Goal: Book appointment/travel/reservation

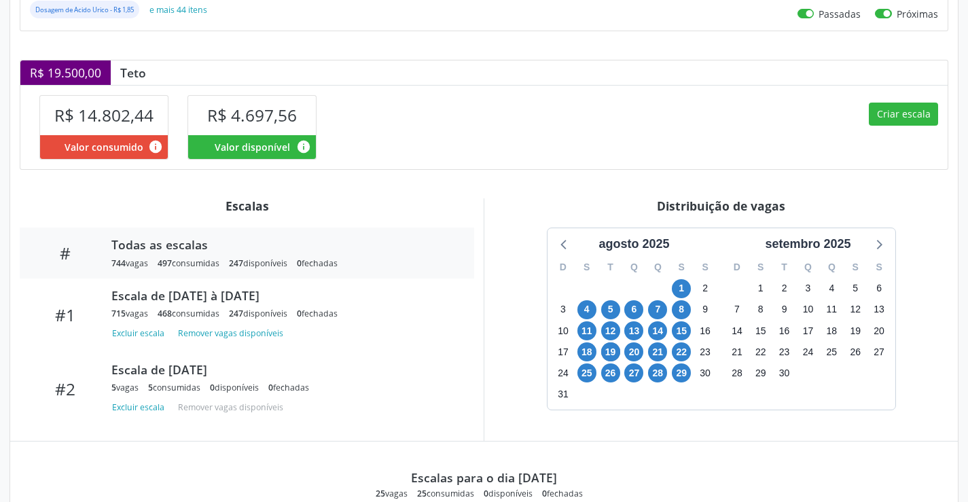
scroll to position [370, 0]
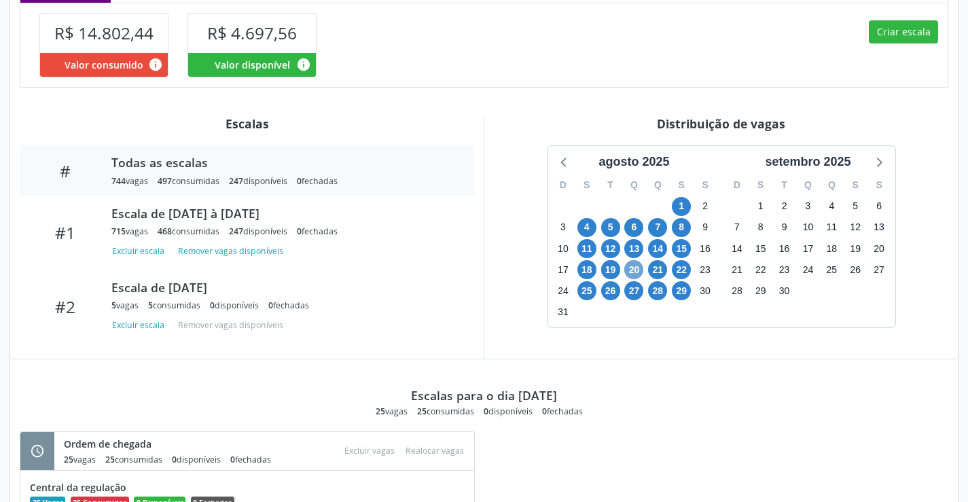
click at [630, 273] on span "20" at bounding box center [634, 269] width 19 height 19
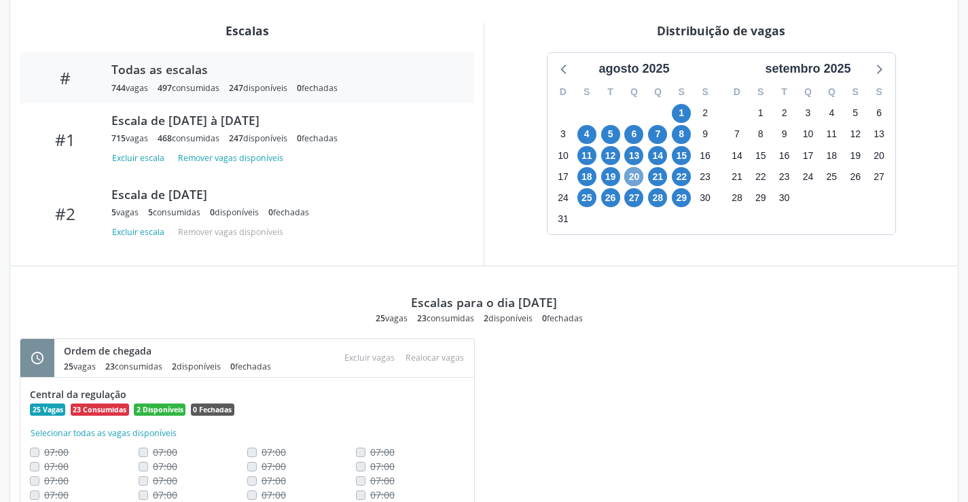
scroll to position [423, 0]
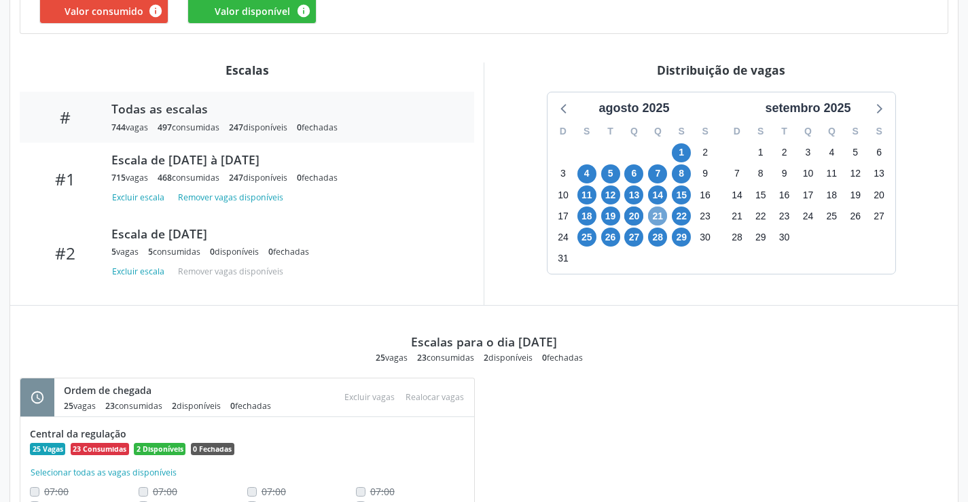
click at [654, 217] on span "21" at bounding box center [657, 216] width 19 height 19
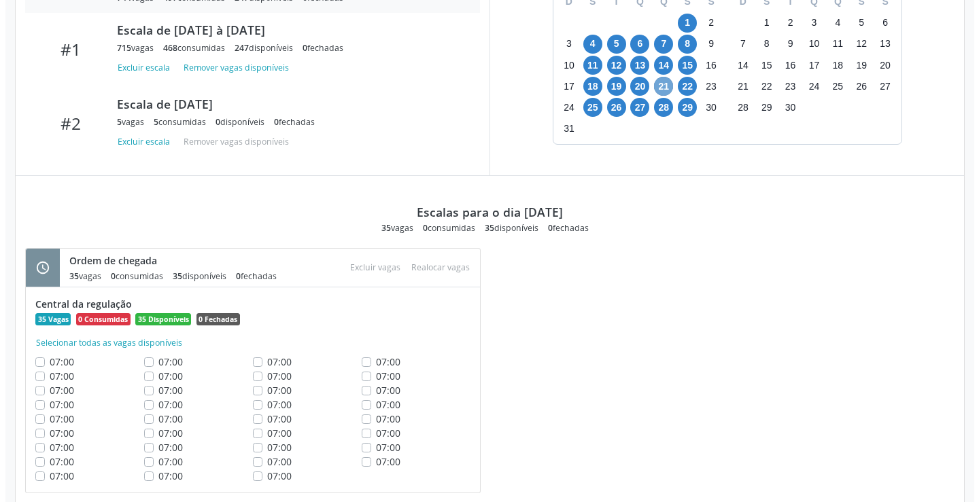
scroll to position [588, 0]
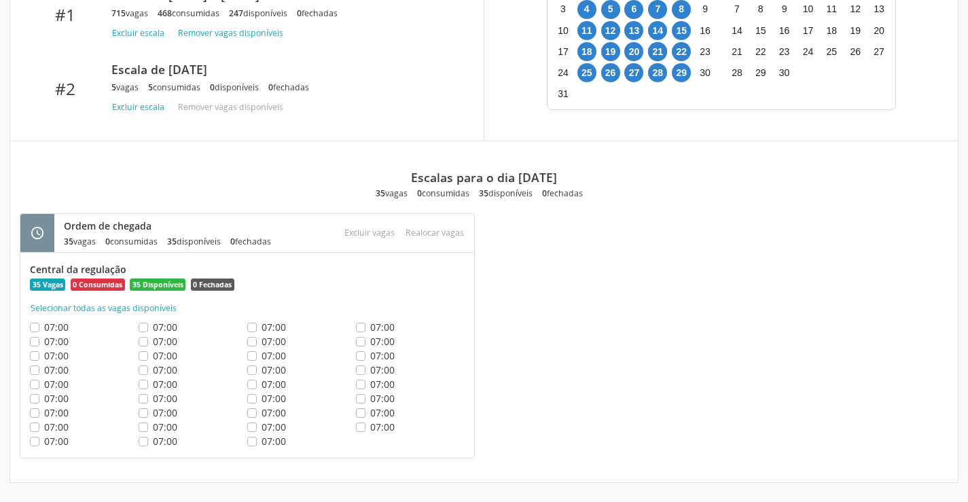
click at [370, 326] on label "07:00" at bounding box center [382, 327] width 24 height 14
click at [359, 326] on input "07:00" at bounding box center [361, 326] width 10 height 12
checkbox input "true"
click at [359, 347] on div "07:00" at bounding box center [410, 341] width 109 height 14
click at [370, 357] on label "07:00" at bounding box center [382, 356] width 24 height 14
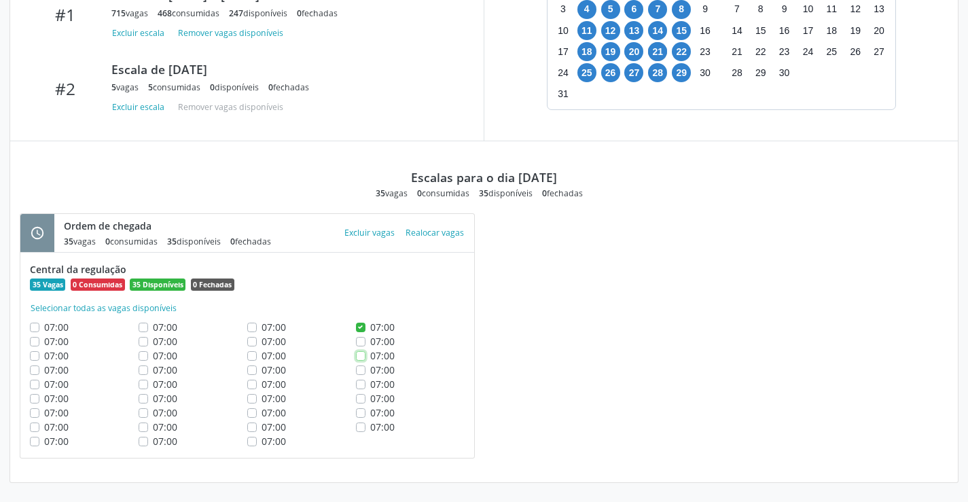
click at [360, 357] on input "07:00" at bounding box center [361, 355] width 10 height 12
checkbox input "true"
click at [370, 370] on label "07:00" at bounding box center [382, 370] width 24 height 14
click at [363, 370] on input "07:00" at bounding box center [361, 369] width 10 height 12
checkbox input "true"
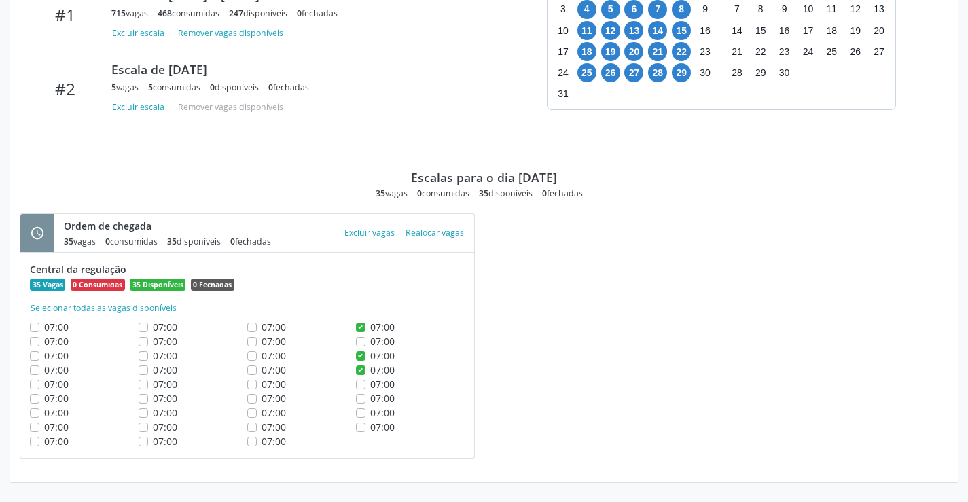
click at [370, 342] on label "07:00" at bounding box center [382, 341] width 24 height 14
click at [362, 342] on input "07:00" at bounding box center [361, 340] width 10 height 12
checkbox input "true"
click at [370, 385] on label "07:00" at bounding box center [382, 384] width 24 height 14
click at [362, 385] on input "07:00" at bounding box center [361, 383] width 10 height 12
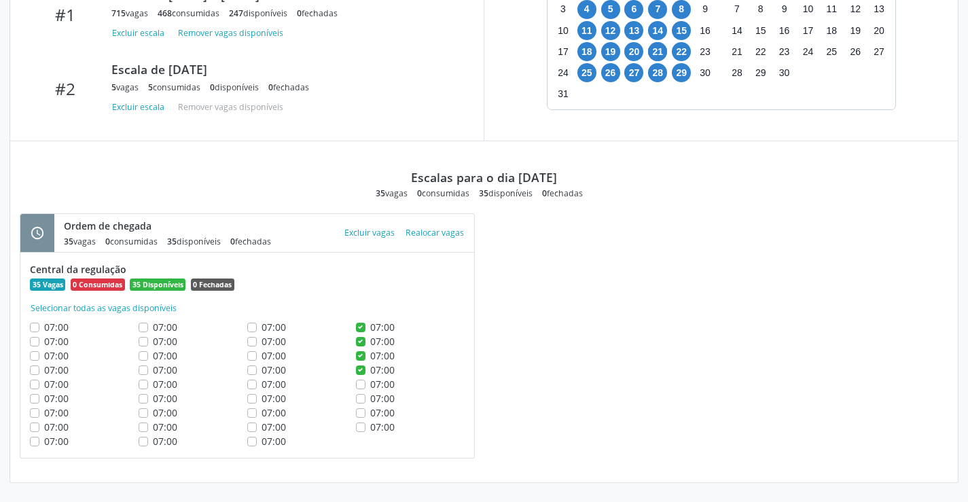
checkbox input "true"
click at [370, 403] on label "07:00" at bounding box center [382, 398] width 24 height 14
click at [360, 403] on input "07:00" at bounding box center [361, 397] width 10 height 12
checkbox input "true"
click at [370, 413] on label "07:00" at bounding box center [382, 413] width 24 height 14
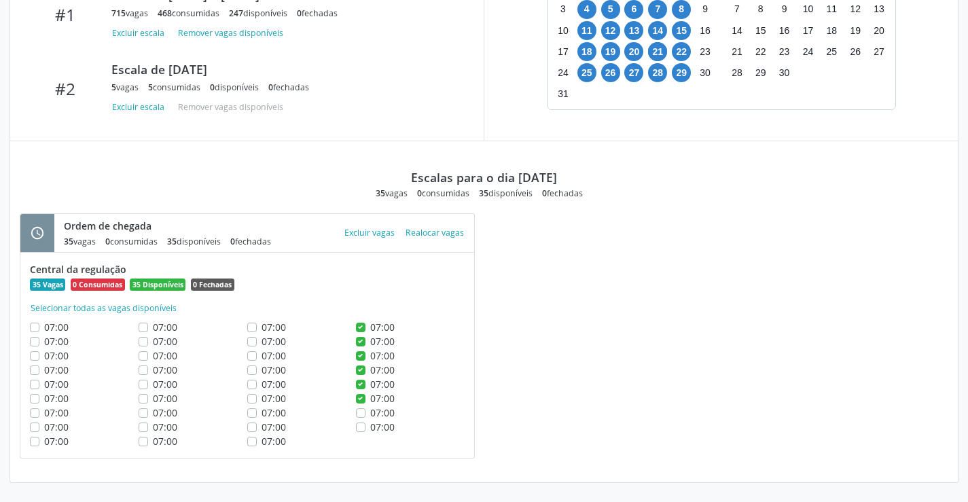
click at [360, 413] on input "07:00" at bounding box center [361, 412] width 10 height 12
checkbox input "true"
click at [370, 425] on label "07:00" at bounding box center [382, 427] width 24 height 14
click at [364, 425] on input "07:00" at bounding box center [361, 426] width 10 height 12
checkbox input "true"
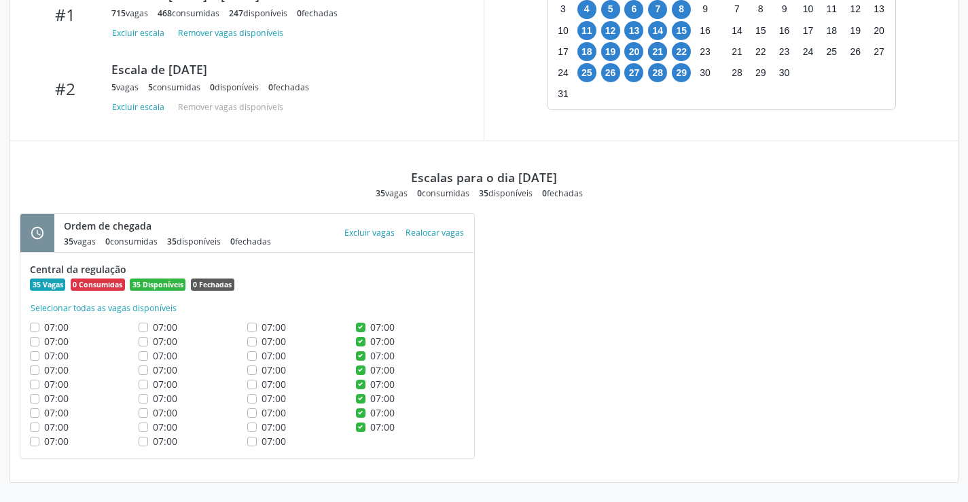
click at [262, 328] on label "07:00" at bounding box center [274, 327] width 24 height 14
click at [250, 328] on input "07:00" at bounding box center [252, 326] width 10 height 12
checkbox input "true"
click at [380, 230] on button "Excluir vagas" at bounding box center [369, 233] width 61 height 18
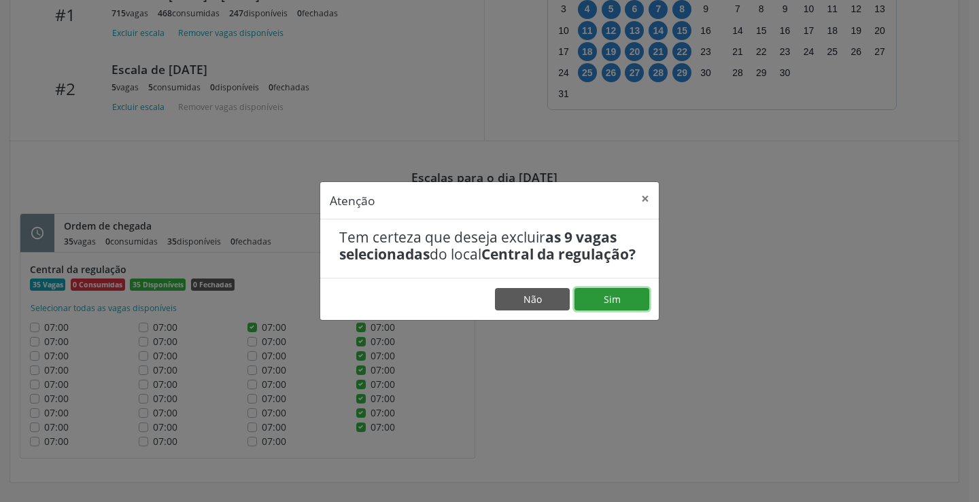
click at [599, 300] on button "Sim" at bounding box center [611, 299] width 75 height 23
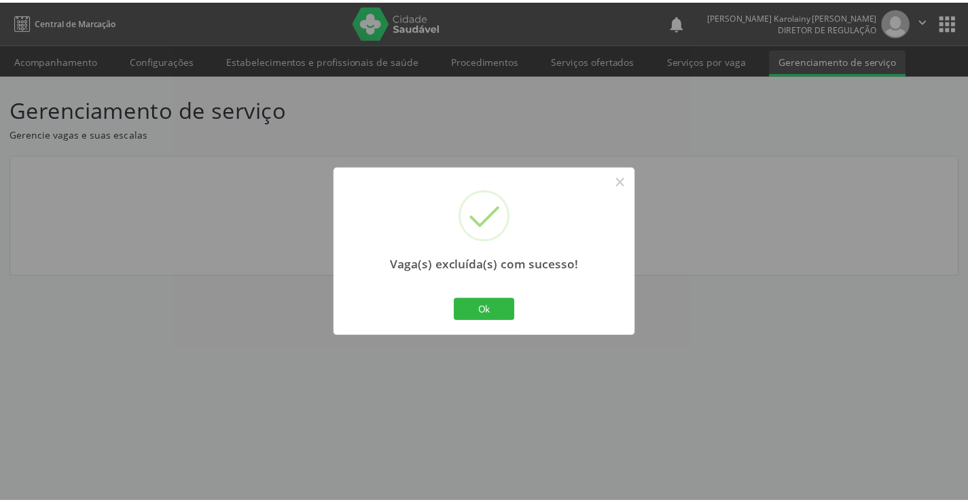
scroll to position [0, 0]
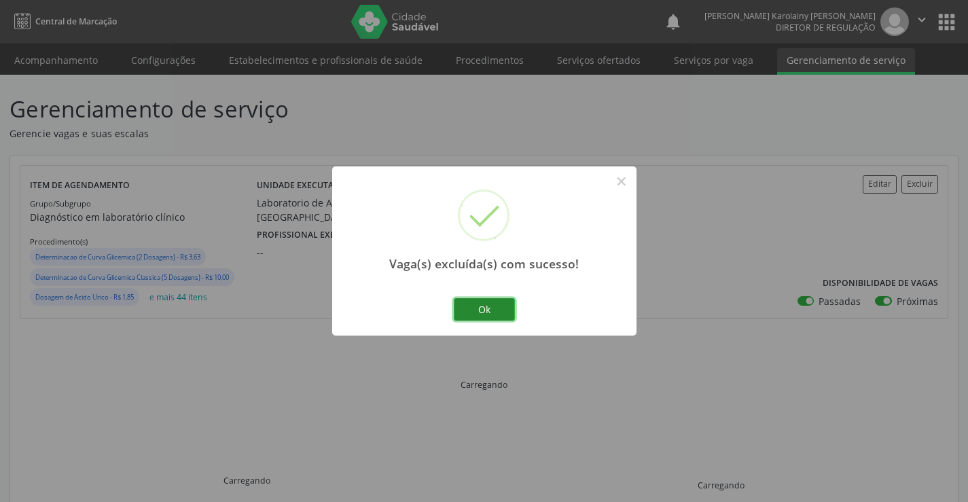
click at [460, 308] on button "Ok" at bounding box center [484, 309] width 61 height 23
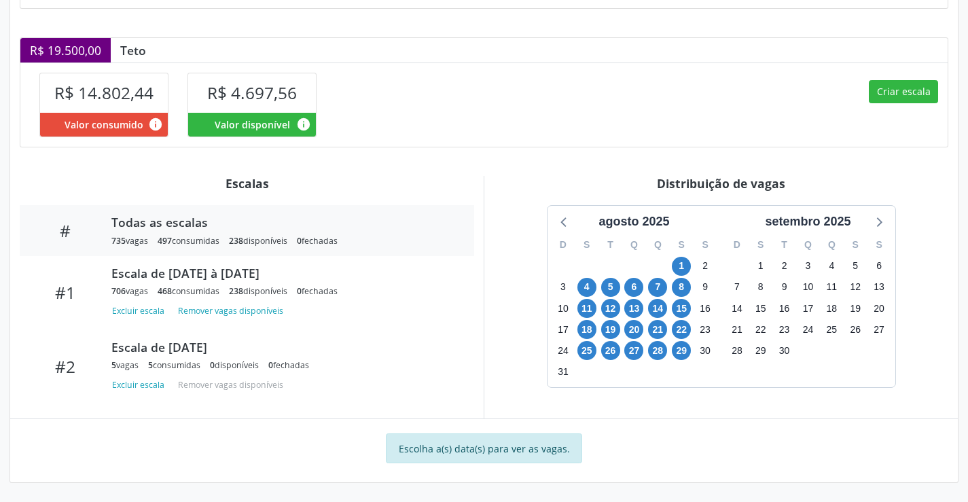
scroll to position [310, 0]
click at [655, 332] on span "21" at bounding box center [657, 329] width 19 height 19
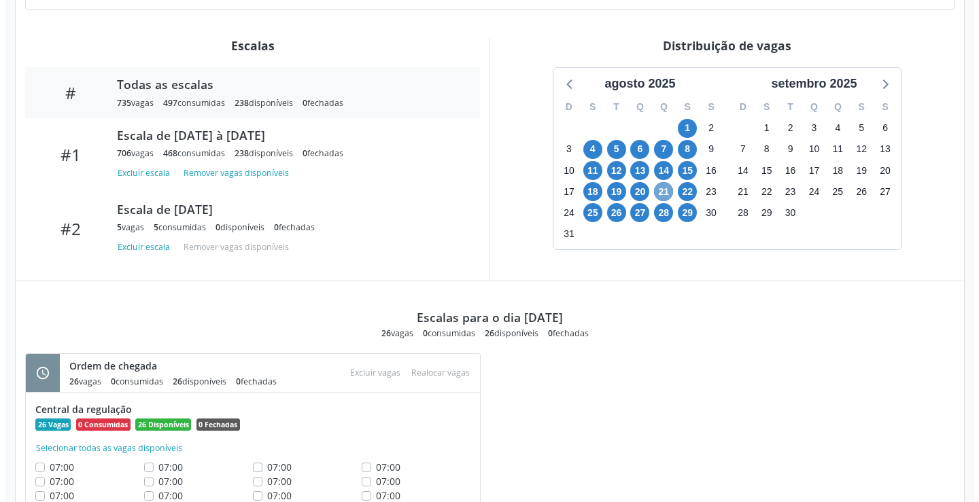
scroll to position [559, 0]
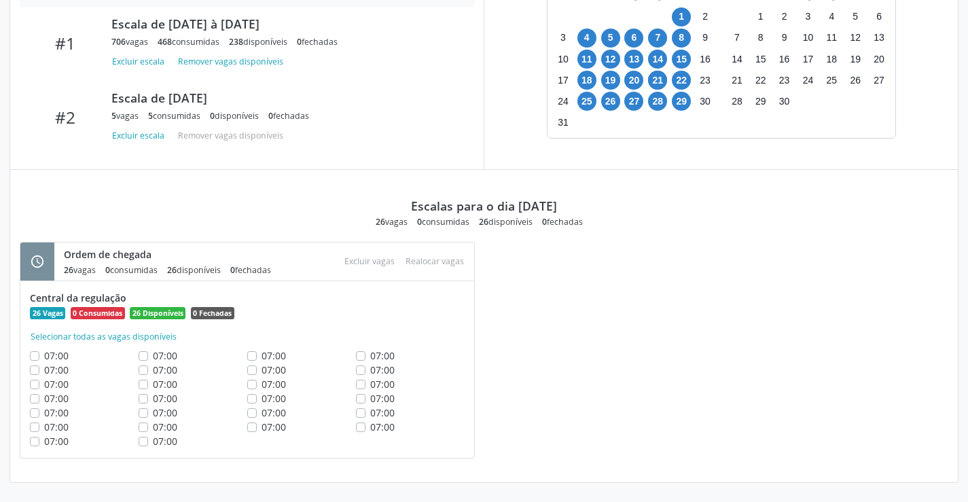
click at [370, 359] on label "07:00" at bounding box center [382, 356] width 24 height 14
click at [362, 359] on input "07:00" at bounding box center [361, 355] width 10 height 12
checkbox input "true"
click at [370, 366] on label "07:00" at bounding box center [382, 370] width 24 height 14
click at [363, 366] on input "07:00" at bounding box center [361, 369] width 10 height 12
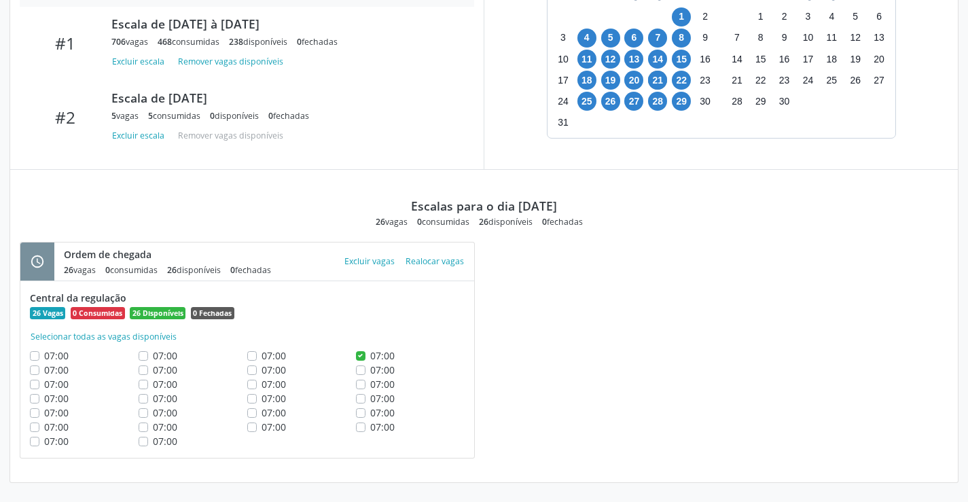
checkbox input "true"
click at [370, 384] on label "07:00" at bounding box center [382, 384] width 24 height 14
click at [363, 384] on input "07:00" at bounding box center [361, 383] width 10 height 12
checkbox input "true"
click at [363, 406] on div "07:00" at bounding box center [410, 413] width 109 height 14
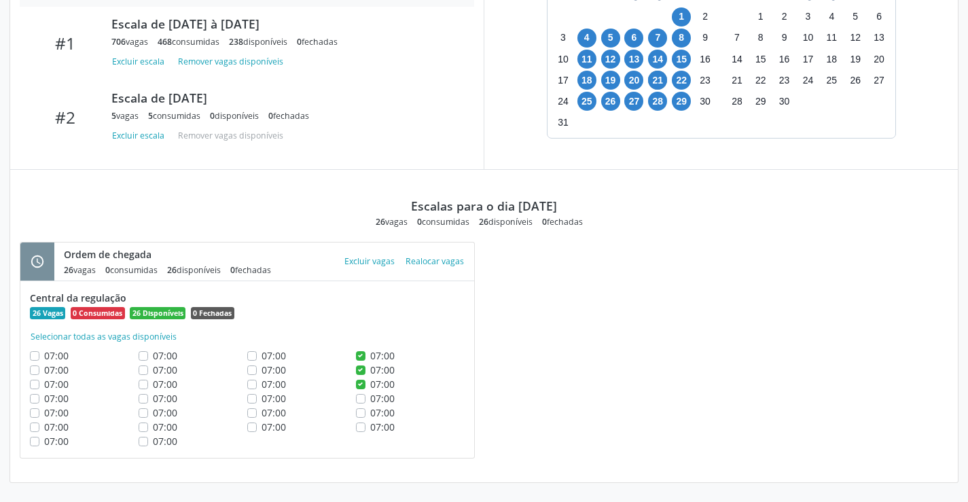
click at [370, 400] on label "07:00" at bounding box center [382, 398] width 24 height 14
click at [362, 400] on input "07:00" at bounding box center [361, 397] width 10 height 12
checkbox input "true"
click at [370, 415] on label "07:00" at bounding box center [382, 413] width 24 height 14
click at [362, 415] on input "07:00" at bounding box center [361, 412] width 10 height 12
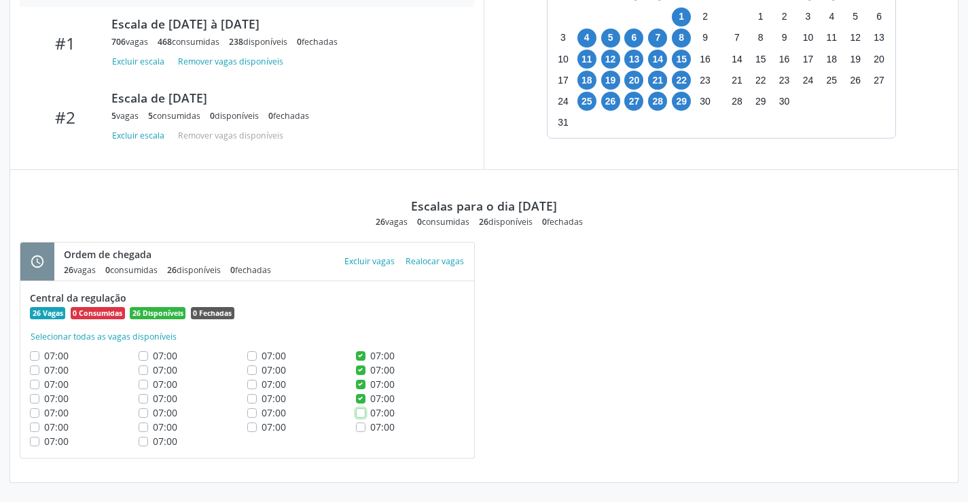
checkbox input "true"
click at [362, 436] on div "07:00 07:00" at bounding box center [247, 441] width 435 height 14
click at [370, 428] on label "07:00" at bounding box center [382, 427] width 24 height 14
click at [362, 428] on input "07:00" at bounding box center [361, 426] width 10 height 12
checkbox input "true"
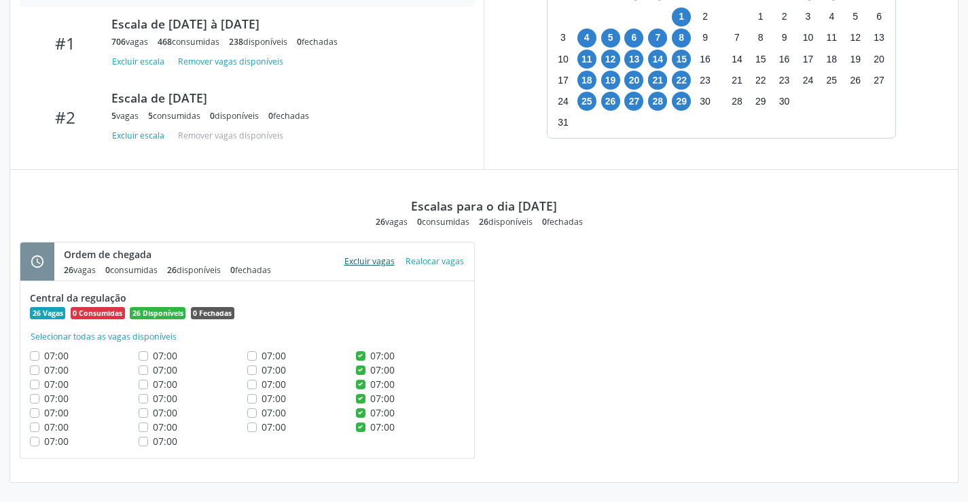
click at [376, 270] on button "Excluir vagas" at bounding box center [369, 261] width 61 height 18
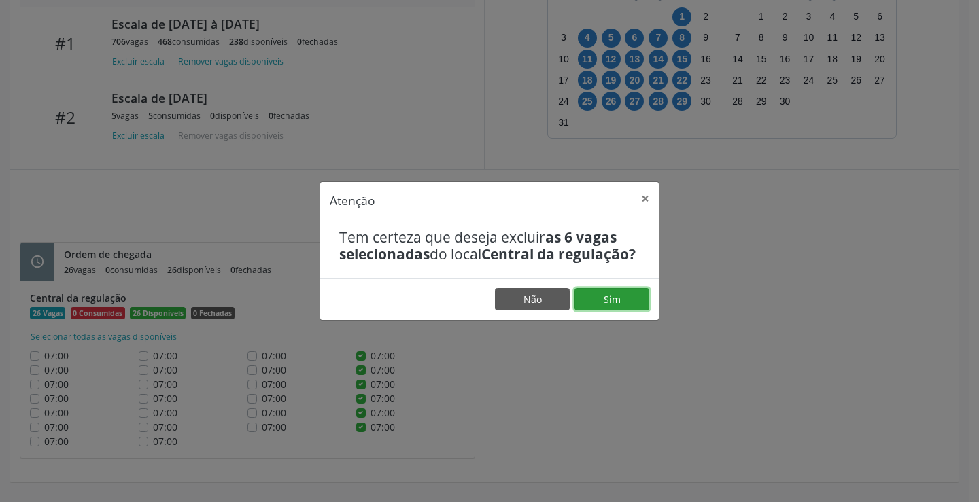
click at [598, 298] on button "Sim" at bounding box center [611, 299] width 75 height 23
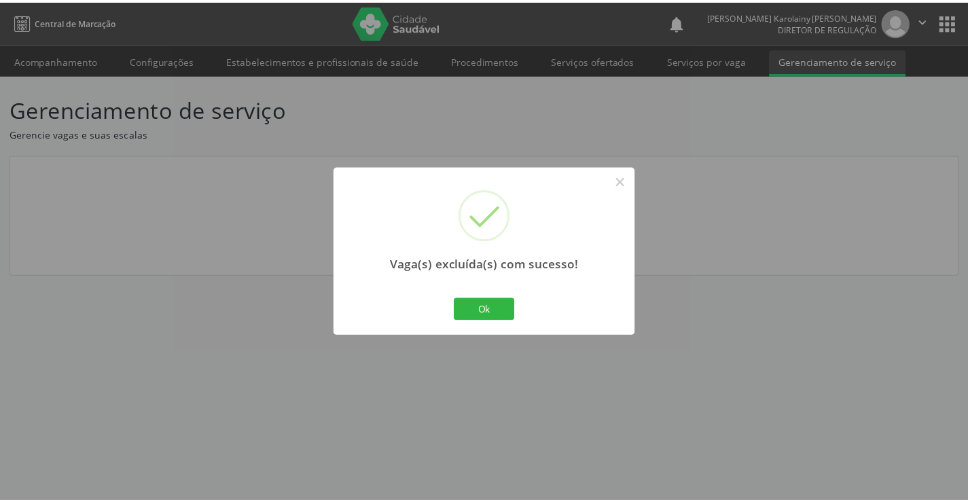
scroll to position [0, 0]
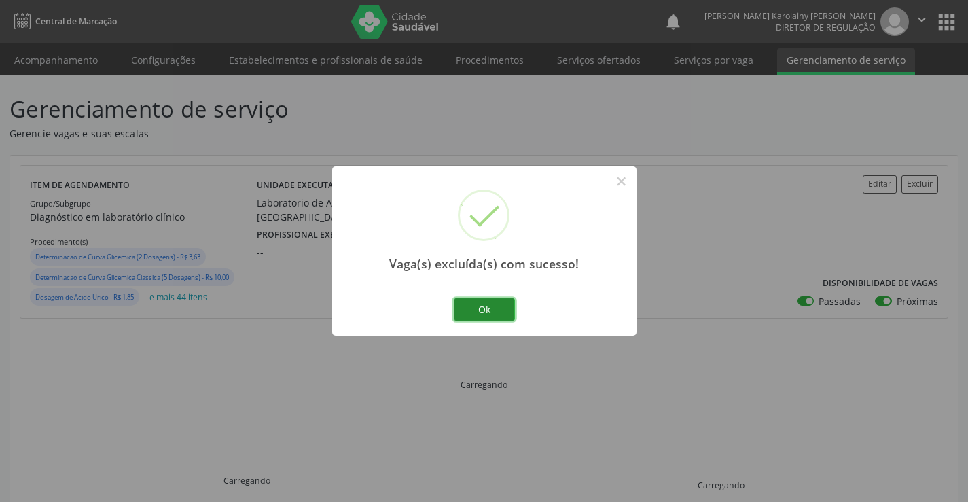
click at [497, 306] on button "Ok" at bounding box center [484, 309] width 61 height 23
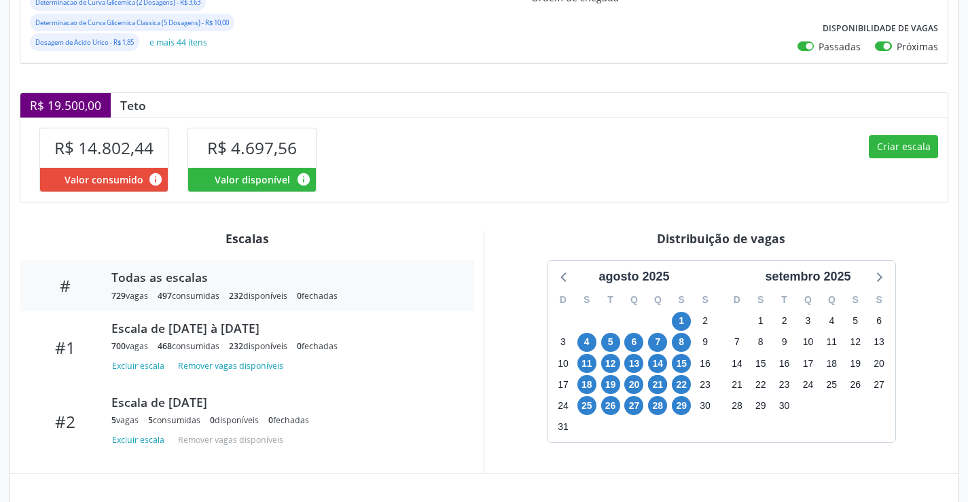
scroll to position [408, 0]
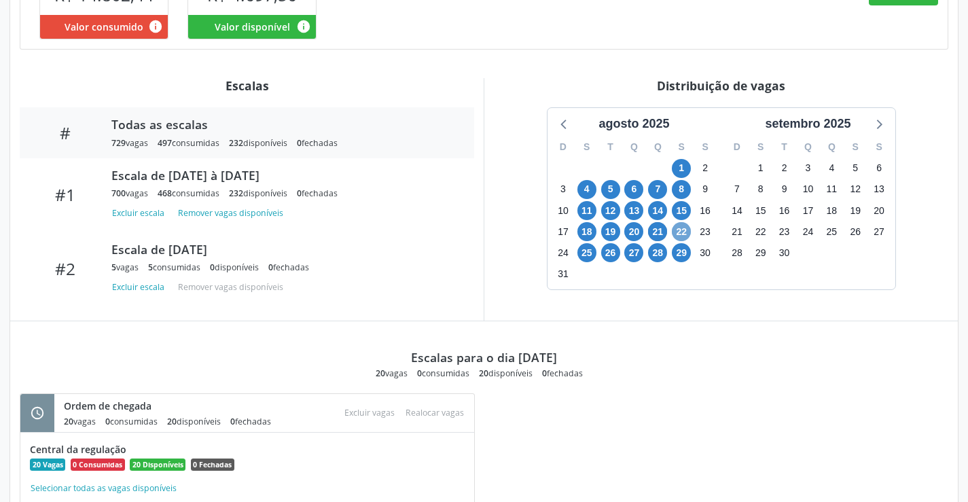
click at [678, 234] on span "22" at bounding box center [681, 231] width 19 height 19
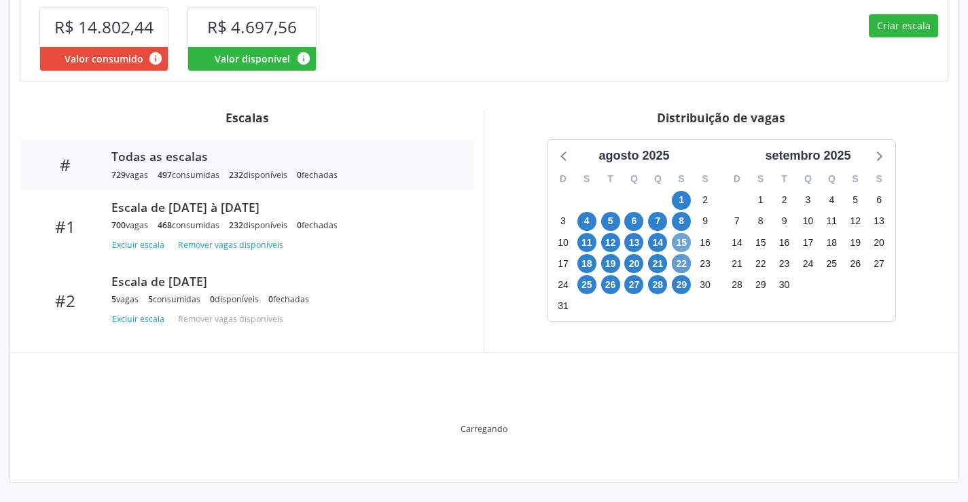
scroll to position [376, 0]
click at [678, 234] on span "15" at bounding box center [681, 242] width 19 height 19
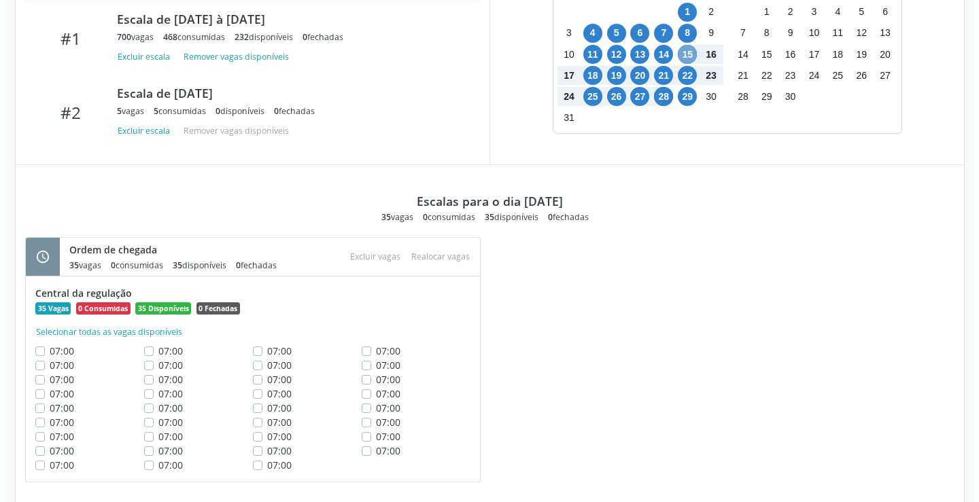
scroll to position [588, 0]
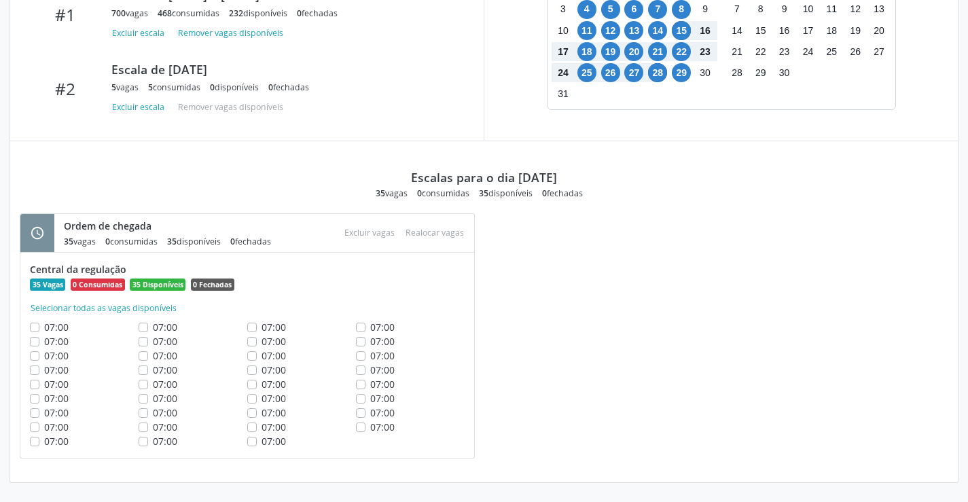
click at [366, 328] on div "07:00" at bounding box center [410, 327] width 109 height 14
click at [370, 340] on span "07:00" at bounding box center [382, 341] width 24 height 13
click at [366, 340] on input "07:00" at bounding box center [361, 340] width 10 height 12
checkbox input "true"
click at [370, 331] on label "07:00" at bounding box center [382, 327] width 24 height 14
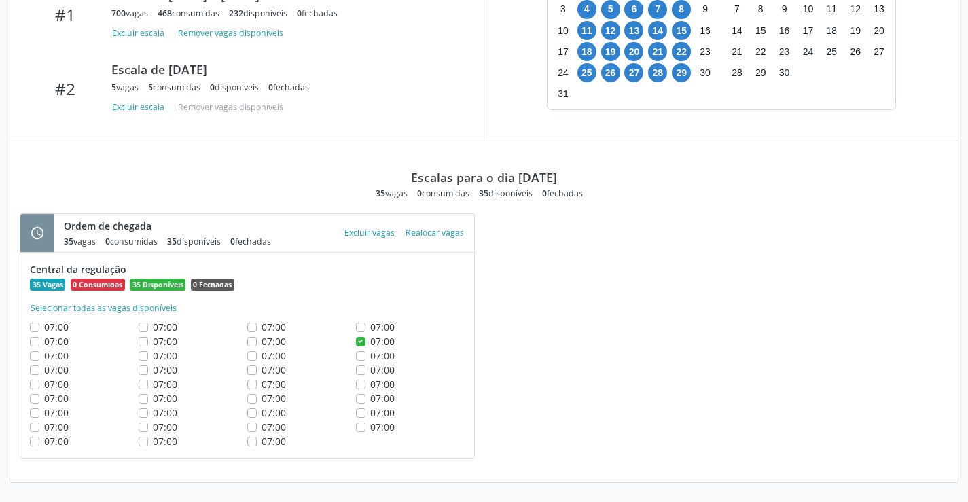
click at [362, 331] on input "07:00" at bounding box center [361, 326] width 10 height 12
checkbox input "true"
click at [370, 351] on label "07:00" at bounding box center [382, 356] width 24 height 14
click at [360, 351] on input "07:00" at bounding box center [361, 355] width 10 height 12
checkbox input "true"
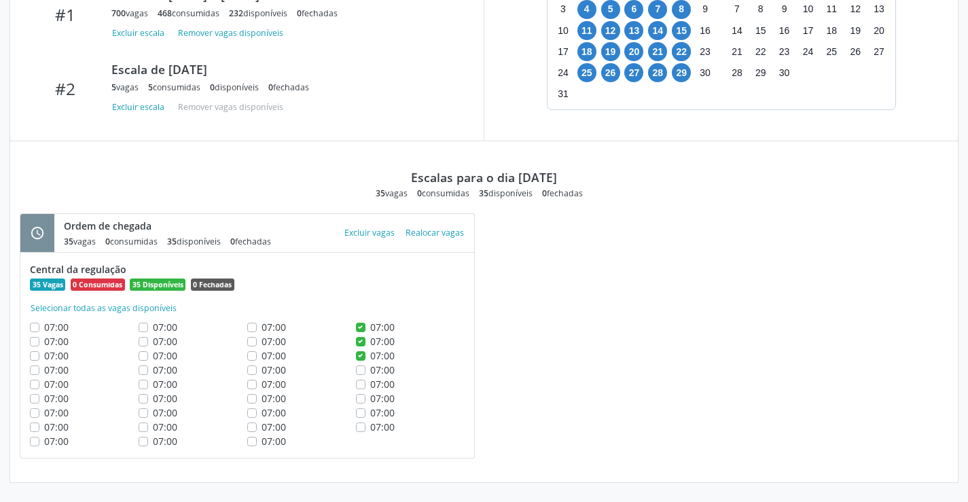
click at [370, 380] on label "07:00" at bounding box center [382, 384] width 24 height 14
click at [361, 380] on input "07:00" at bounding box center [361, 383] width 10 height 12
checkbox input "true"
click at [370, 373] on label "07:00" at bounding box center [382, 370] width 24 height 14
click at [362, 373] on input "07:00" at bounding box center [361, 369] width 10 height 12
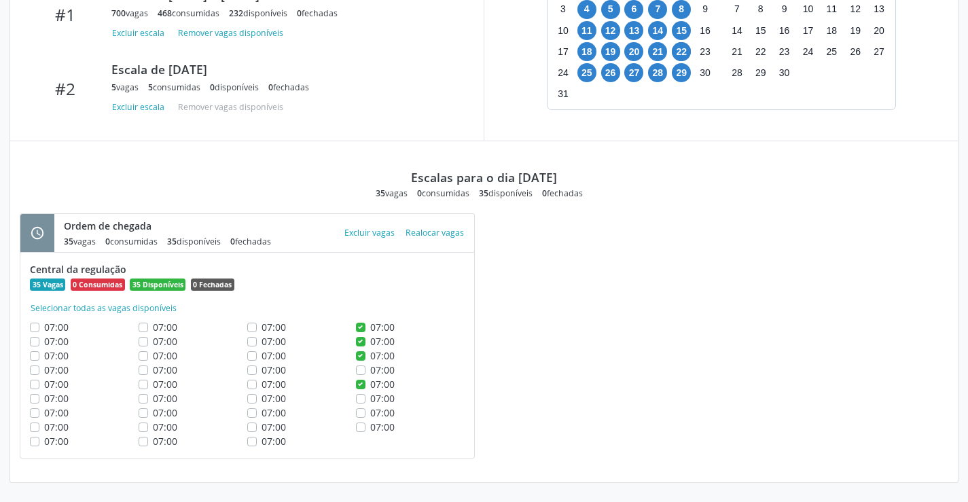
checkbox input "true"
click at [377, 233] on button "Excluir vagas" at bounding box center [369, 233] width 61 height 18
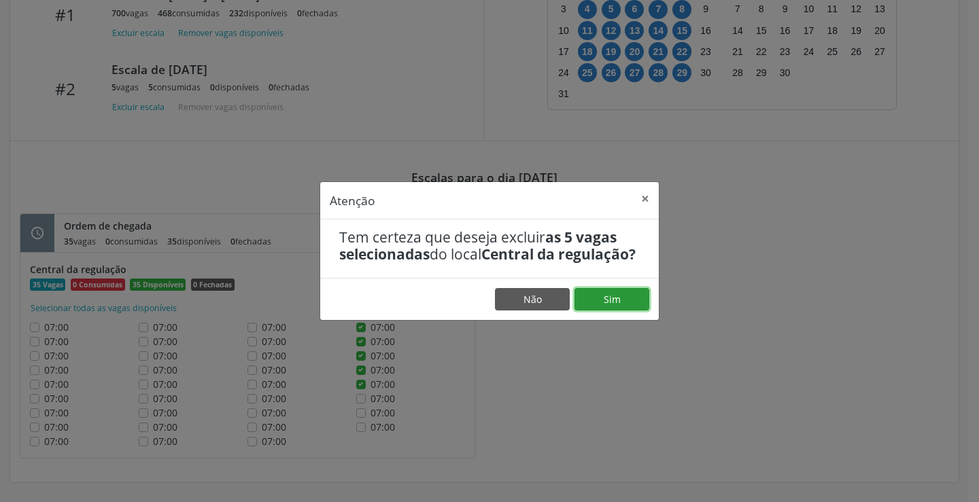
click at [601, 298] on button "Sim" at bounding box center [611, 299] width 75 height 23
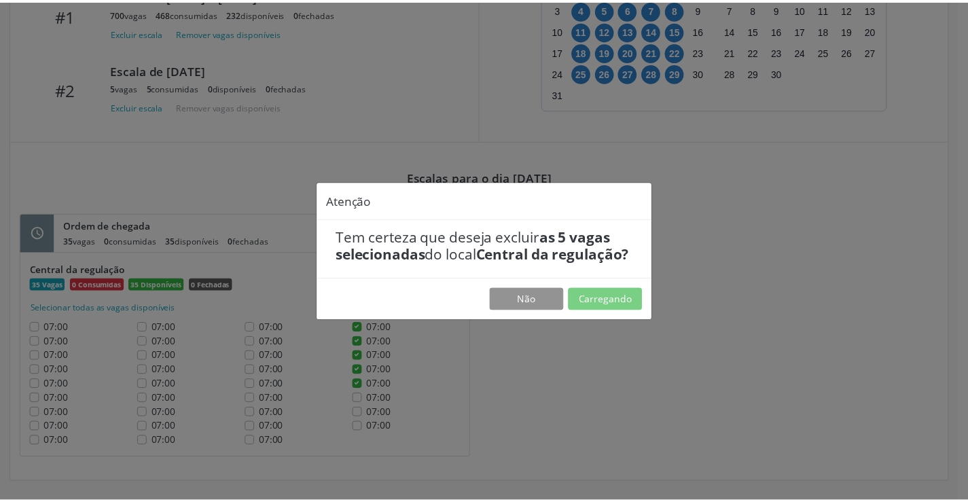
scroll to position [0, 0]
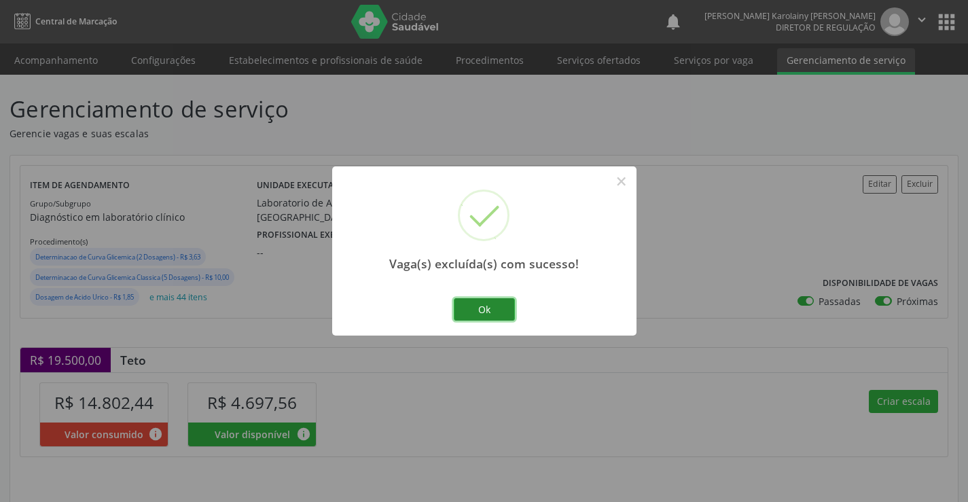
click at [502, 313] on button "Ok" at bounding box center [484, 309] width 61 height 23
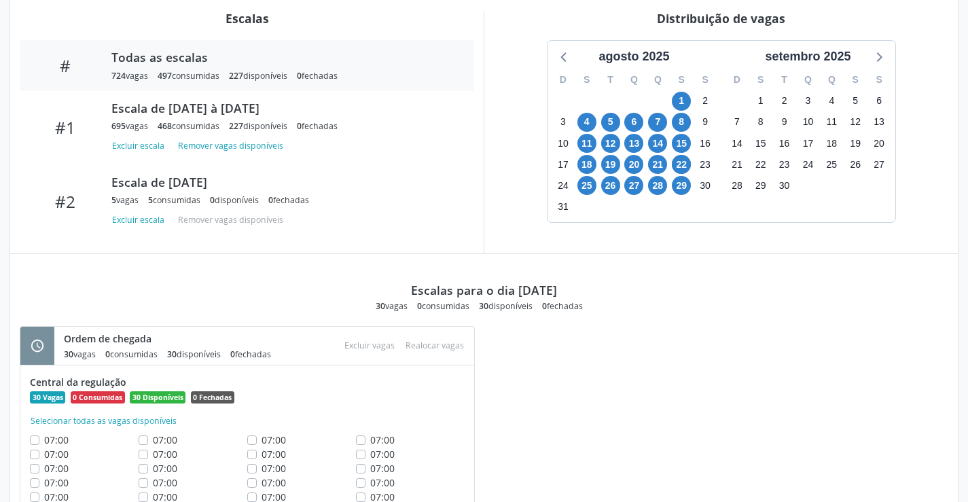
scroll to position [476, 0]
click at [584, 184] on span "25" at bounding box center [587, 184] width 19 height 19
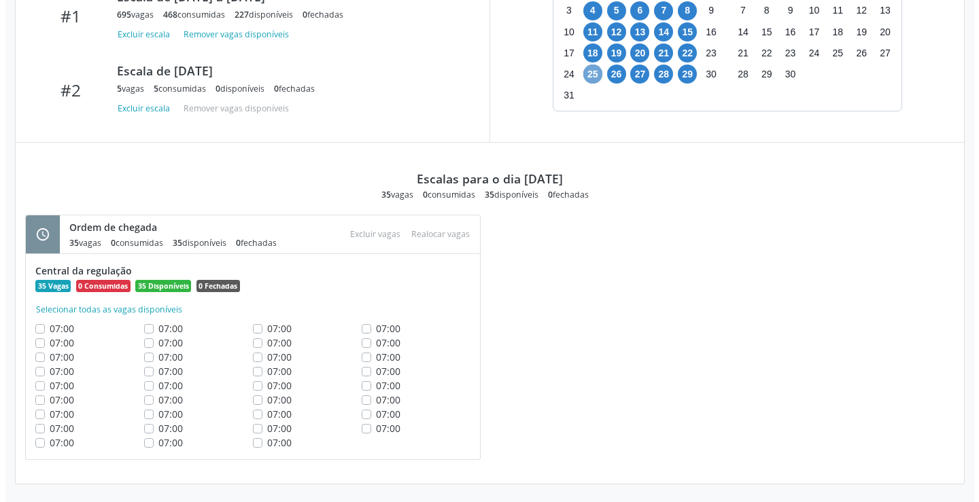
scroll to position [588, 0]
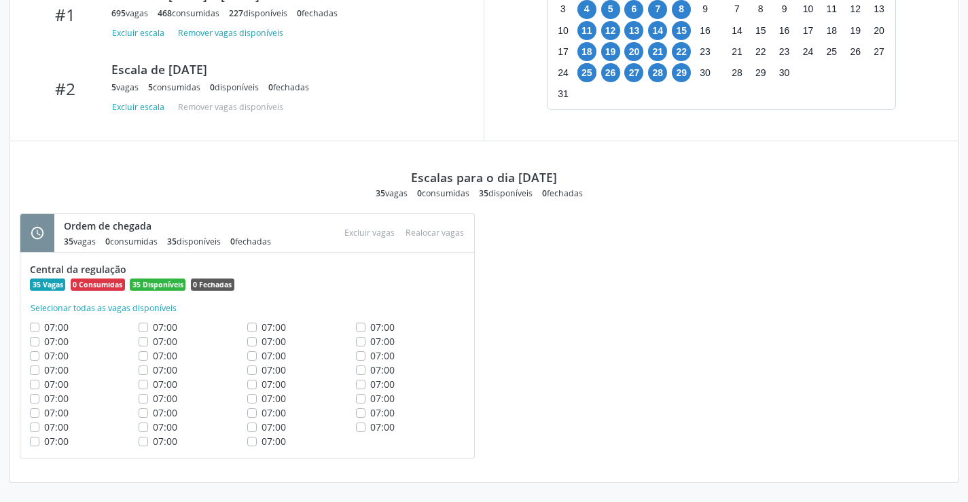
click at [370, 331] on label "07:00" at bounding box center [382, 327] width 24 height 14
click at [362, 331] on input "07:00" at bounding box center [361, 326] width 10 height 12
checkbox input "true"
click at [370, 340] on label "07:00" at bounding box center [382, 341] width 24 height 14
click at [362, 340] on input "07:00" at bounding box center [361, 340] width 10 height 12
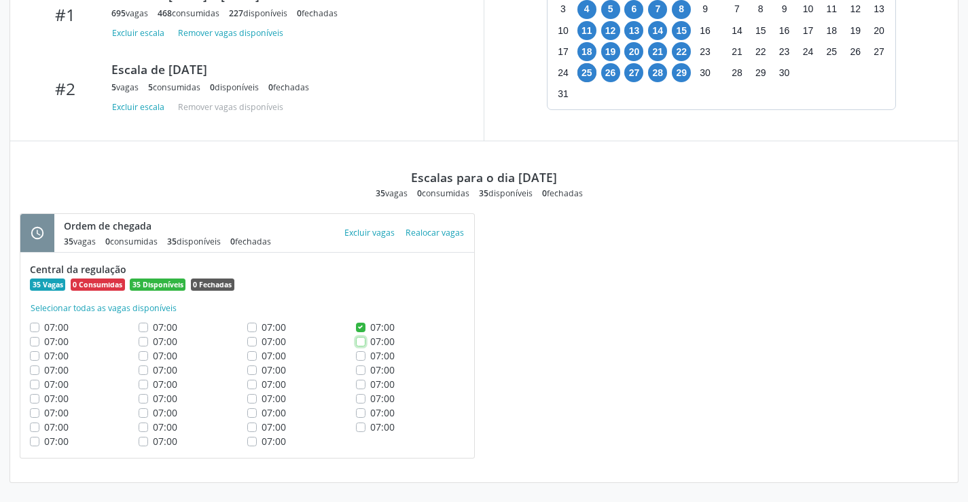
checkbox input "true"
click at [370, 355] on label "07:00" at bounding box center [382, 356] width 24 height 14
click at [362, 355] on input "07:00" at bounding box center [361, 355] width 10 height 12
checkbox input "true"
click at [360, 375] on div "07:00" at bounding box center [410, 370] width 109 height 14
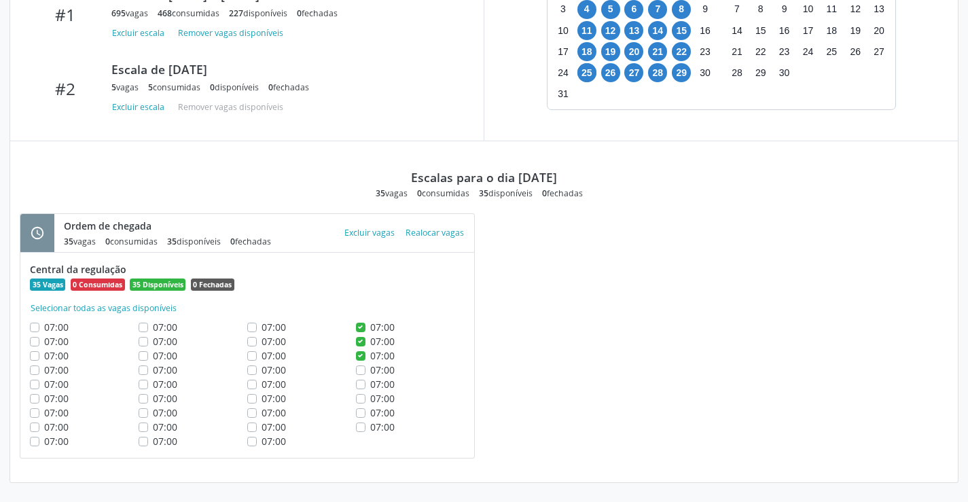
click at [370, 373] on label "07:00" at bounding box center [382, 370] width 24 height 14
click at [363, 373] on input "07:00" at bounding box center [361, 369] width 10 height 12
checkbox input "true"
click at [370, 379] on label "07:00" at bounding box center [382, 384] width 24 height 14
click at [363, 379] on input "07:00" at bounding box center [361, 383] width 10 height 12
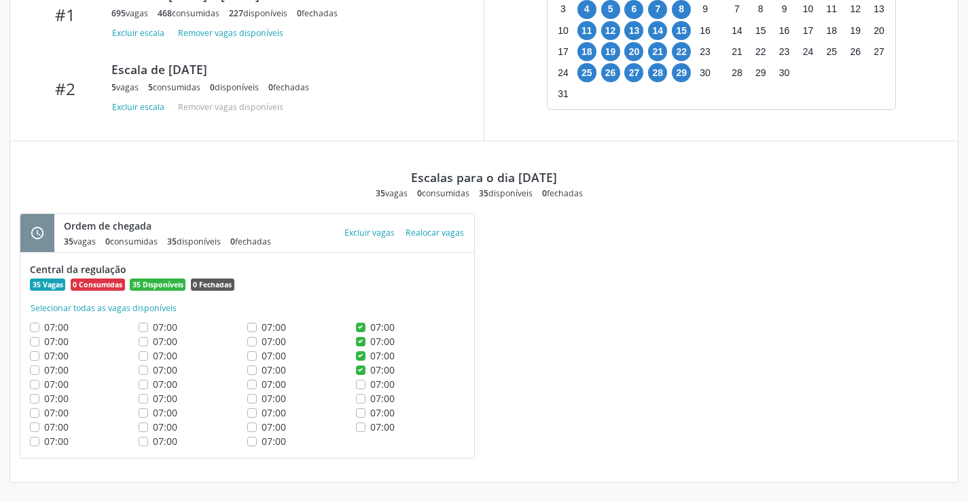
checkbox input "true"
click at [363, 393] on div "07:00" at bounding box center [410, 398] width 109 height 14
click at [370, 396] on label "07:00" at bounding box center [382, 398] width 24 height 14
click at [360, 396] on input "07:00" at bounding box center [361, 397] width 10 height 12
checkbox input "true"
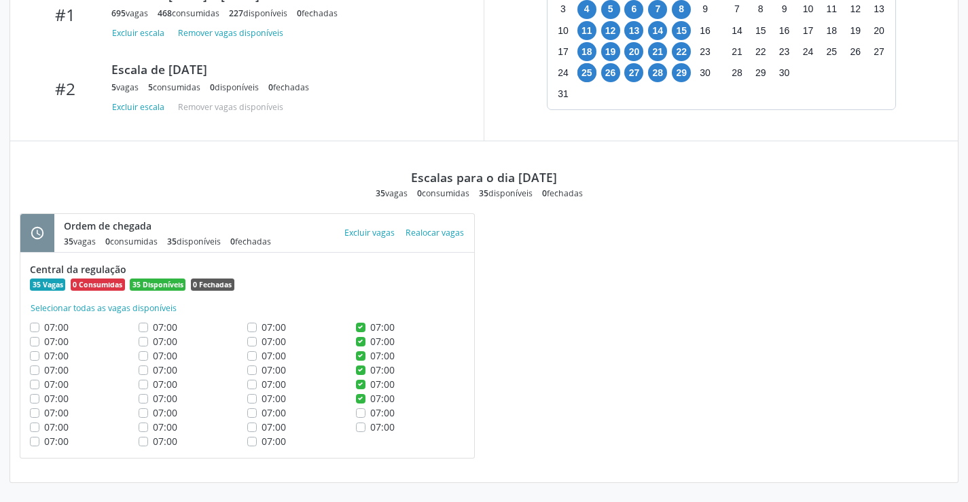
click at [370, 413] on label "07:00" at bounding box center [382, 413] width 24 height 14
click at [360, 413] on input "07:00" at bounding box center [361, 412] width 10 height 12
checkbox input "true"
click at [363, 434] on div "07:00" at bounding box center [410, 427] width 109 height 14
click at [363, 432] on div "07:00" at bounding box center [410, 427] width 109 height 14
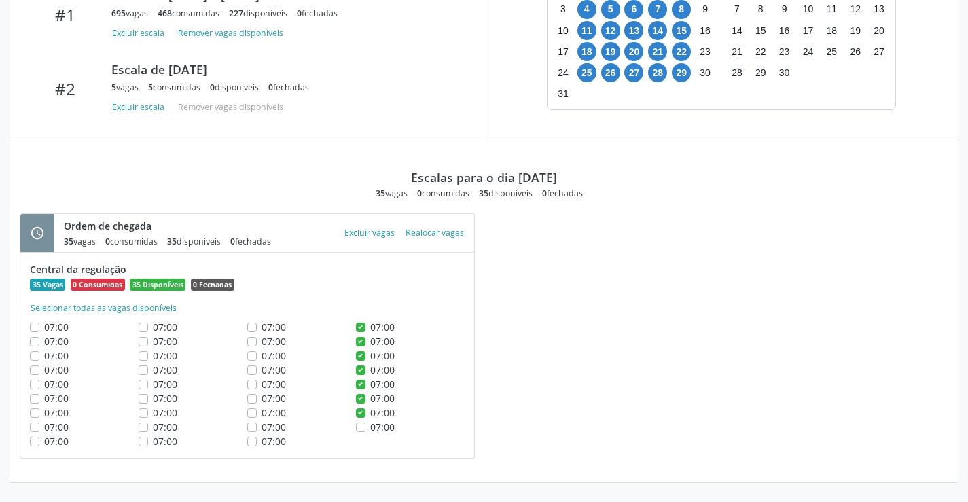
click at [370, 426] on label "07:00" at bounding box center [382, 427] width 24 height 14
click at [362, 426] on input "07:00" at bounding box center [361, 426] width 10 height 12
checkbox input "true"
click at [260, 330] on div "07:00" at bounding box center [301, 327] width 109 height 14
click at [262, 326] on label "07:00" at bounding box center [274, 327] width 24 height 14
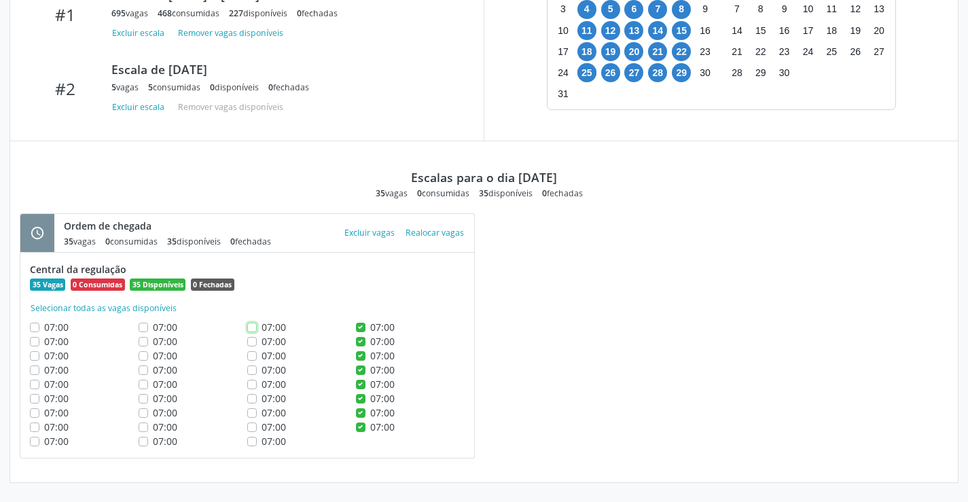
click at [251, 326] on input "07:00" at bounding box center [252, 326] width 10 height 12
checkbox input "true"
click at [262, 340] on label "07:00" at bounding box center [274, 341] width 24 height 14
click at [254, 340] on input "07:00" at bounding box center [252, 340] width 10 height 12
checkbox input "true"
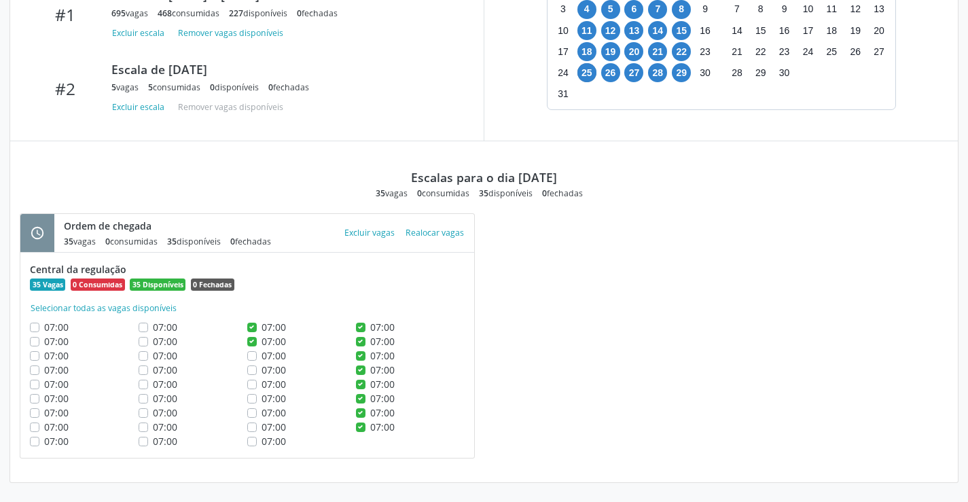
click at [262, 359] on label "07:00" at bounding box center [274, 356] width 24 height 14
click at [254, 359] on input "07:00" at bounding box center [252, 355] width 10 height 12
checkbox input "true"
click at [258, 374] on div "07:00" at bounding box center [301, 370] width 109 height 14
click at [262, 368] on label "07:00" at bounding box center [274, 370] width 24 height 14
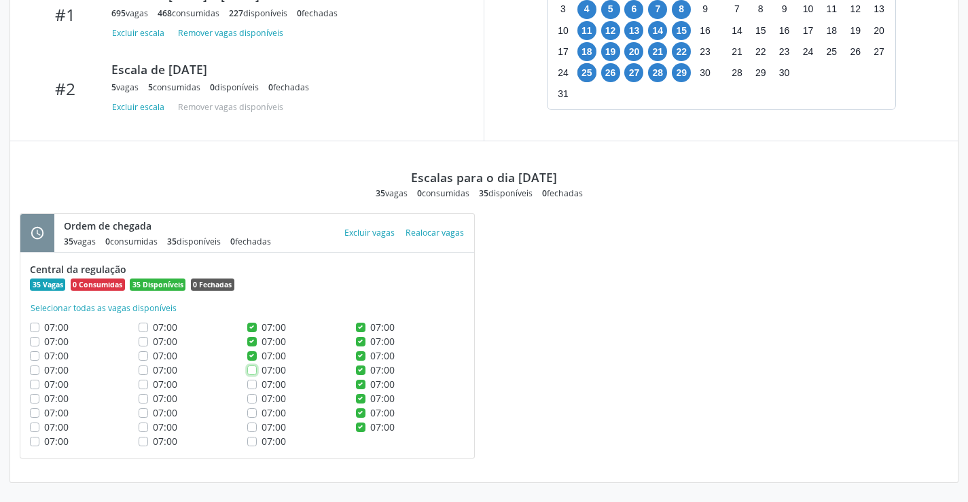
click at [252, 368] on input "07:00" at bounding box center [252, 369] width 10 height 12
checkbox input "true"
click at [262, 385] on label "07:00" at bounding box center [274, 384] width 24 height 14
click at [253, 385] on input "07:00" at bounding box center [252, 383] width 10 height 12
checkbox input "true"
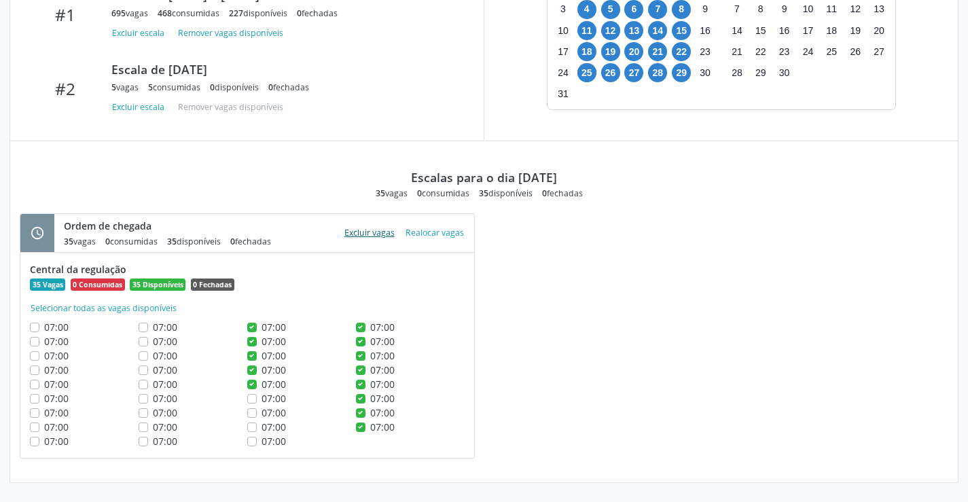
click at [355, 230] on button "Excluir vagas" at bounding box center [369, 233] width 61 height 18
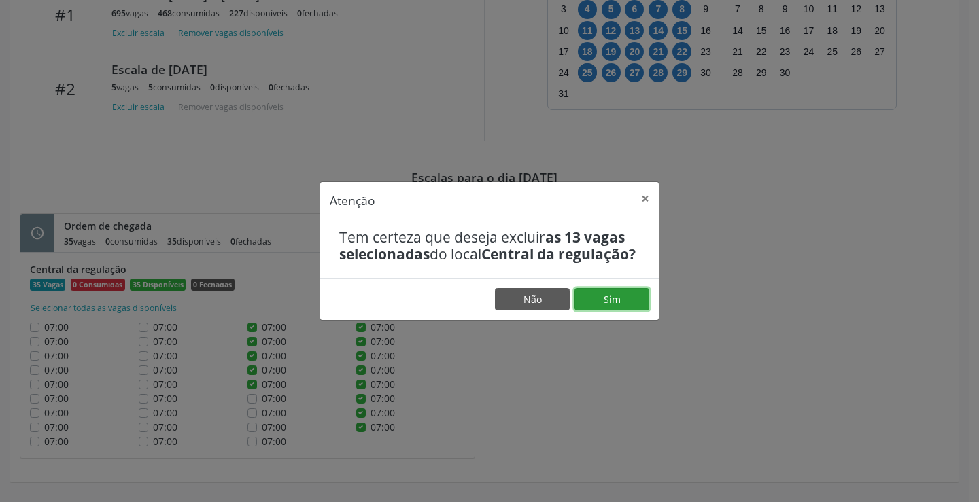
click at [586, 304] on button "Sim" at bounding box center [611, 299] width 75 height 23
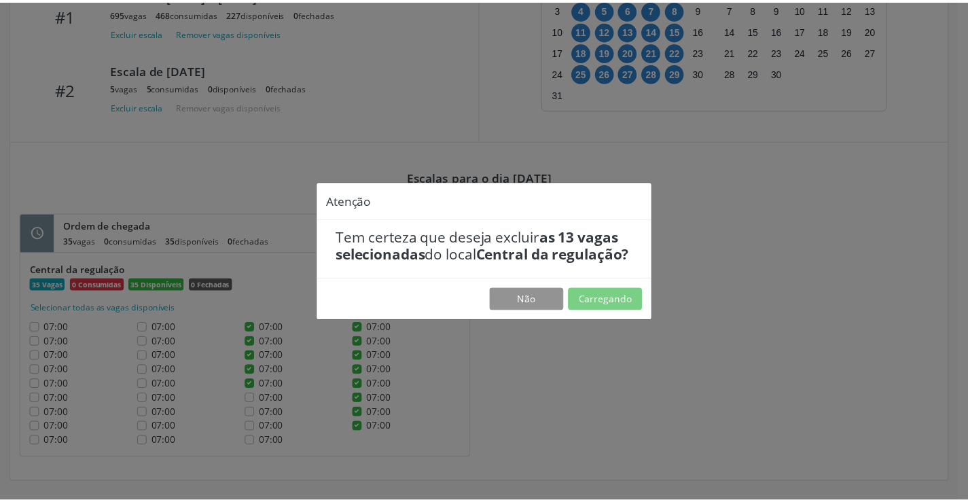
scroll to position [0, 0]
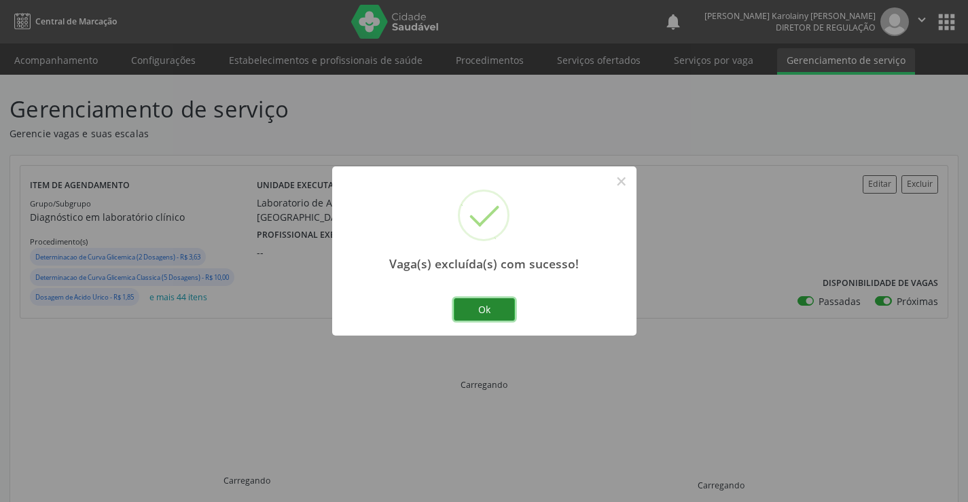
click at [504, 308] on button "Ok" at bounding box center [484, 309] width 61 height 23
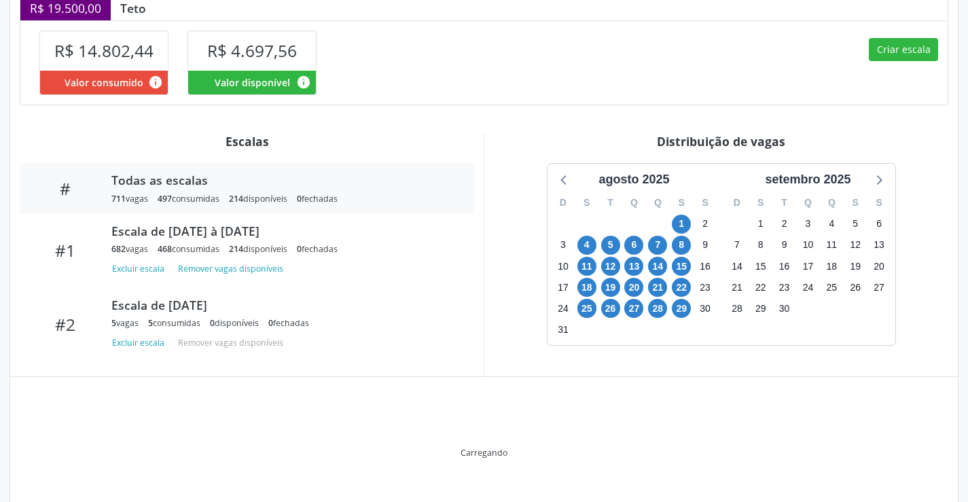
scroll to position [376, 0]
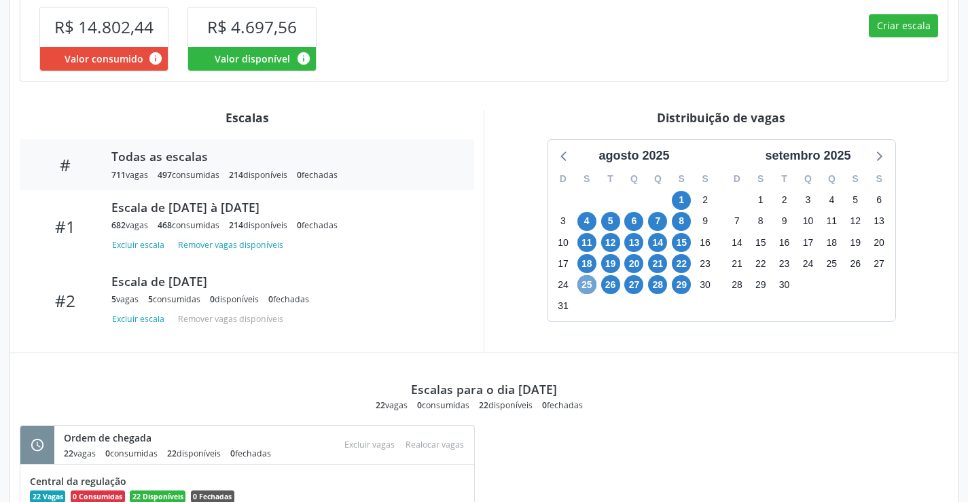
click at [592, 283] on span "25" at bounding box center [587, 284] width 19 height 19
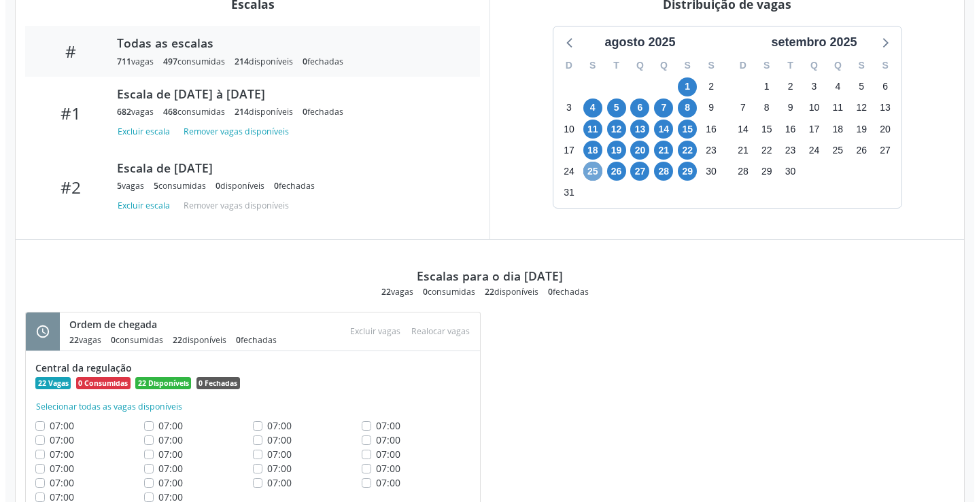
scroll to position [545, 0]
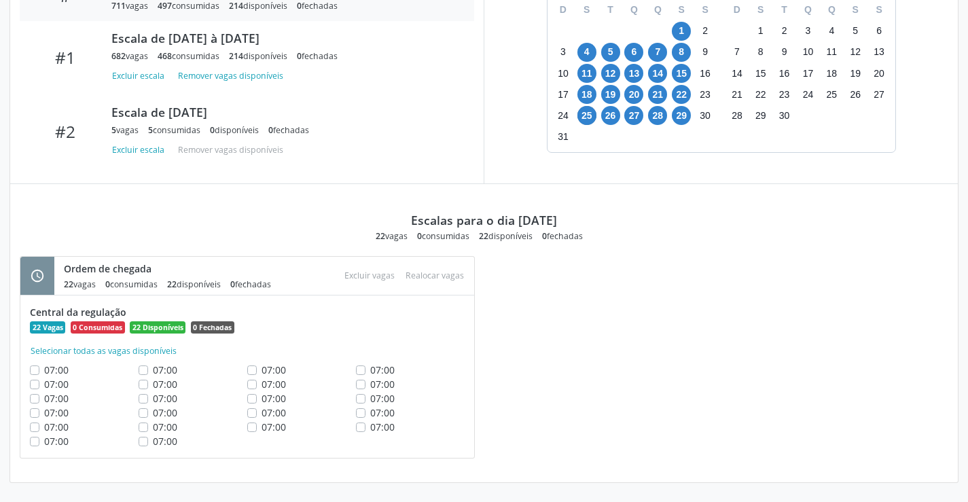
click at [370, 425] on label "07:00" at bounding box center [382, 427] width 24 height 14
click at [361, 425] on input "07:00" at bounding box center [361, 426] width 10 height 12
checkbox input "true"
click at [370, 413] on label "07:00" at bounding box center [382, 413] width 24 height 14
click at [363, 413] on input "07:00" at bounding box center [361, 412] width 10 height 12
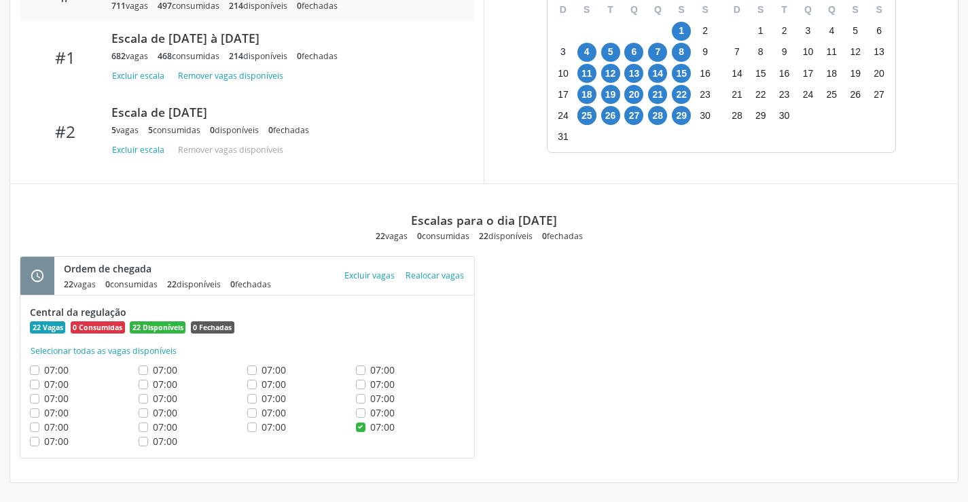
checkbox input "true"
click at [362, 264] on div "Ordem de chegada 22 vagas 0 consumidas 22 disponíveis 0 fechadas Atenção × Tem …" at bounding box center [264, 276] width 420 height 38
click at [364, 270] on button "Excluir vagas" at bounding box center [369, 275] width 61 height 18
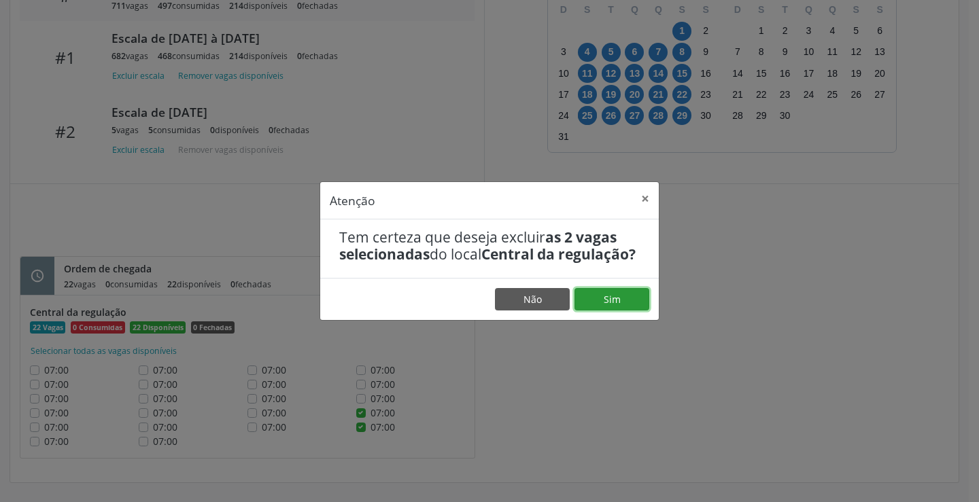
click at [620, 302] on button "Sim" at bounding box center [611, 299] width 75 height 23
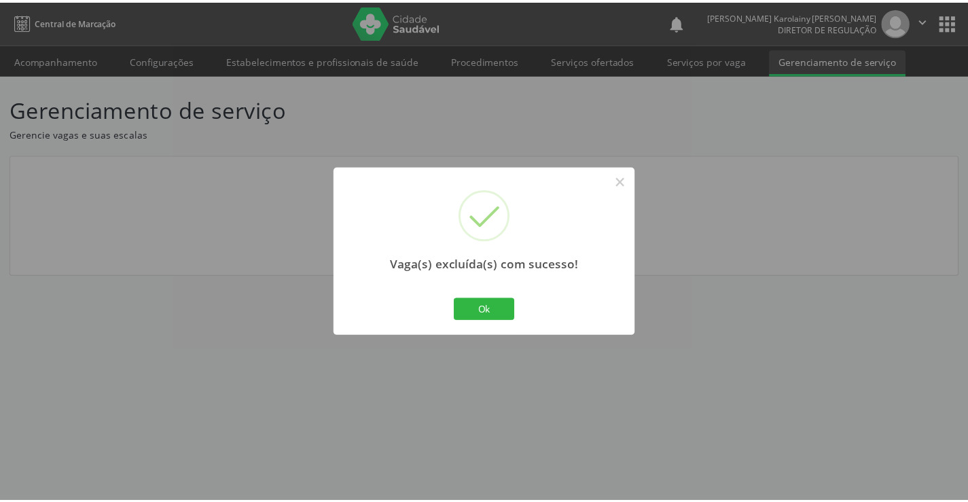
scroll to position [0, 0]
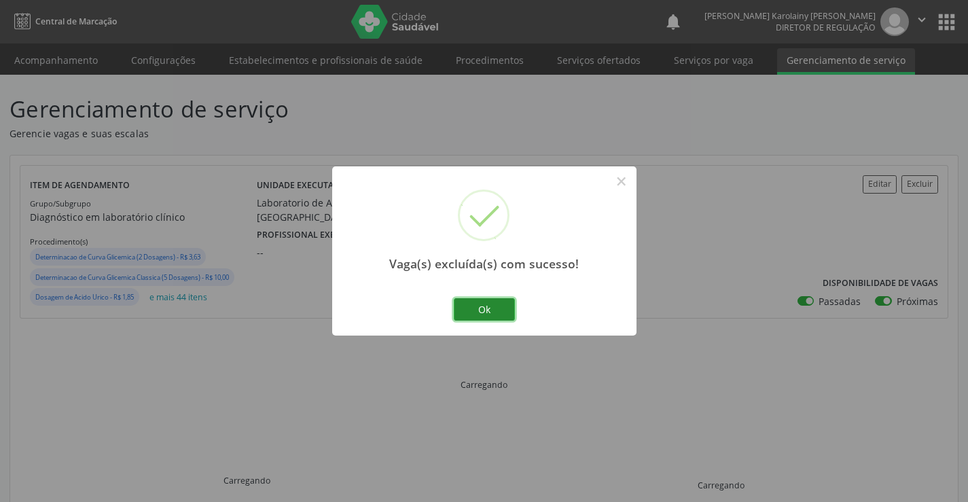
click at [510, 314] on button "Ok" at bounding box center [484, 309] width 61 height 23
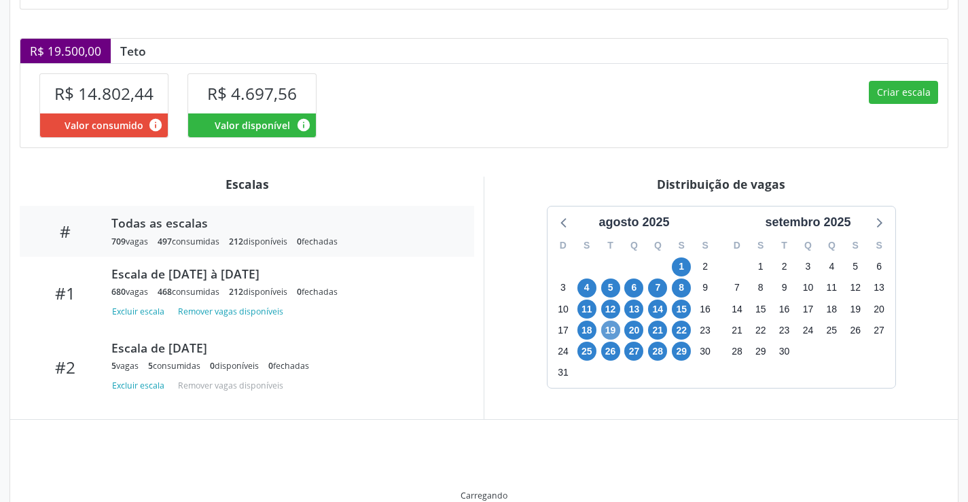
scroll to position [310, 0]
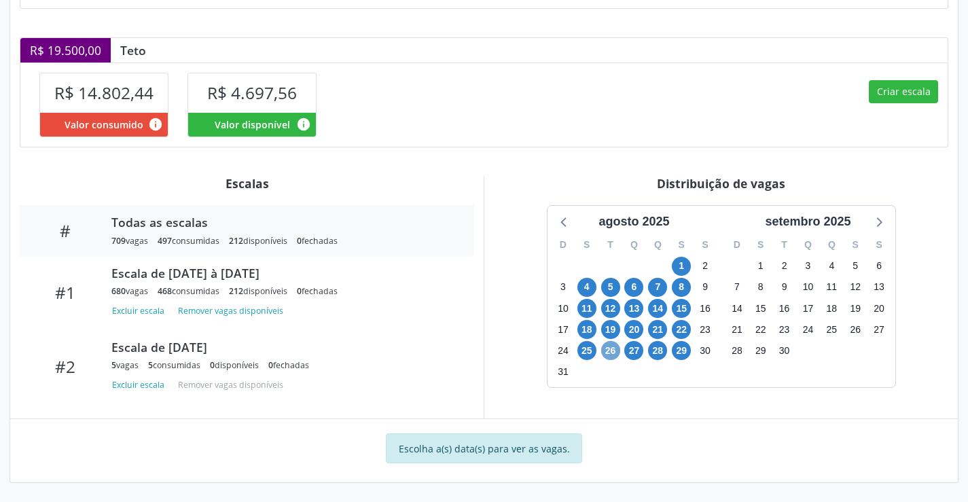
click at [610, 351] on span "26" at bounding box center [610, 350] width 19 height 19
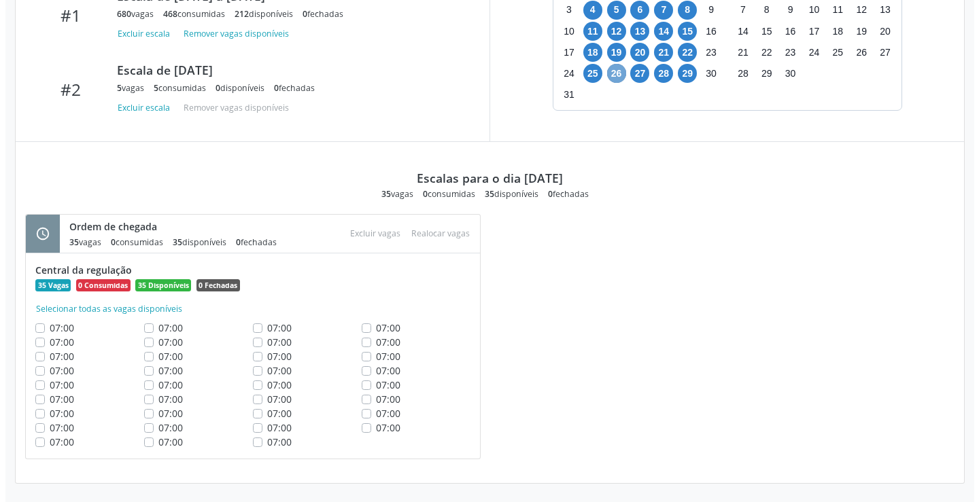
scroll to position [588, 0]
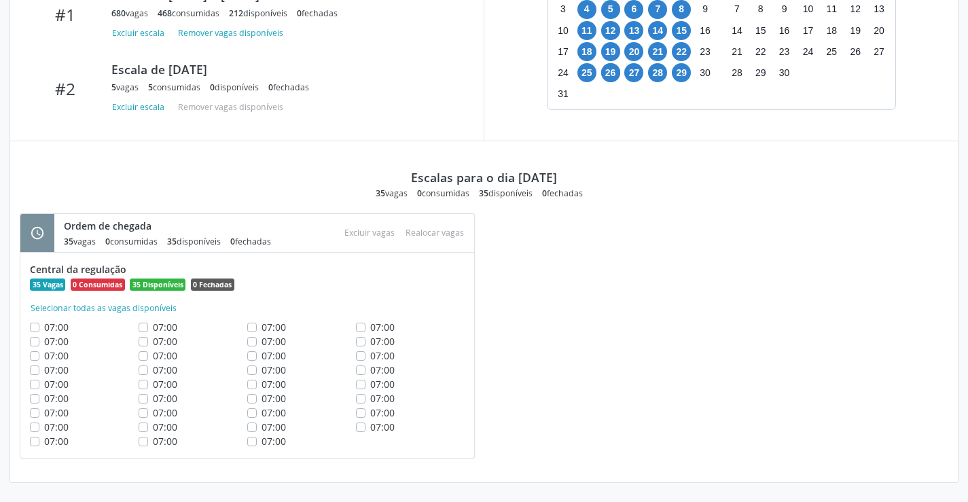
click at [370, 327] on label "07:00" at bounding box center [382, 327] width 24 height 14
click at [362, 327] on input "07:00" at bounding box center [361, 326] width 10 height 12
checkbox input "true"
click at [370, 341] on label "07:00" at bounding box center [382, 341] width 24 height 14
click at [364, 341] on input "07:00" at bounding box center [361, 340] width 10 height 12
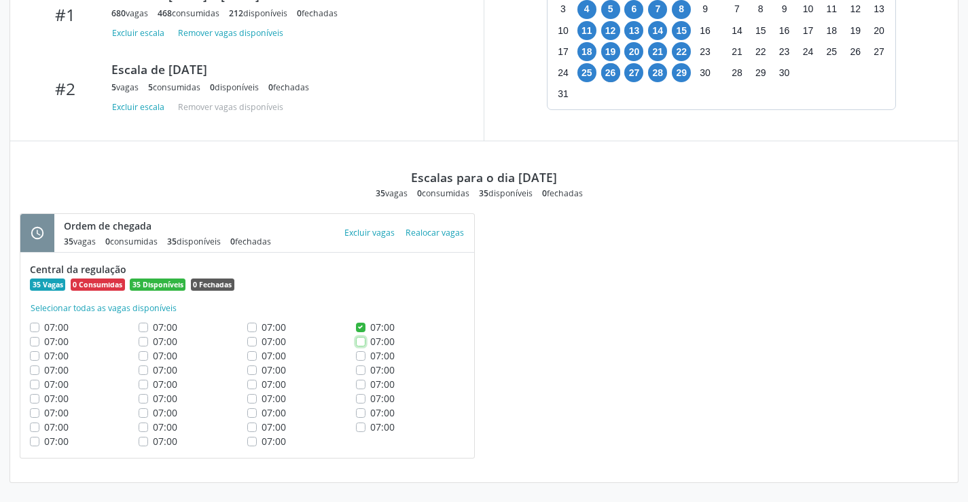
checkbox input "true"
click at [370, 355] on label "07:00" at bounding box center [382, 356] width 24 height 14
click at [365, 355] on input "07:00" at bounding box center [361, 355] width 10 height 12
checkbox input "true"
click at [370, 374] on label "07:00" at bounding box center [382, 370] width 24 height 14
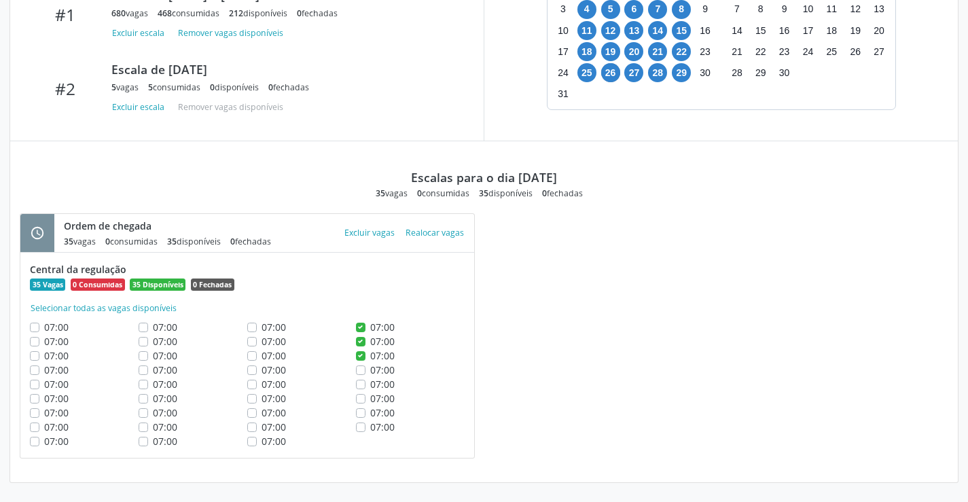
click at [364, 374] on input "07:00" at bounding box center [361, 369] width 10 height 12
checkbox input "true"
click at [370, 383] on label "07:00" at bounding box center [382, 384] width 24 height 14
click at [362, 383] on input "07:00" at bounding box center [361, 383] width 10 height 12
checkbox input "true"
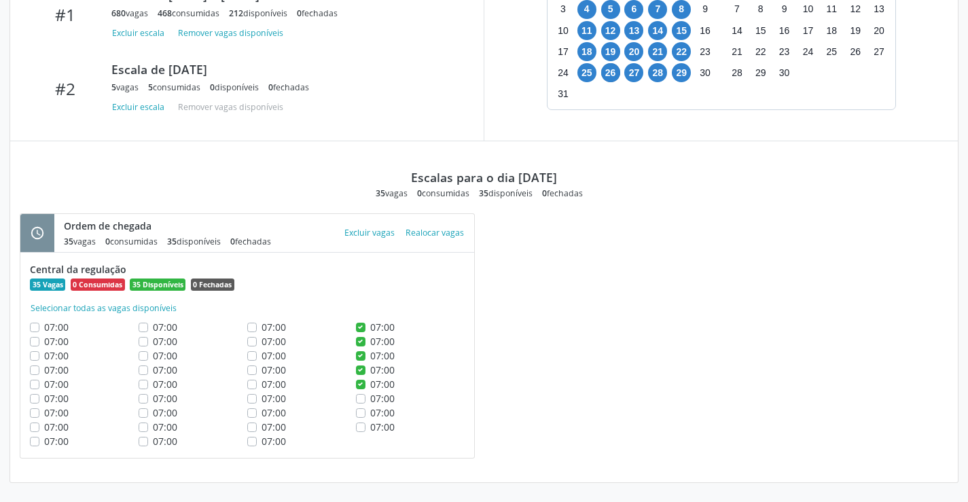
click at [370, 398] on label "07:00" at bounding box center [382, 398] width 24 height 14
click at [362, 398] on input "07:00" at bounding box center [361, 397] width 10 height 12
checkbox input "true"
click at [370, 410] on label "07:00" at bounding box center [382, 413] width 24 height 14
click at [357, 410] on input "07:00" at bounding box center [361, 412] width 10 height 12
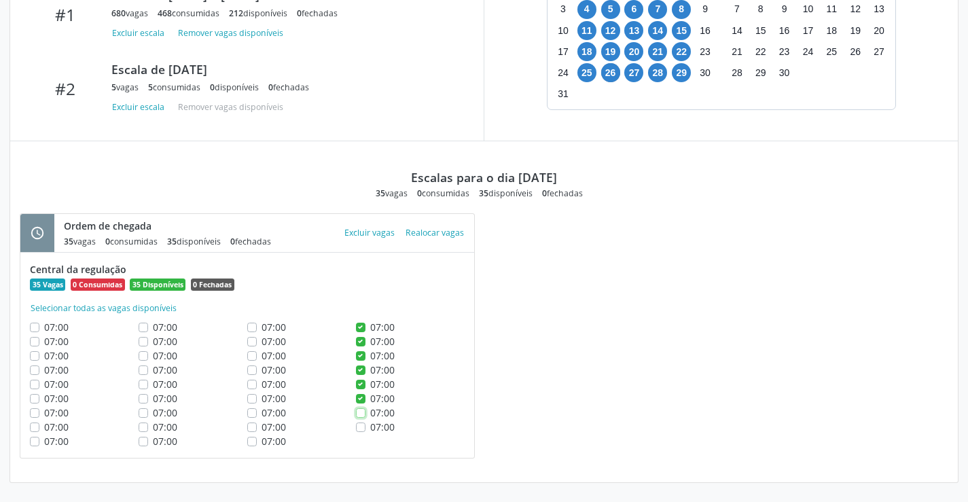
checkbox input "true"
click at [370, 425] on label "07:00" at bounding box center [382, 427] width 24 height 14
click at [364, 425] on input "07:00" at bounding box center [361, 426] width 10 height 12
checkbox input "true"
click at [262, 443] on label "07:00" at bounding box center [274, 441] width 24 height 14
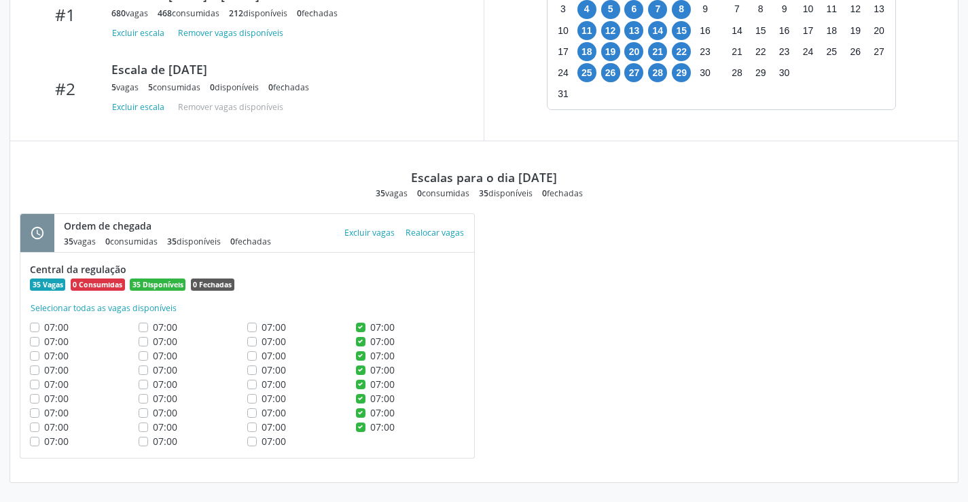
click at [253, 443] on input "07:00" at bounding box center [252, 440] width 10 height 12
checkbox input "true"
click at [262, 429] on label "07:00" at bounding box center [274, 427] width 24 height 14
click at [254, 429] on input "07:00" at bounding box center [252, 426] width 10 height 12
checkbox input "true"
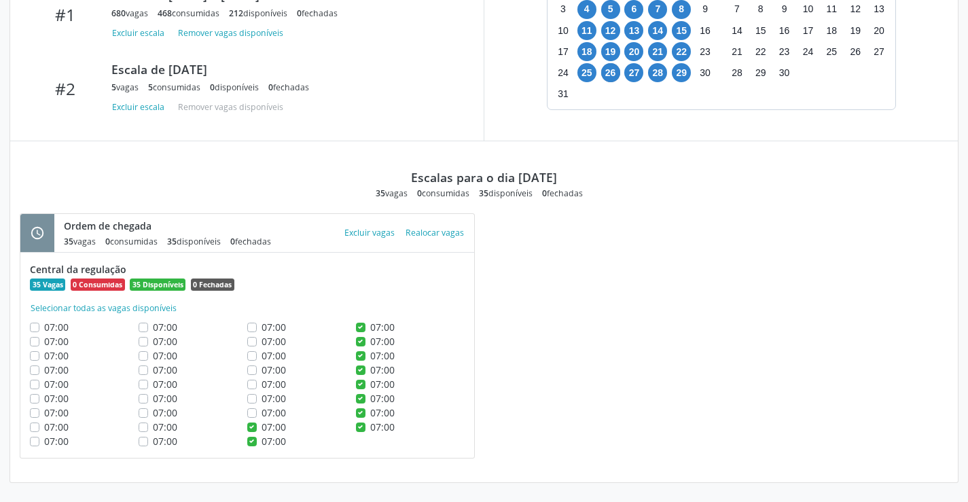
click at [262, 414] on label "07:00" at bounding box center [274, 413] width 24 height 14
click at [251, 414] on input "07:00" at bounding box center [252, 412] width 10 height 12
checkbox input "true"
click at [262, 398] on label "07:00" at bounding box center [274, 398] width 24 height 14
click at [252, 398] on input "07:00" at bounding box center [252, 397] width 10 height 12
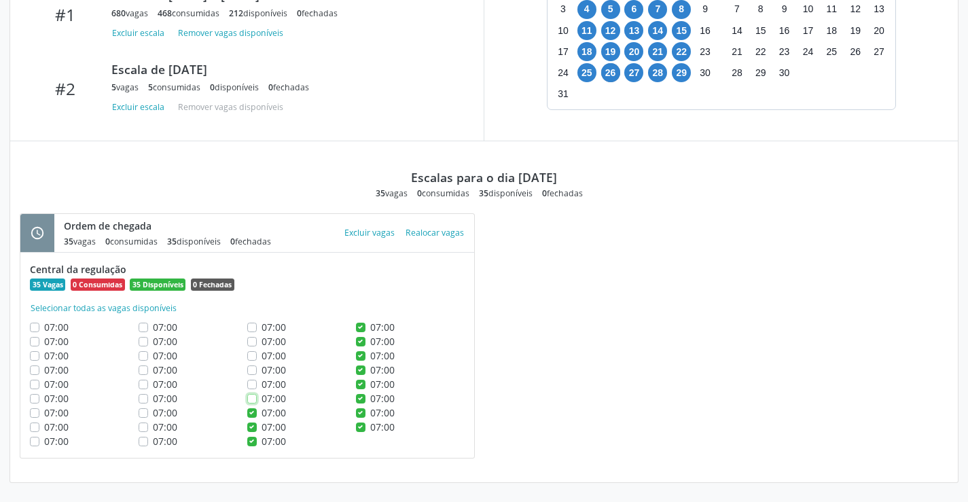
checkbox input "true"
click at [262, 385] on label "07:00" at bounding box center [274, 384] width 24 height 14
click at [252, 385] on input "07:00" at bounding box center [252, 383] width 10 height 12
checkbox input "true"
click at [262, 366] on label "07:00" at bounding box center [274, 370] width 24 height 14
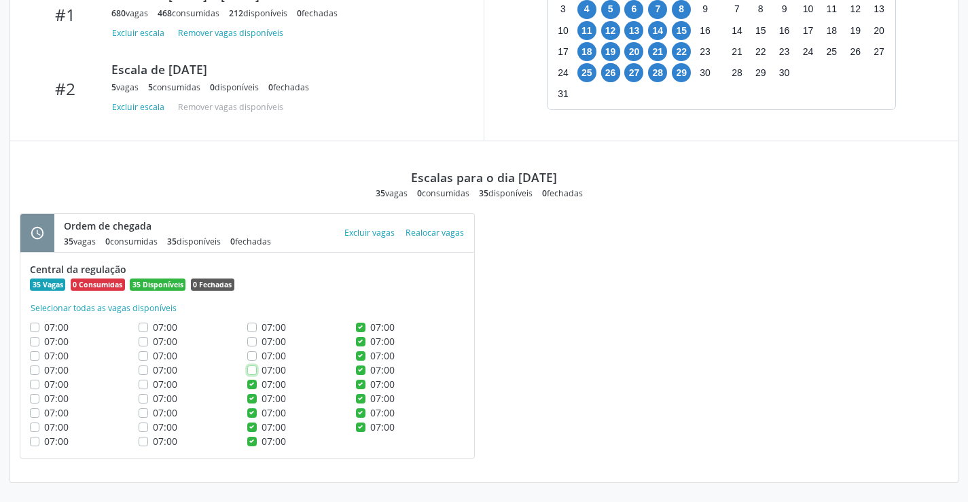
click at [252, 366] on input "07:00" at bounding box center [252, 369] width 10 height 12
checkbox input "true"
click at [262, 357] on label "07:00" at bounding box center [274, 356] width 24 height 14
click at [253, 357] on input "07:00" at bounding box center [252, 355] width 10 height 12
checkbox input "true"
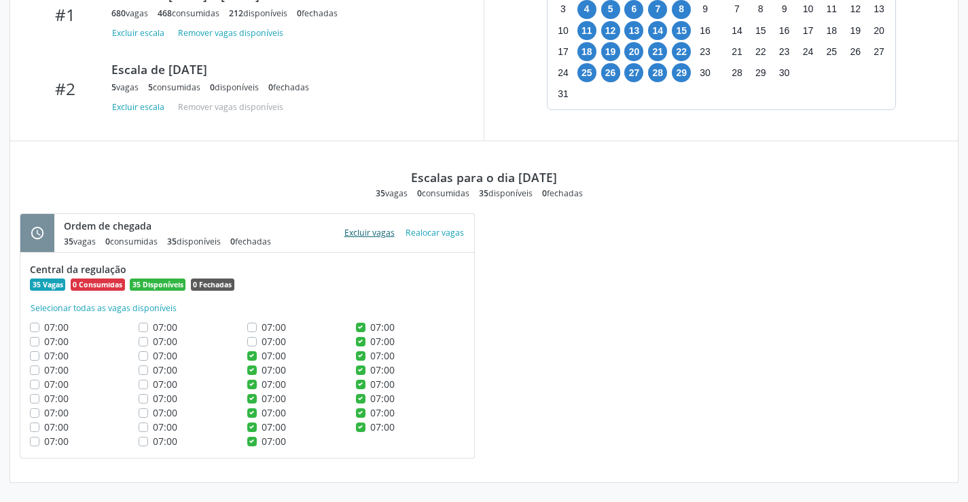
click at [355, 234] on button "Excluir vagas" at bounding box center [369, 233] width 61 height 18
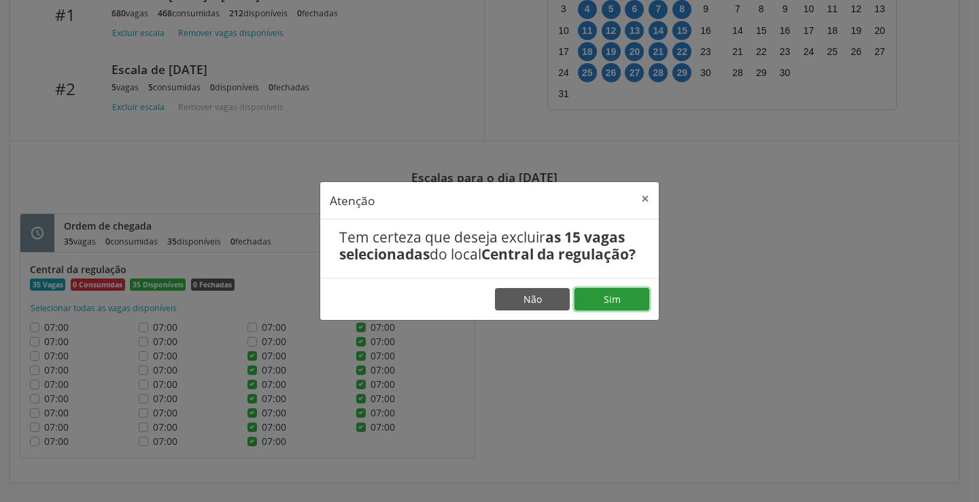
click at [599, 306] on button "Sim" at bounding box center [611, 299] width 75 height 23
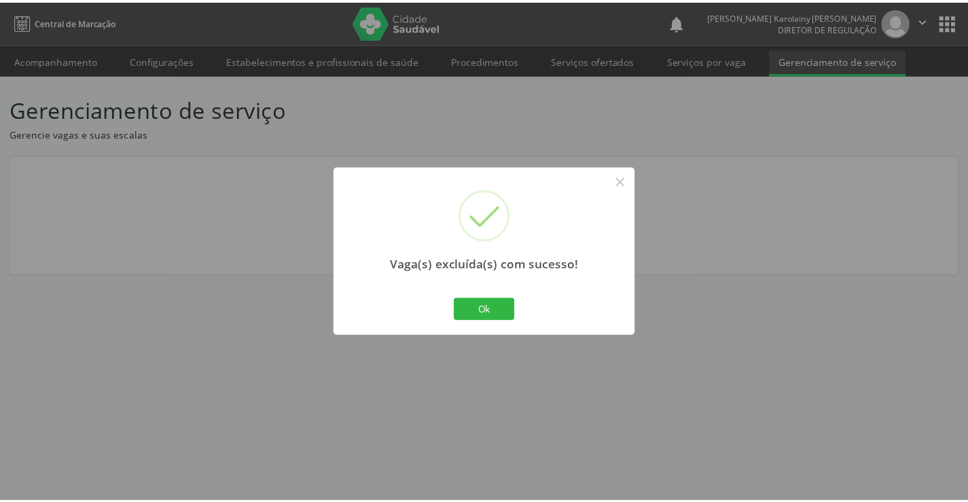
scroll to position [0, 0]
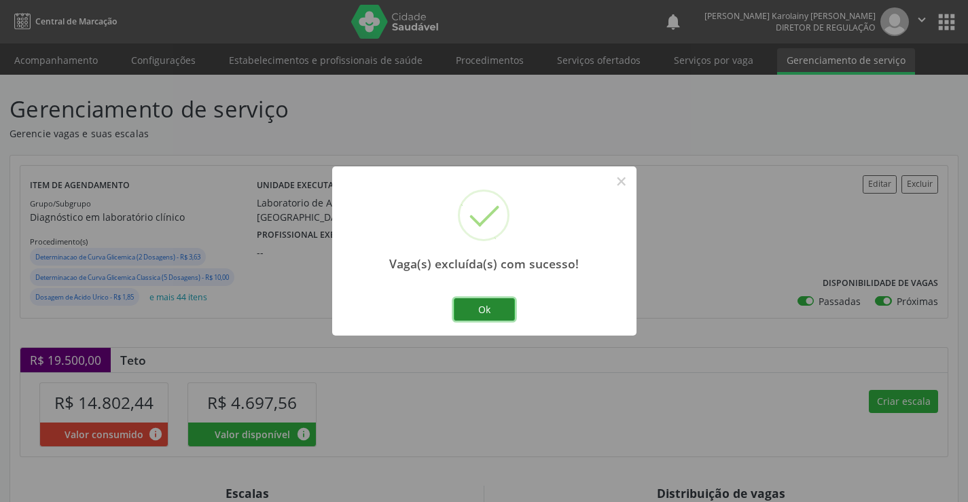
click at [474, 307] on button "Ok" at bounding box center [484, 309] width 61 height 23
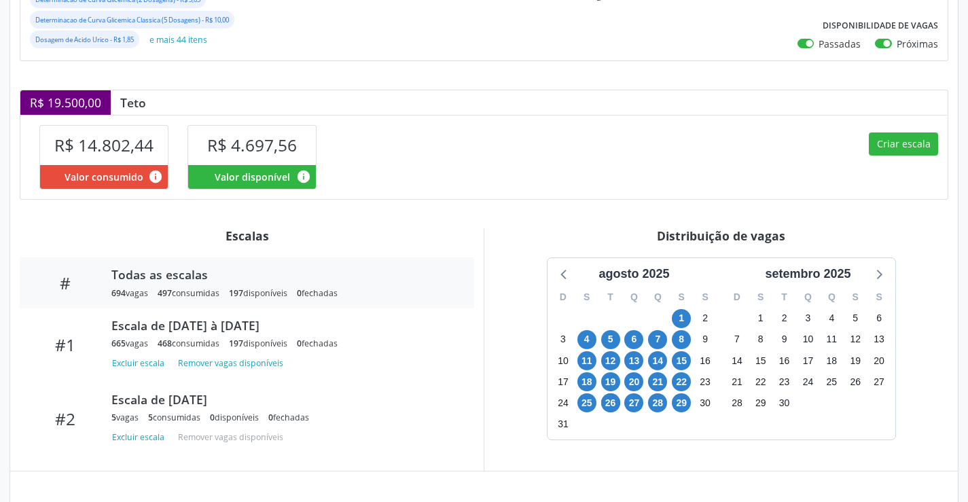
scroll to position [340, 0]
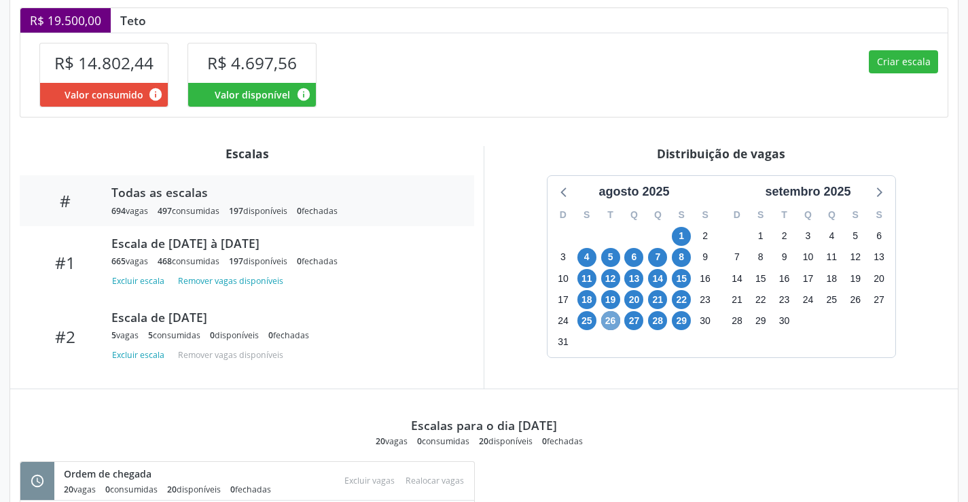
click at [611, 322] on span "26" at bounding box center [610, 320] width 19 height 19
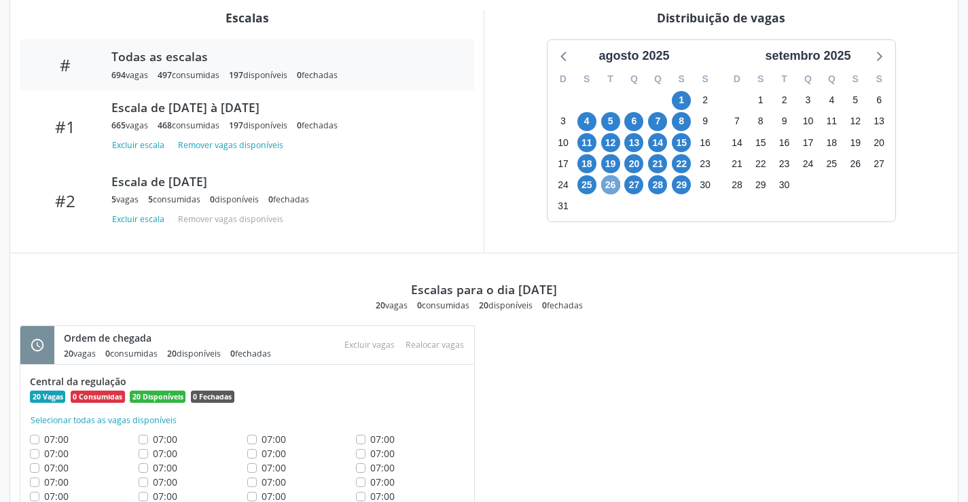
scroll to position [531, 0]
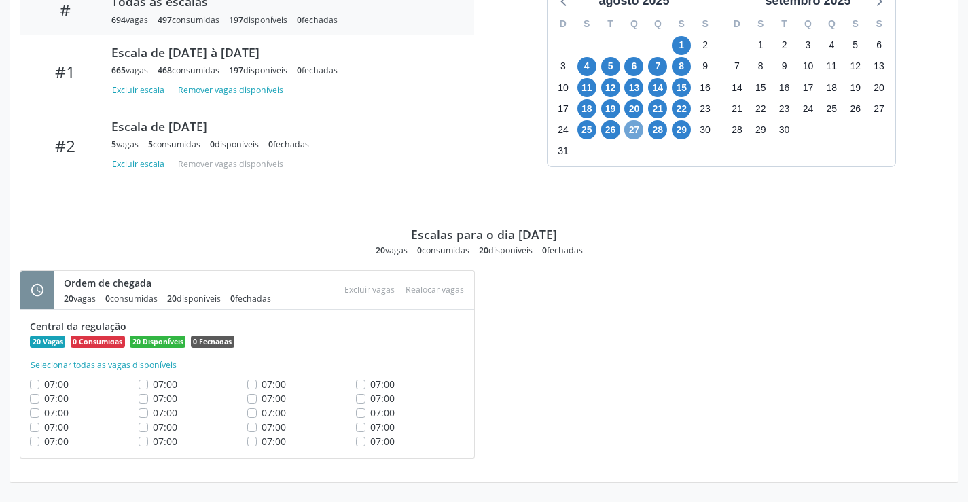
click at [630, 135] on span "27" at bounding box center [634, 129] width 19 height 19
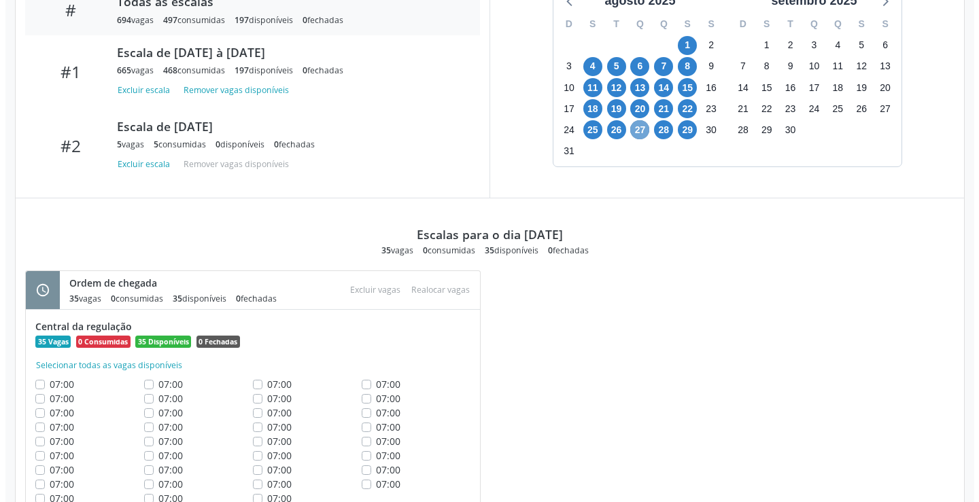
scroll to position [588, 0]
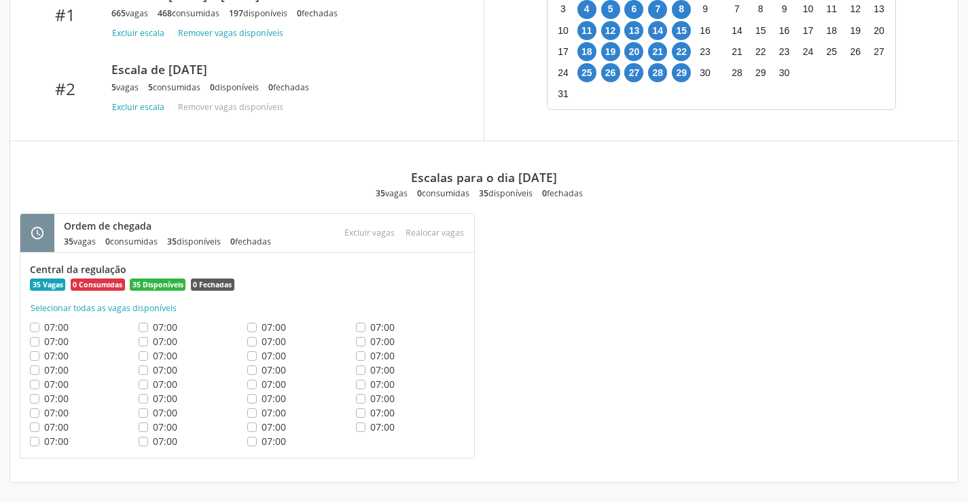
click at [370, 327] on label "07:00" at bounding box center [382, 327] width 24 height 14
click at [358, 327] on input "07:00" at bounding box center [361, 326] width 10 height 12
checkbox input "true"
click at [370, 343] on label "07:00" at bounding box center [382, 341] width 24 height 14
click at [364, 343] on input "07:00" at bounding box center [361, 340] width 10 height 12
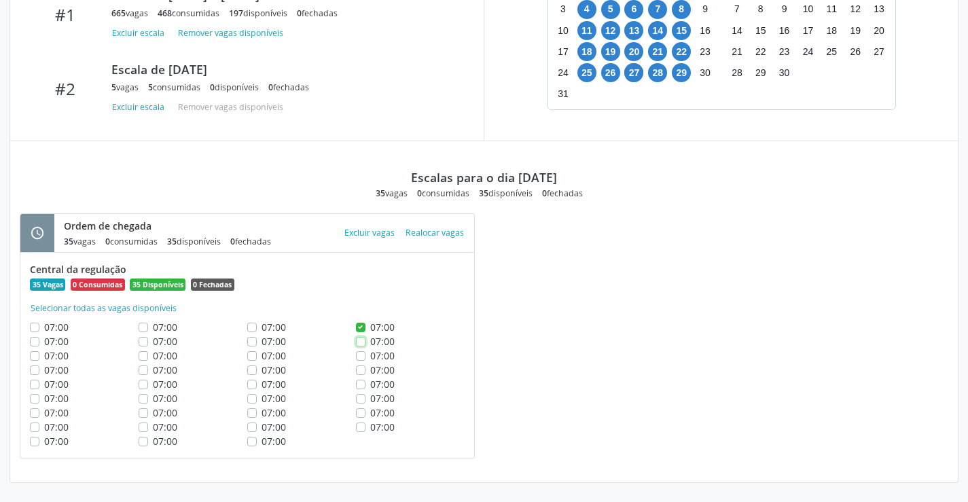
checkbox input "true"
click at [370, 359] on label "07:00" at bounding box center [382, 356] width 24 height 14
click at [361, 359] on input "07:00" at bounding box center [361, 355] width 10 height 12
checkbox input "true"
click at [367, 375] on div "07:00" at bounding box center [410, 370] width 109 height 14
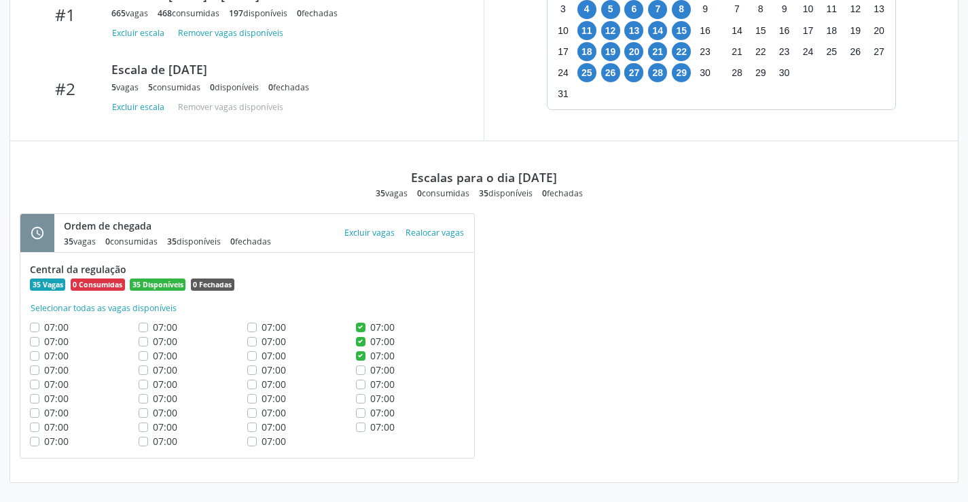
click at [370, 379] on label "07:00" at bounding box center [382, 384] width 24 height 14
click at [362, 379] on input "07:00" at bounding box center [361, 383] width 10 height 12
checkbox input "true"
click at [370, 367] on label "07:00" at bounding box center [382, 370] width 24 height 14
click at [359, 367] on input "07:00" at bounding box center [361, 369] width 10 height 12
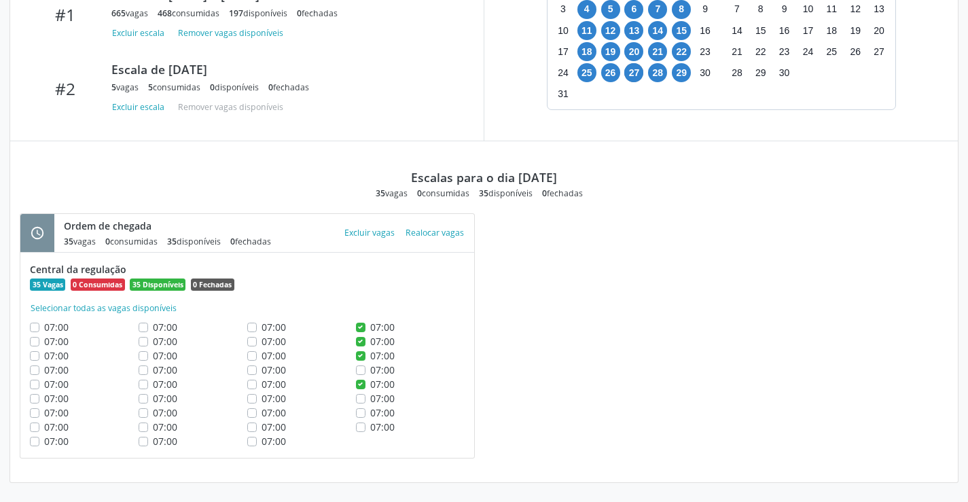
checkbox input "true"
click at [370, 400] on label "07:00" at bounding box center [382, 398] width 24 height 14
click at [362, 400] on input "07:00" at bounding box center [361, 397] width 10 height 12
checkbox input "true"
click at [370, 410] on label "07:00" at bounding box center [382, 413] width 24 height 14
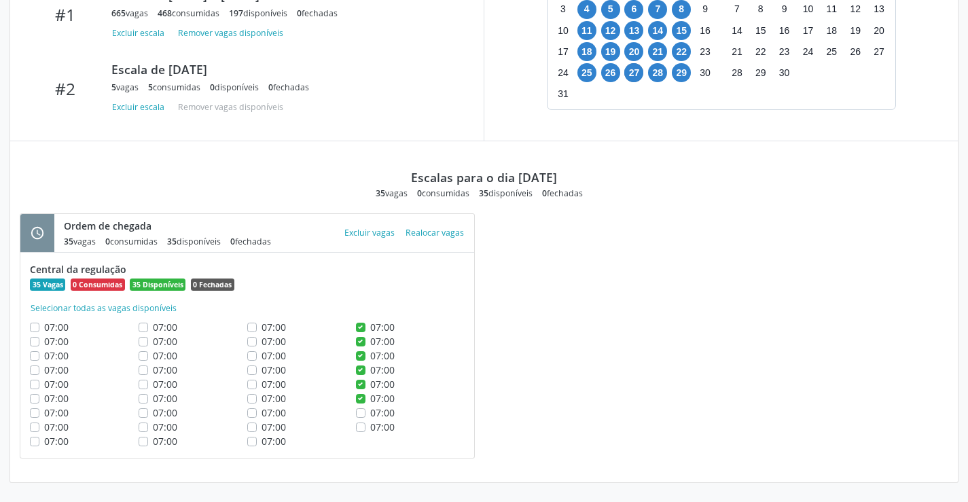
click at [362, 410] on input "07:00" at bounding box center [361, 412] width 10 height 12
checkbox input "true"
click at [370, 431] on label "07:00" at bounding box center [382, 427] width 24 height 14
click at [356, 431] on input "07:00" at bounding box center [361, 426] width 10 height 12
checkbox input "true"
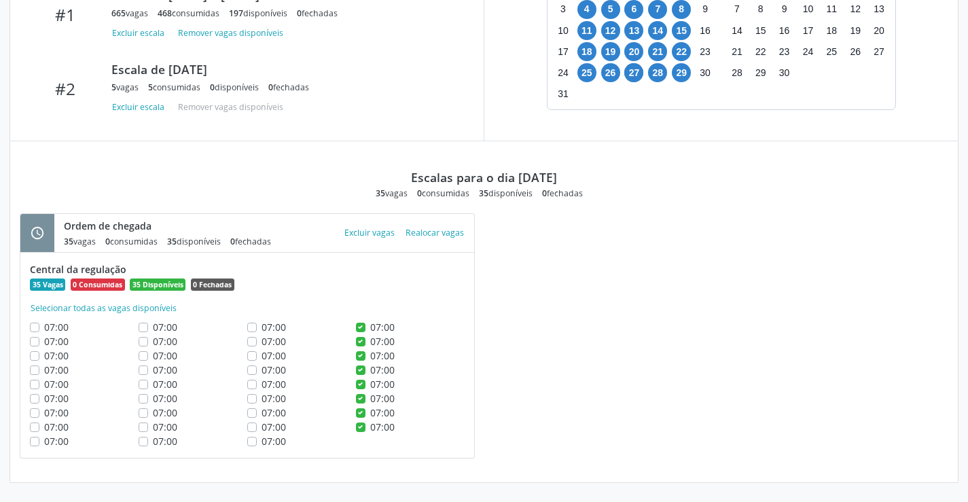
click at [262, 326] on label "07:00" at bounding box center [274, 327] width 24 height 14
click at [253, 326] on input "07:00" at bounding box center [252, 326] width 10 height 12
checkbox input "true"
click at [262, 344] on label "07:00" at bounding box center [274, 341] width 24 height 14
click at [251, 344] on input "07:00" at bounding box center [252, 340] width 10 height 12
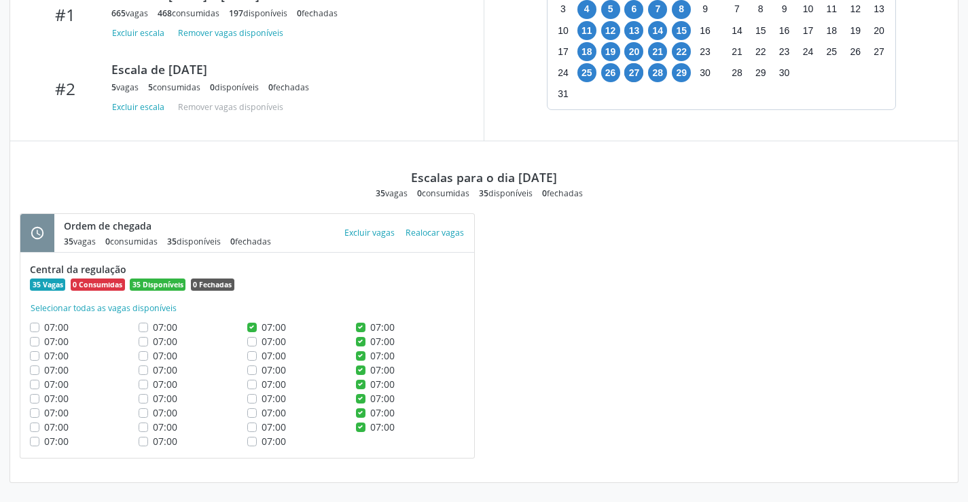
checkbox input "true"
click at [262, 353] on label "07:00" at bounding box center [274, 356] width 24 height 14
click at [251, 353] on input "07:00" at bounding box center [252, 355] width 10 height 12
checkbox input "true"
click at [257, 374] on div "07:00" at bounding box center [301, 370] width 109 height 14
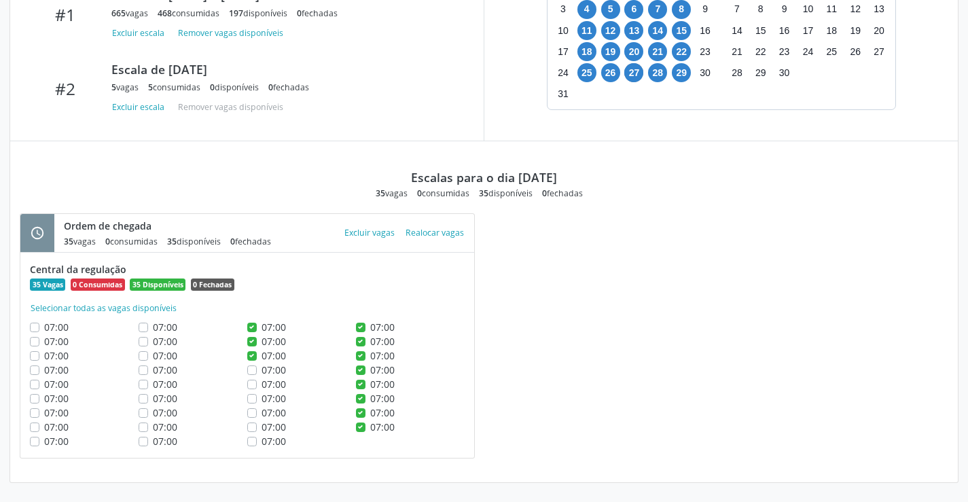
click at [257, 387] on div "07:00" at bounding box center [301, 384] width 109 height 14
click at [262, 371] on label "07:00" at bounding box center [274, 370] width 24 height 14
click at [256, 371] on input "07:00" at bounding box center [252, 369] width 10 height 12
checkbox input "true"
click at [262, 381] on label "07:00" at bounding box center [274, 384] width 24 height 14
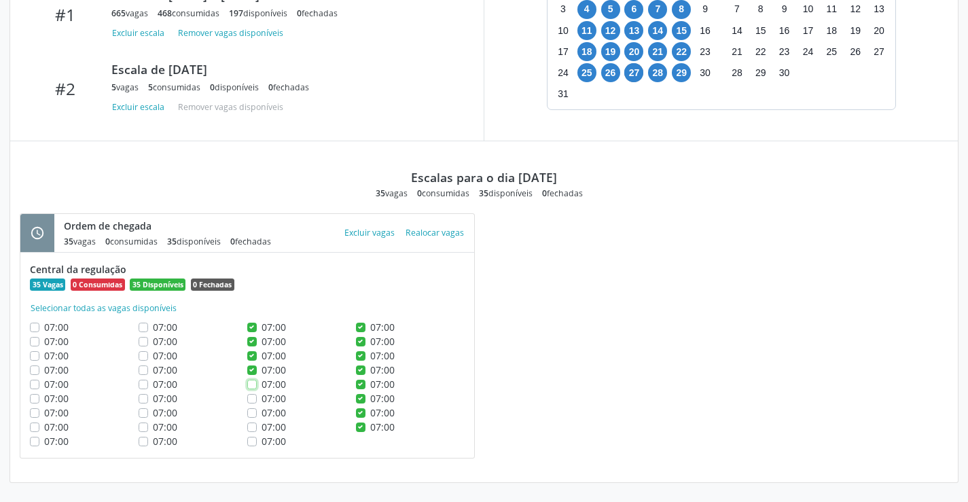
click at [253, 381] on input "07:00" at bounding box center [252, 383] width 10 height 12
checkbox input "true"
click at [262, 400] on label "07:00" at bounding box center [274, 398] width 24 height 14
click at [253, 400] on input "07:00" at bounding box center [252, 397] width 10 height 12
checkbox input "true"
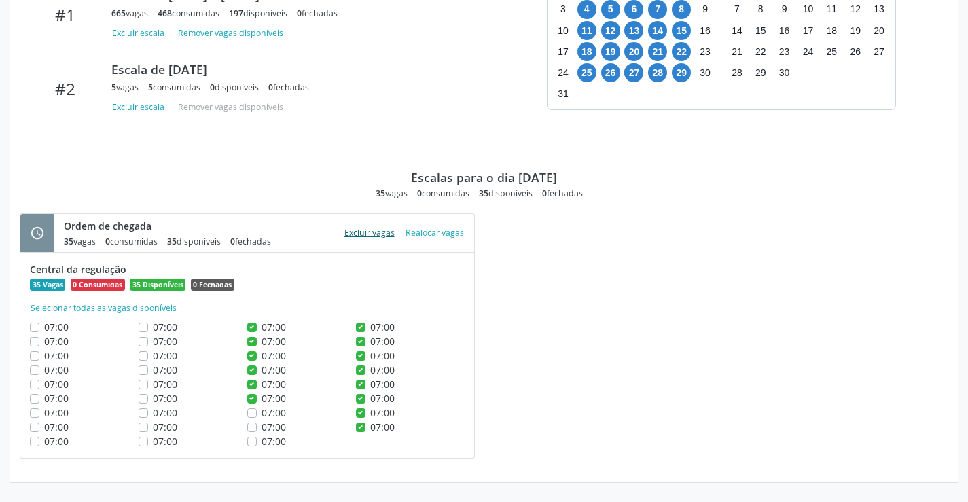
click at [371, 230] on button "Excluir vagas" at bounding box center [369, 233] width 61 height 18
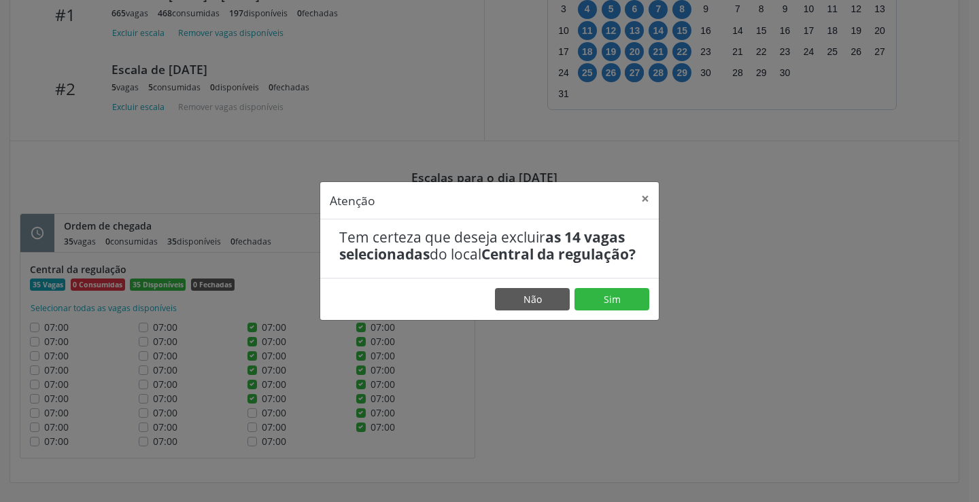
click at [605, 321] on footer "Não Sim" at bounding box center [489, 299] width 338 height 43
click at [605, 308] on button "Sim" at bounding box center [611, 299] width 75 height 23
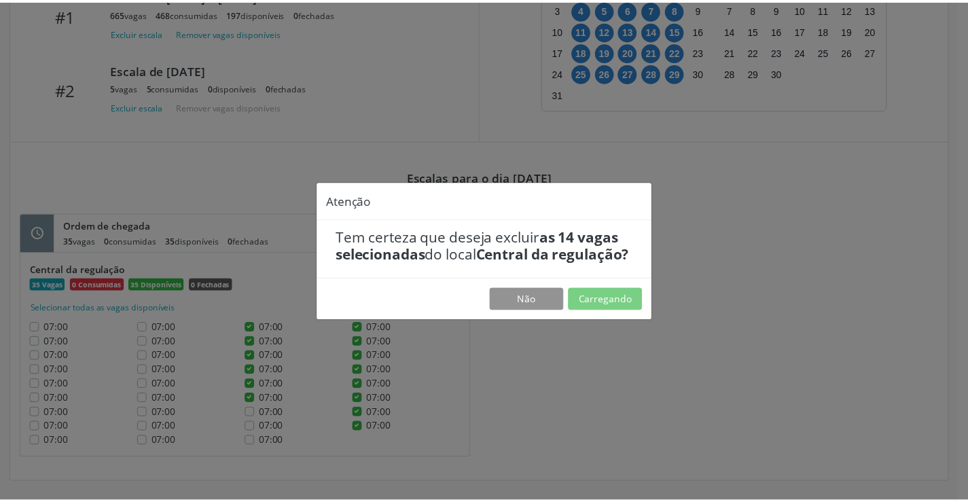
scroll to position [0, 0]
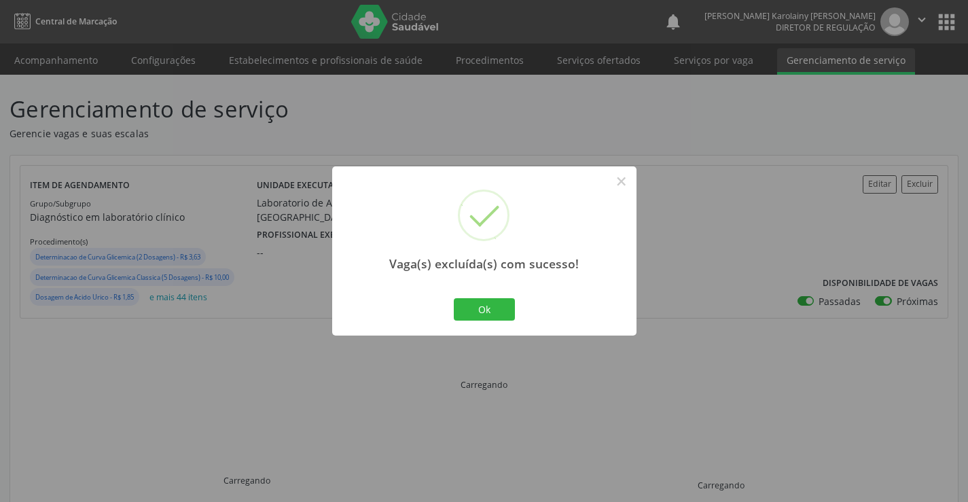
click at [492, 297] on div "Ok Cancel" at bounding box center [484, 309] width 67 height 29
click at [486, 311] on button "Ok" at bounding box center [484, 309] width 61 height 23
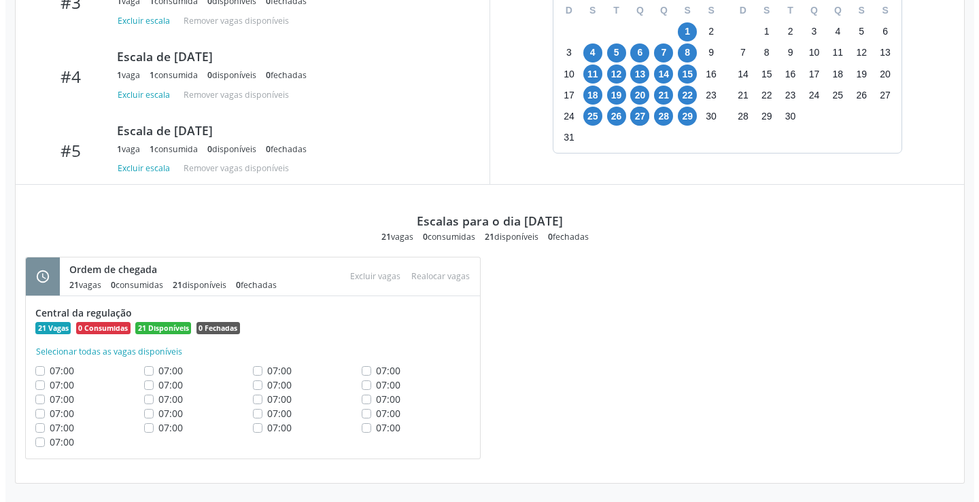
scroll to position [545, 0]
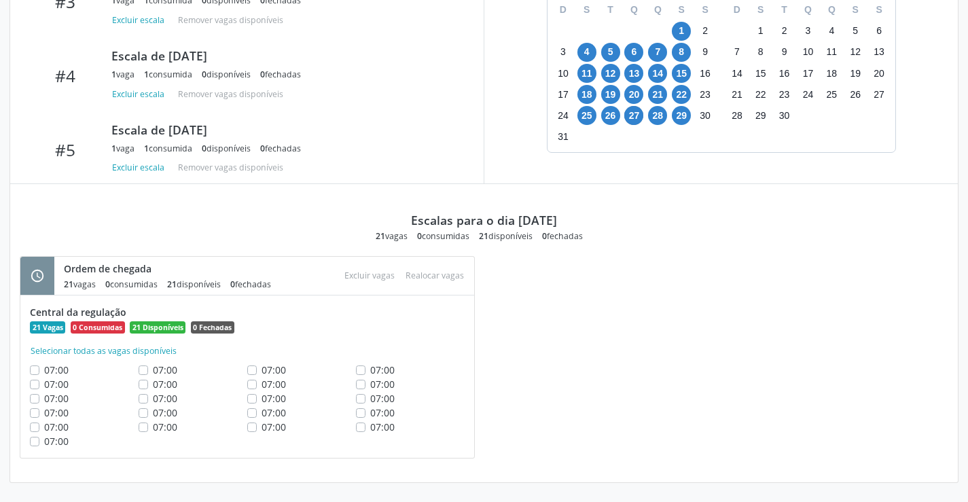
click at [370, 372] on label "07:00" at bounding box center [382, 370] width 24 height 14
click at [357, 372] on input "07:00" at bounding box center [361, 369] width 10 height 12
checkbox input "true"
click at [372, 283] on button "Excluir vagas" at bounding box center [369, 275] width 61 height 18
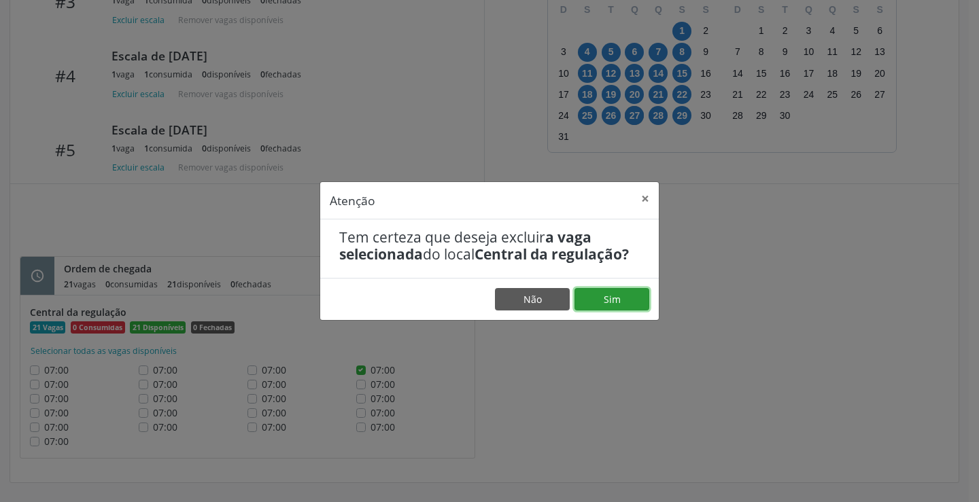
click at [633, 293] on button "Sim" at bounding box center [611, 299] width 75 height 23
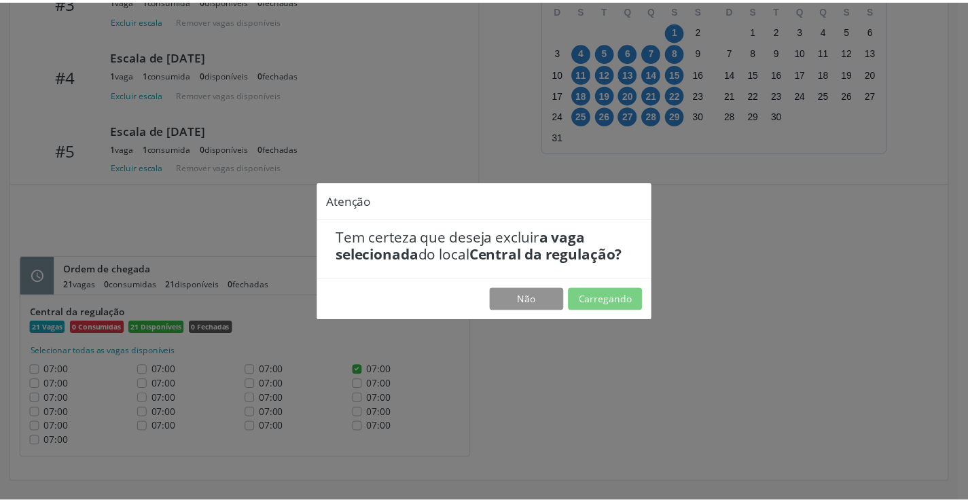
scroll to position [0, 0]
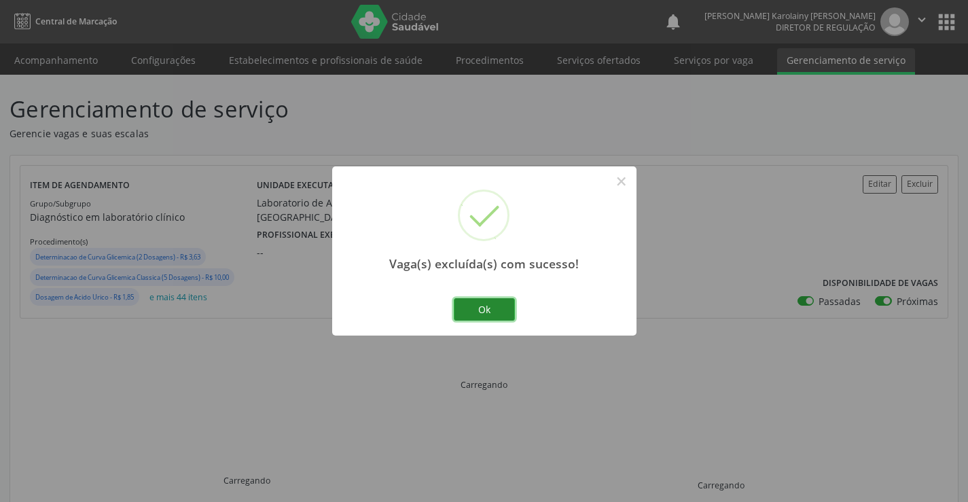
click at [490, 307] on button "Ok" at bounding box center [484, 309] width 61 height 23
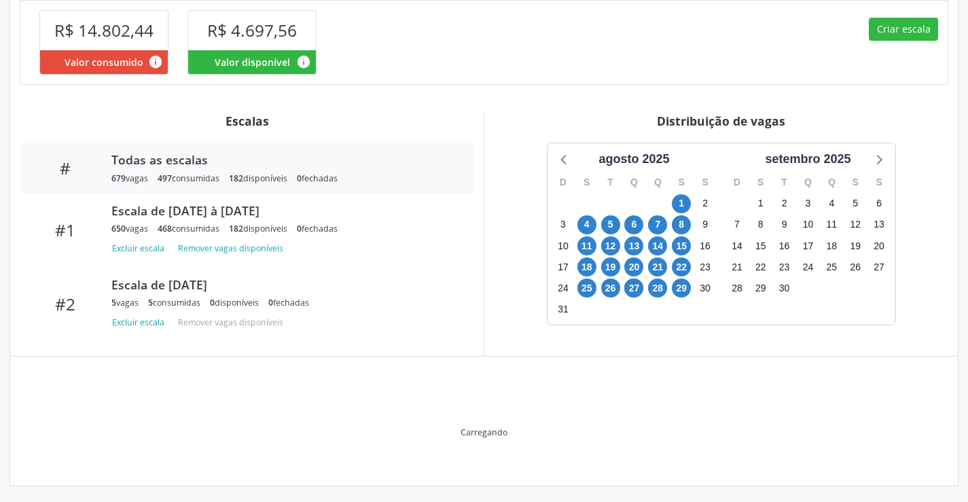
scroll to position [376, 0]
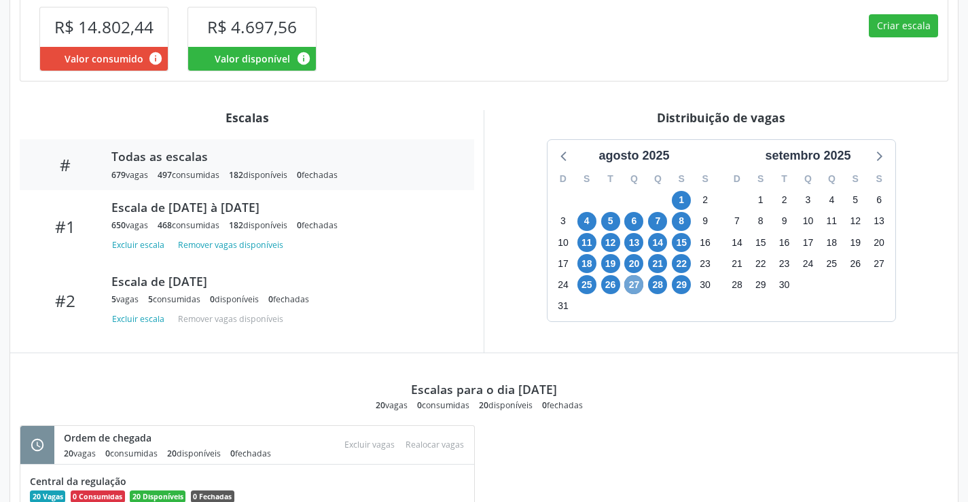
click at [633, 283] on span "27" at bounding box center [634, 284] width 19 height 19
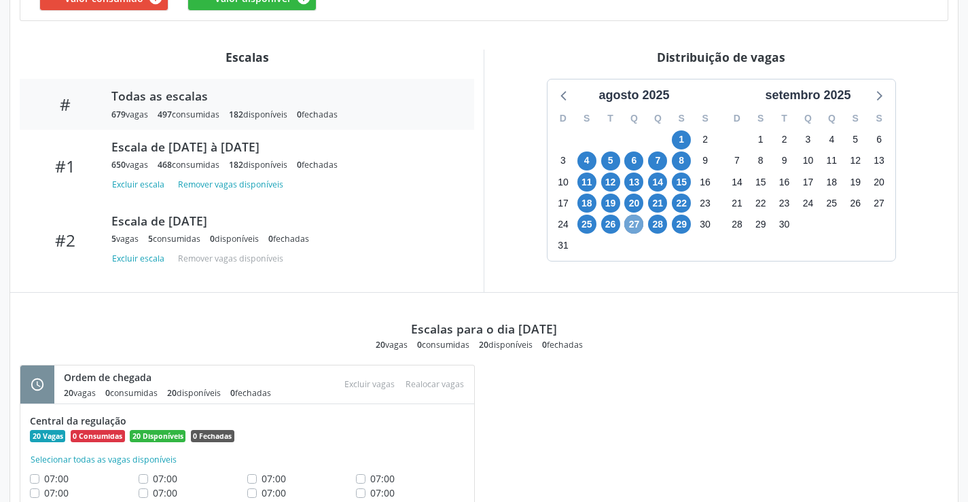
scroll to position [531, 0]
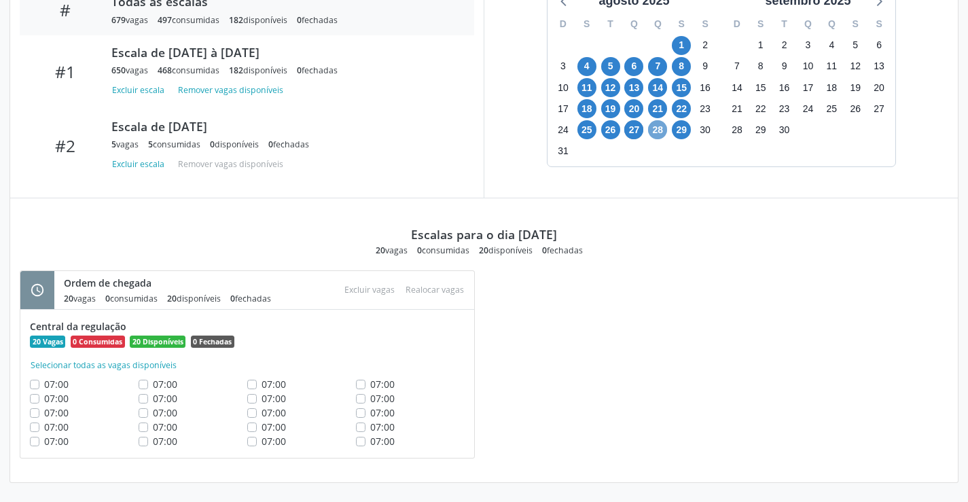
click at [654, 129] on span "28" at bounding box center [657, 129] width 19 height 19
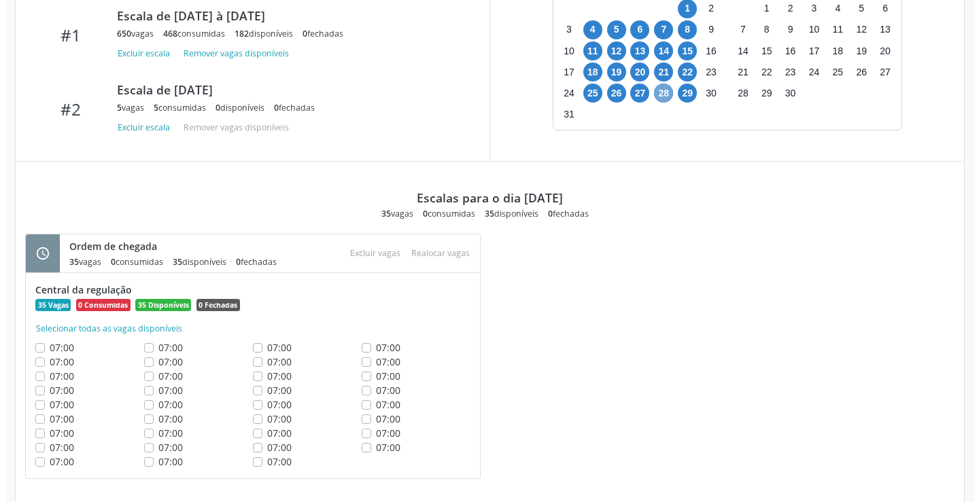
scroll to position [588, 0]
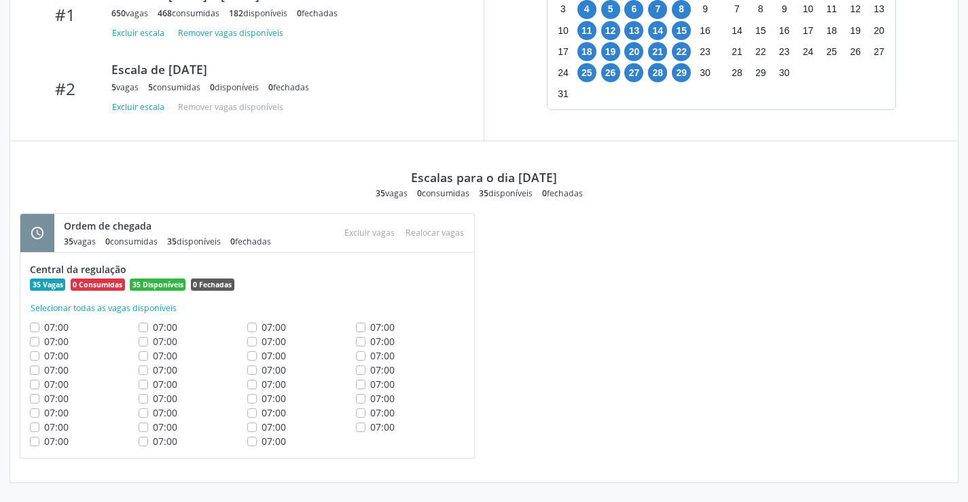
click at [370, 328] on label "07:00" at bounding box center [382, 327] width 24 height 14
click at [363, 328] on input "07:00" at bounding box center [361, 326] width 10 height 12
checkbox input "true"
click at [370, 340] on label "07:00" at bounding box center [382, 341] width 24 height 14
click at [364, 340] on input "07:00" at bounding box center [361, 340] width 10 height 12
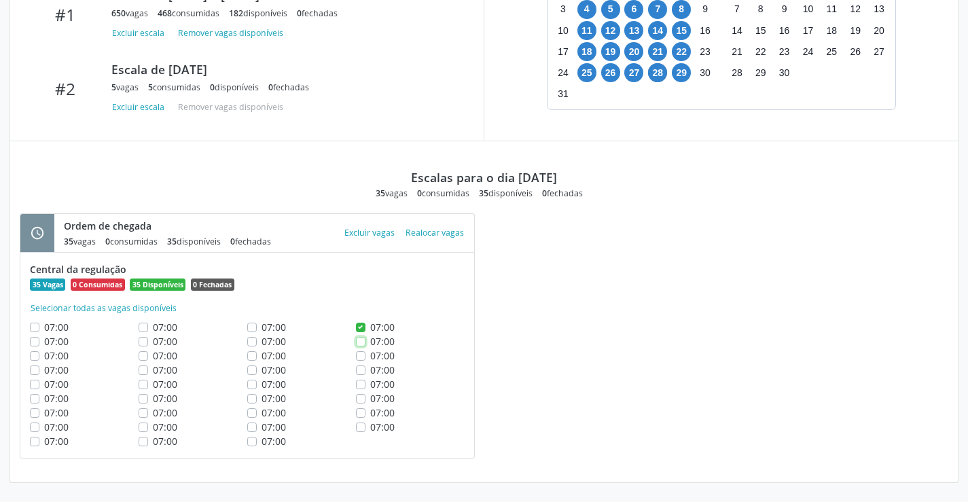
checkbox input "true"
click at [370, 360] on label "07:00" at bounding box center [382, 356] width 24 height 14
click at [360, 360] on input "07:00" at bounding box center [361, 355] width 10 height 12
checkbox input "true"
click at [366, 374] on div "07:00" at bounding box center [410, 370] width 109 height 14
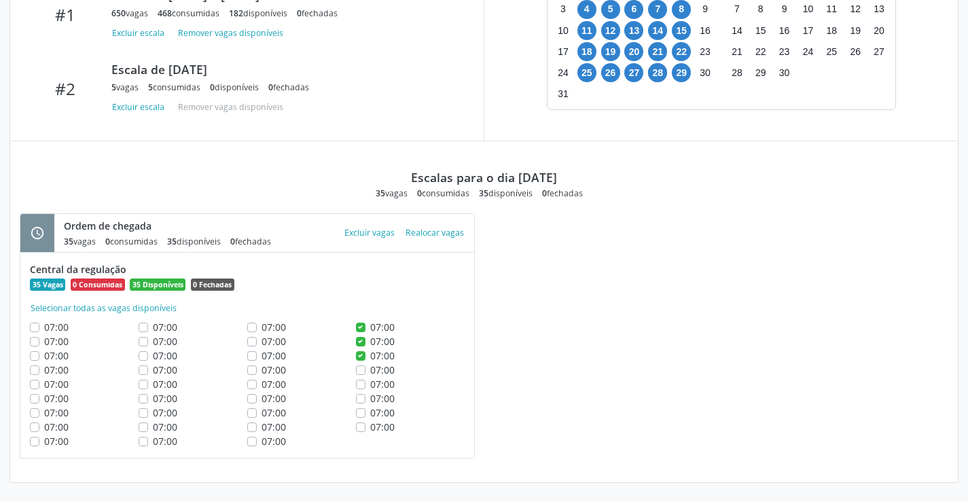
click at [370, 373] on label "07:00" at bounding box center [382, 370] width 24 height 14
click at [362, 373] on input "07:00" at bounding box center [361, 369] width 10 height 12
checkbox input "true"
click at [370, 386] on label "07:00" at bounding box center [382, 384] width 24 height 14
click at [360, 386] on input "07:00" at bounding box center [361, 383] width 10 height 12
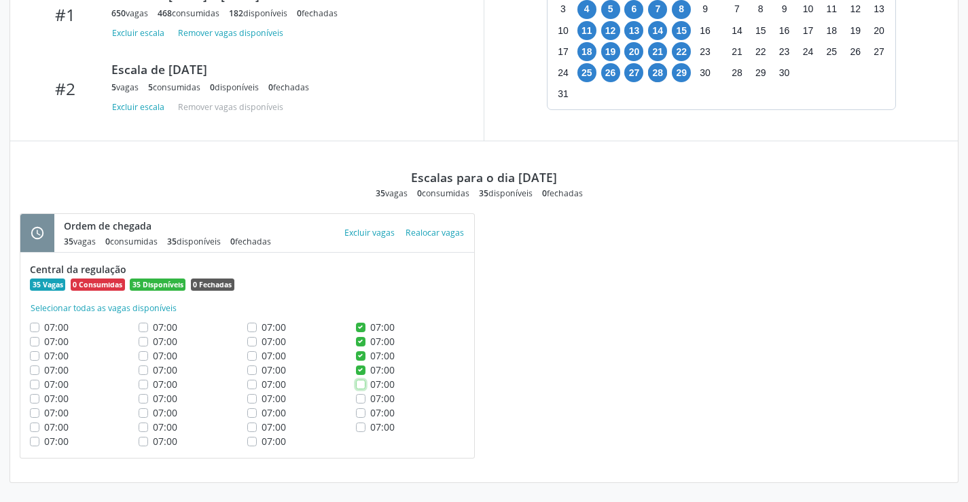
checkbox input "true"
click at [359, 405] on div "07:00" at bounding box center [410, 398] width 109 height 14
click at [370, 400] on label "07:00" at bounding box center [382, 398] width 24 height 14
click at [364, 400] on input "07:00" at bounding box center [361, 397] width 10 height 12
checkbox input "true"
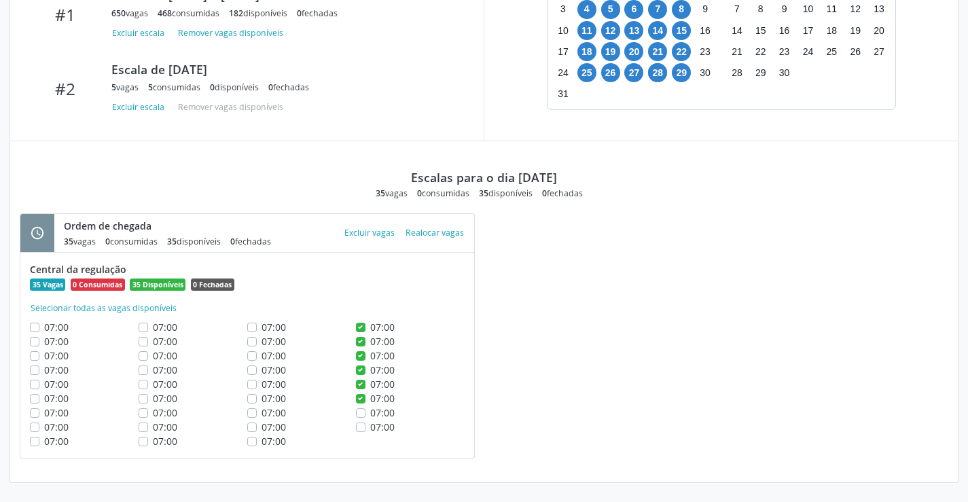
click at [370, 410] on label "07:00" at bounding box center [382, 413] width 24 height 14
click at [363, 410] on input "07:00" at bounding box center [361, 412] width 10 height 12
checkbox input "true"
click at [370, 428] on label "07:00" at bounding box center [382, 427] width 24 height 14
click at [362, 428] on input "07:00" at bounding box center [361, 426] width 10 height 12
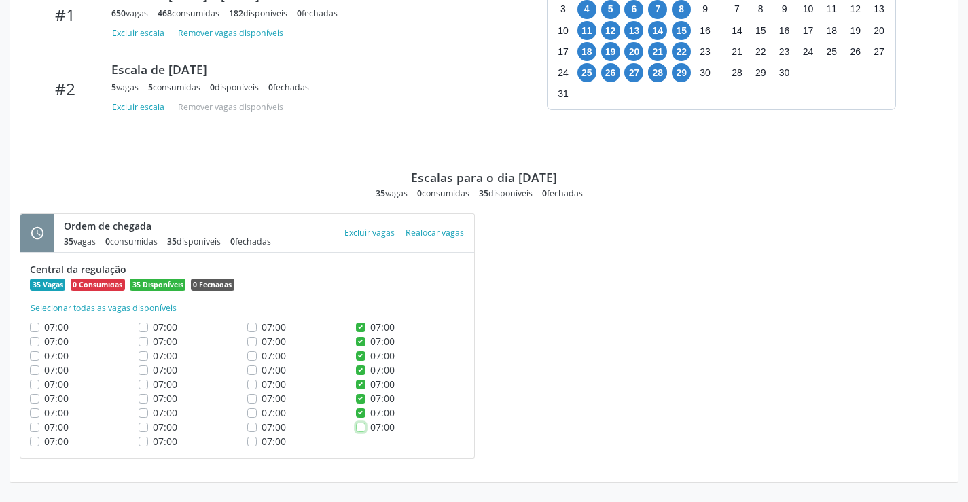
checkbox input "true"
click at [262, 331] on label "07:00" at bounding box center [274, 327] width 24 height 14
click at [253, 331] on input "07:00" at bounding box center [252, 326] width 10 height 12
checkbox input "true"
click at [262, 342] on label "07:00" at bounding box center [274, 341] width 24 height 14
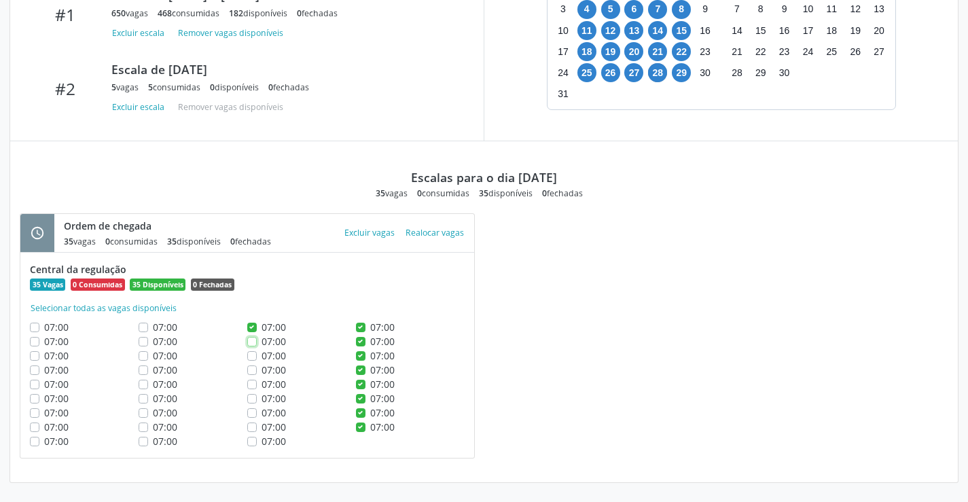
click at [250, 342] on input "07:00" at bounding box center [252, 340] width 10 height 12
checkbox input "true"
click at [262, 357] on label "07:00" at bounding box center [274, 356] width 24 height 14
click at [251, 357] on input "07:00" at bounding box center [252, 355] width 10 height 12
checkbox input "true"
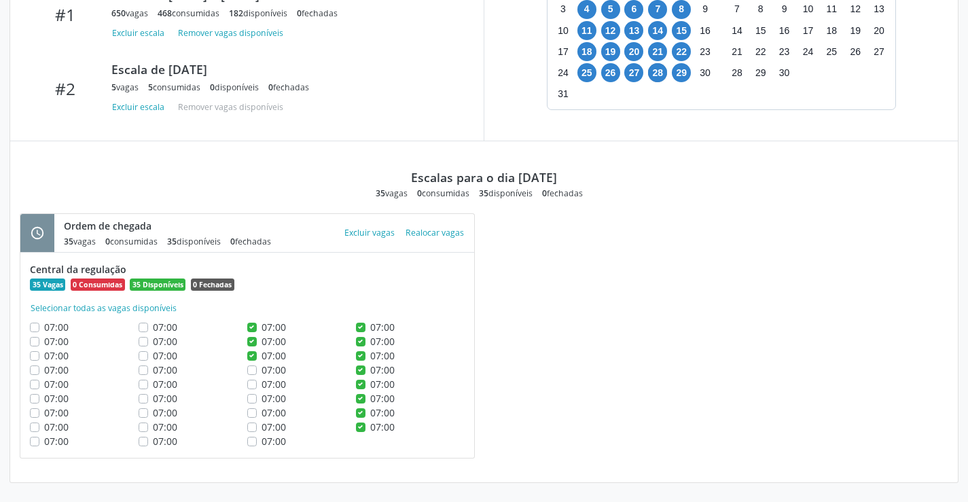
click at [262, 372] on label "07:00" at bounding box center [274, 370] width 24 height 14
click at [256, 372] on input "07:00" at bounding box center [252, 369] width 10 height 12
checkbox input "true"
click at [262, 389] on label "07:00" at bounding box center [274, 384] width 24 height 14
click at [250, 389] on input "07:00" at bounding box center [252, 383] width 10 height 12
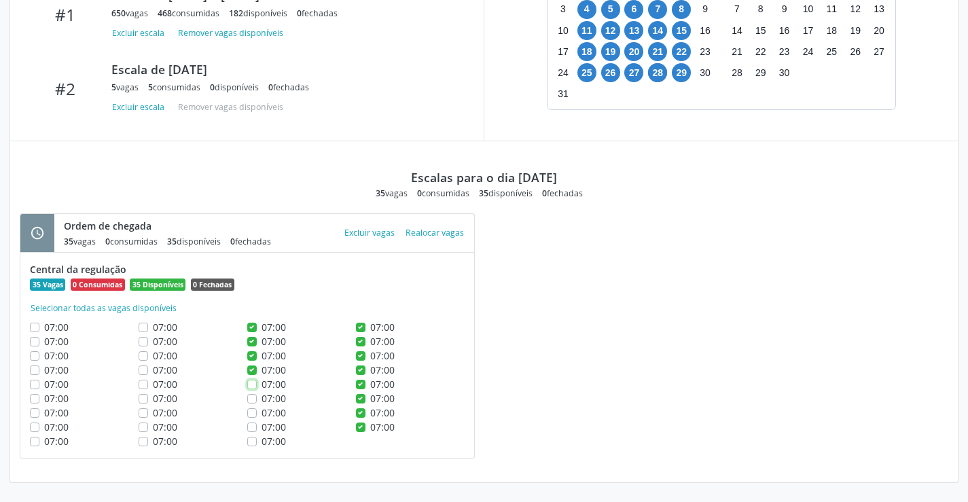
checkbox input "true"
click at [262, 398] on label "07:00" at bounding box center [274, 398] width 24 height 14
click at [251, 398] on input "07:00" at bounding box center [252, 397] width 10 height 12
checkbox input "true"
click at [262, 413] on label "07:00" at bounding box center [274, 413] width 24 height 14
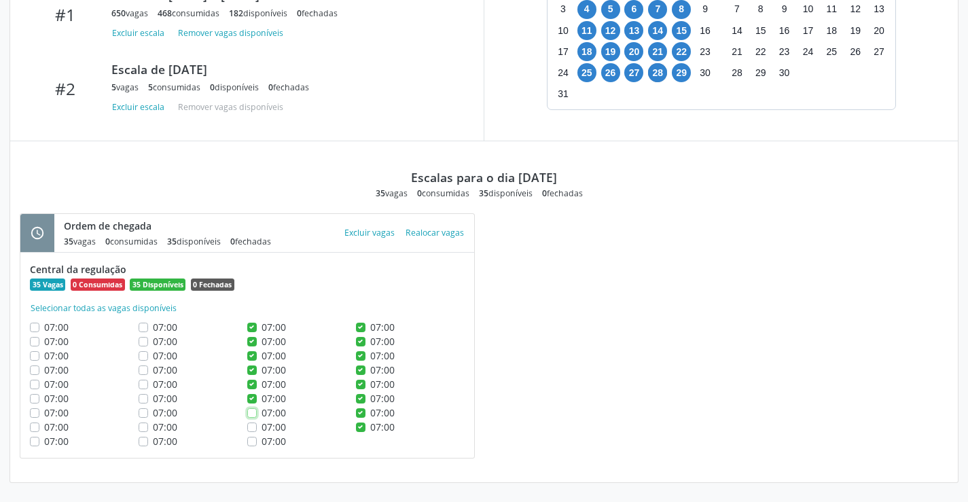
click at [254, 413] on input "07:00" at bounding box center [252, 412] width 10 height 12
checkbox input "true"
click at [262, 425] on label "07:00" at bounding box center [274, 427] width 24 height 14
click at [252, 425] on input "07:00" at bounding box center [252, 426] width 10 height 12
checkbox input "true"
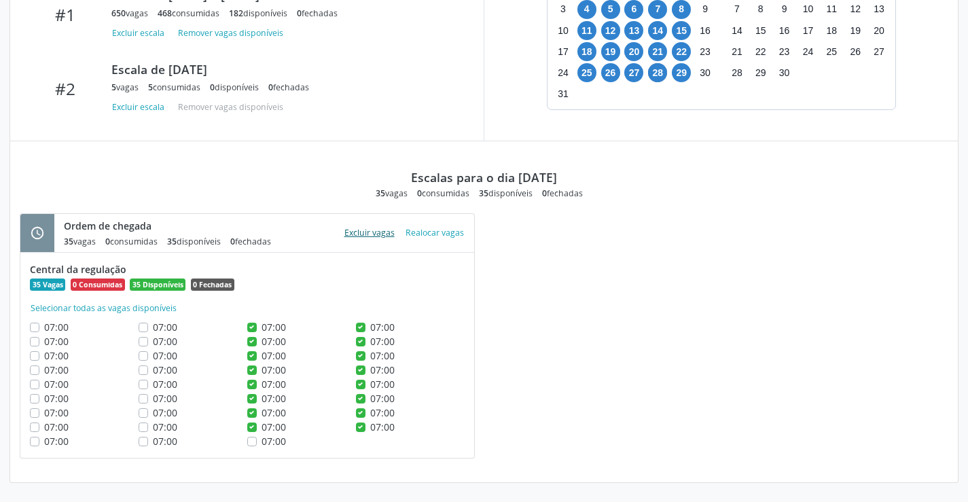
click at [348, 236] on button "Excluir vagas" at bounding box center [369, 233] width 61 height 18
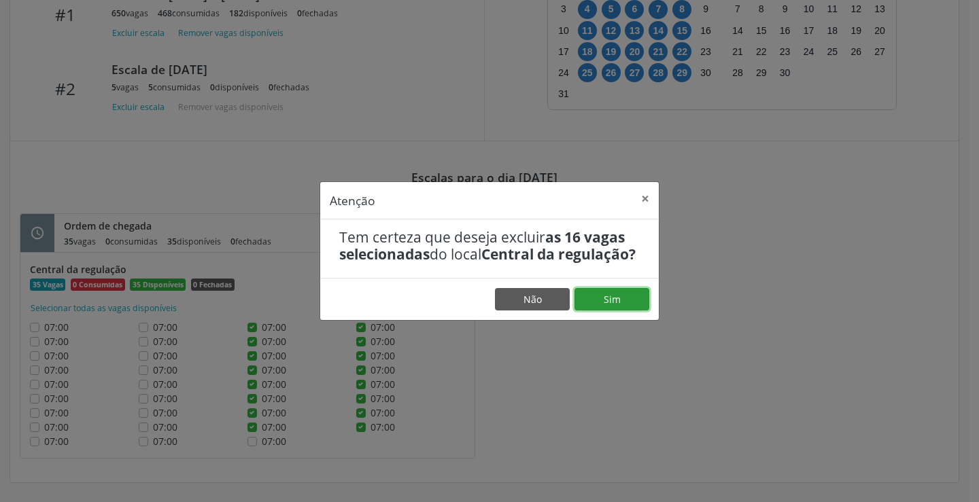
click at [607, 319] on footer "Não Sim" at bounding box center [489, 299] width 338 height 43
click at [609, 310] on button "Sim" at bounding box center [611, 299] width 75 height 23
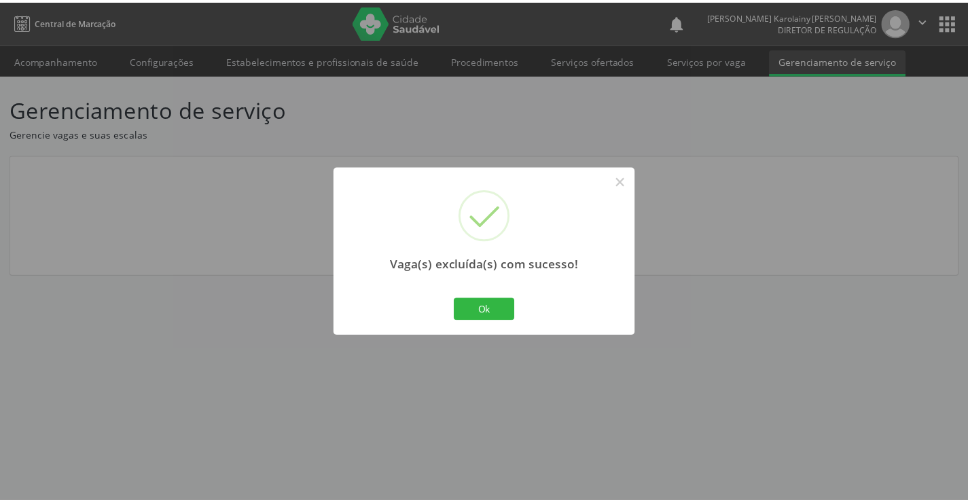
scroll to position [0, 0]
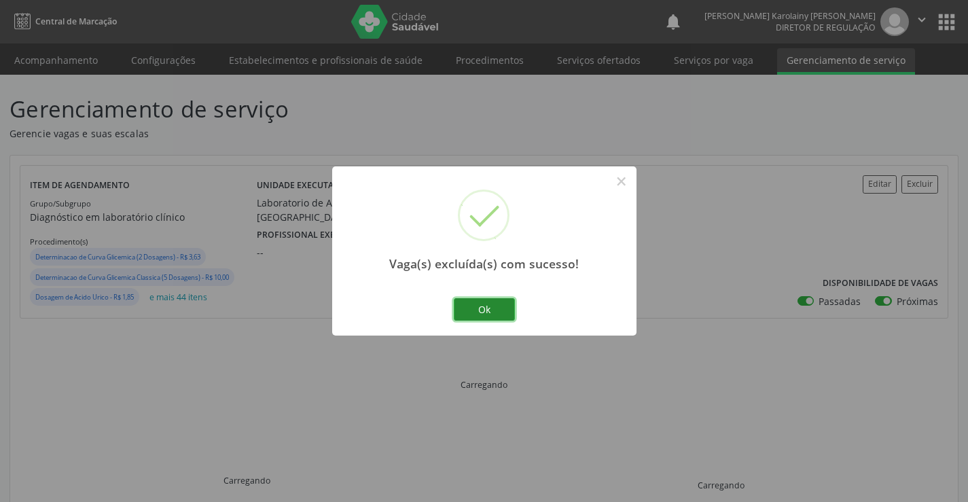
click at [466, 307] on button "Ok" at bounding box center [484, 309] width 61 height 23
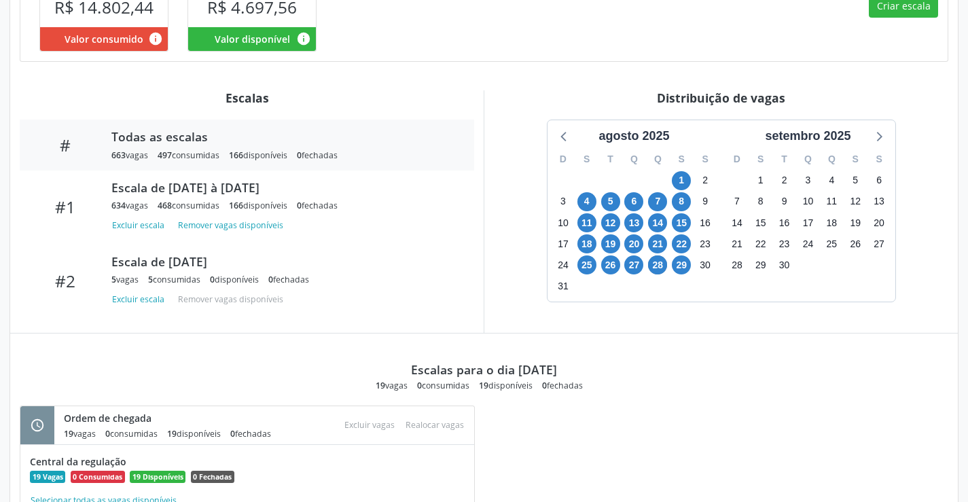
scroll to position [395, 0]
click at [678, 267] on span "29" at bounding box center [681, 265] width 19 height 19
click at [678, 268] on span "29" at bounding box center [681, 265] width 19 height 19
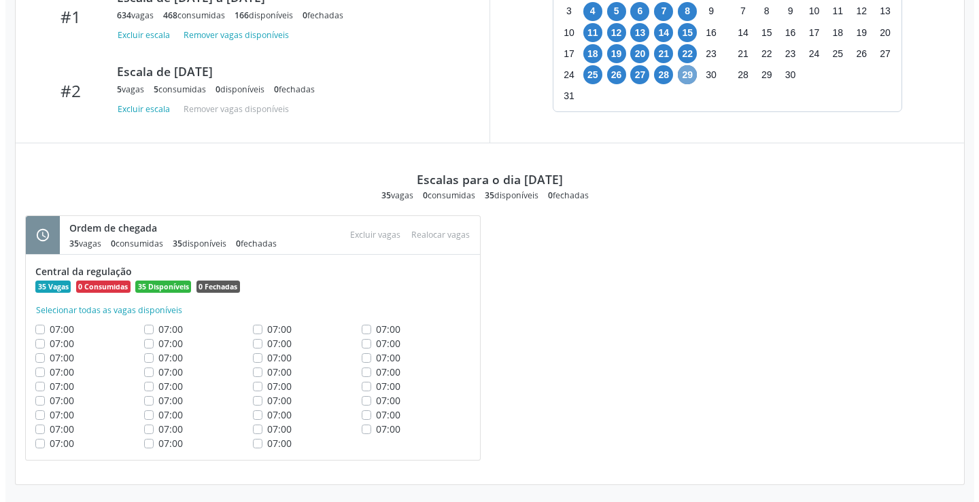
scroll to position [588, 0]
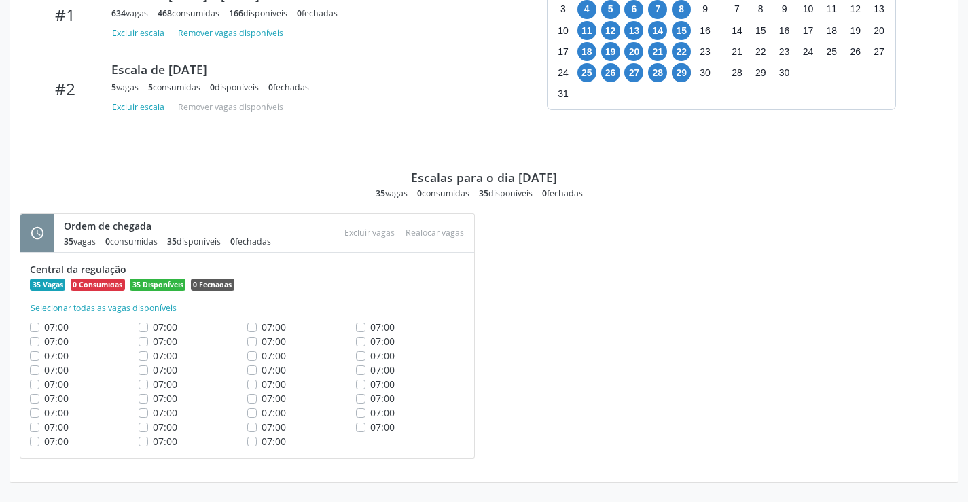
click at [370, 329] on label "07:00" at bounding box center [382, 327] width 24 height 14
click at [360, 329] on input "07:00" at bounding box center [361, 326] width 10 height 12
checkbox input "true"
click at [370, 341] on label "07:00" at bounding box center [382, 341] width 24 height 14
click at [361, 341] on input "07:00" at bounding box center [361, 340] width 10 height 12
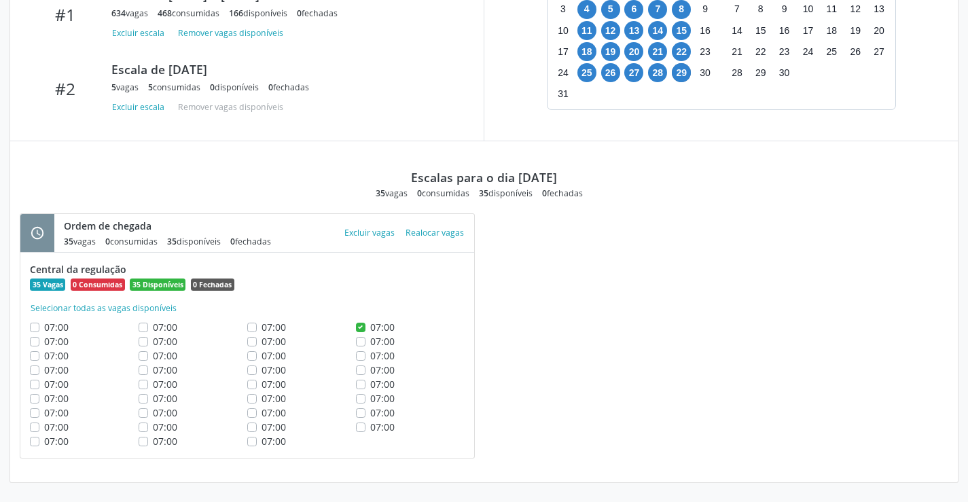
checkbox input "true"
click at [370, 353] on label "07:00" at bounding box center [382, 356] width 24 height 14
click at [361, 353] on input "07:00" at bounding box center [361, 355] width 10 height 12
checkbox input "true"
click at [370, 372] on label "07:00" at bounding box center [382, 370] width 24 height 14
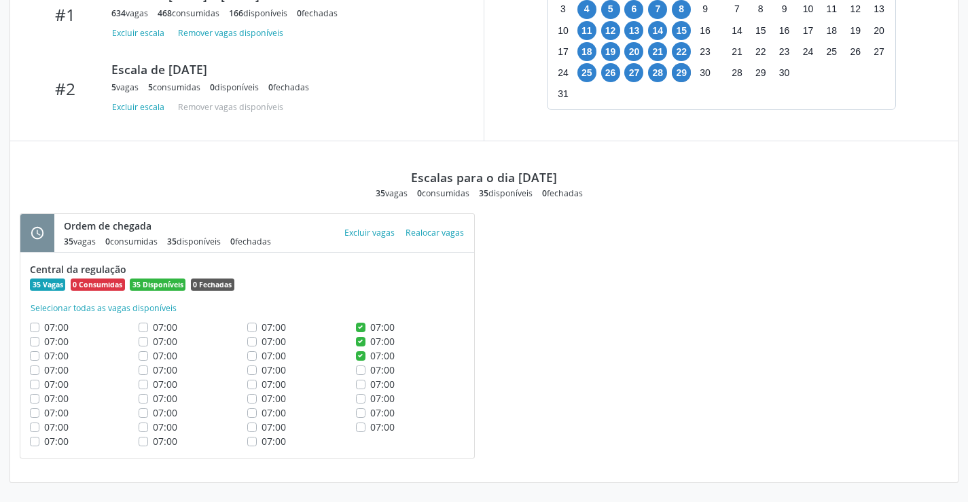
click at [364, 372] on input "07:00" at bounding box center [361, 369] width 10 height 12
checkbox input "true"
click at [370, 383] on label "07:00" at bounding box center [382, 384] width 24 height 14
click at [364, 383] on input "07:00" at bounding box center [361, 383] width 10 height 12
checkbox input "true"
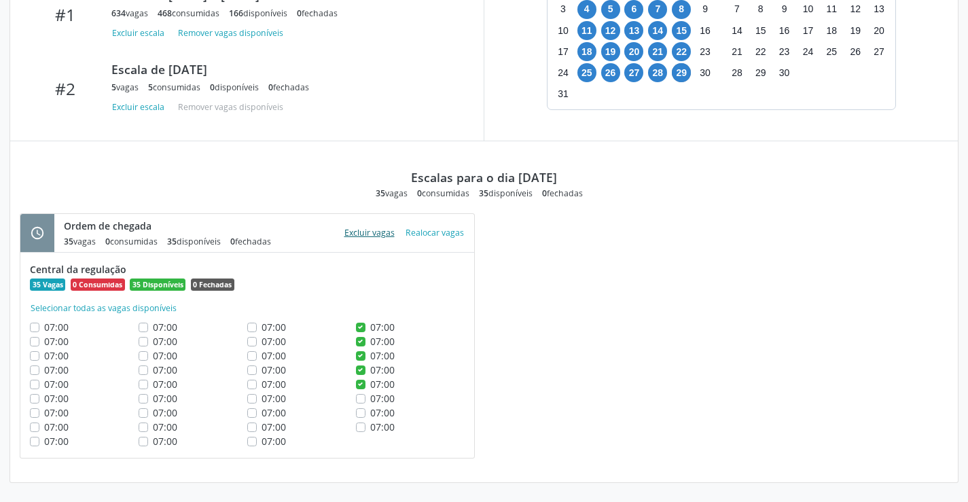
click at [370, 238] on button "Excluir vagas" at bounding box center [369, 233] width 61 height 18
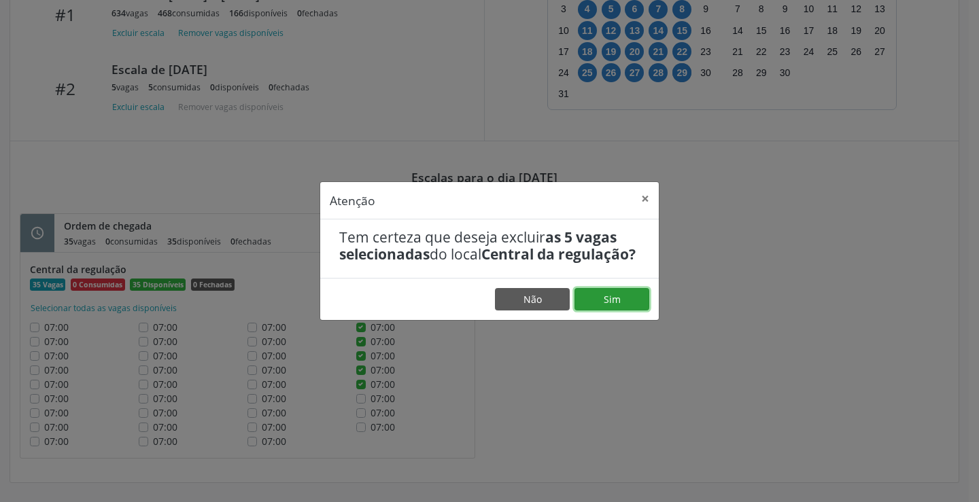
click at [616, 307] on button "Sim" at bounding box center [611, 299] width 75 height 23
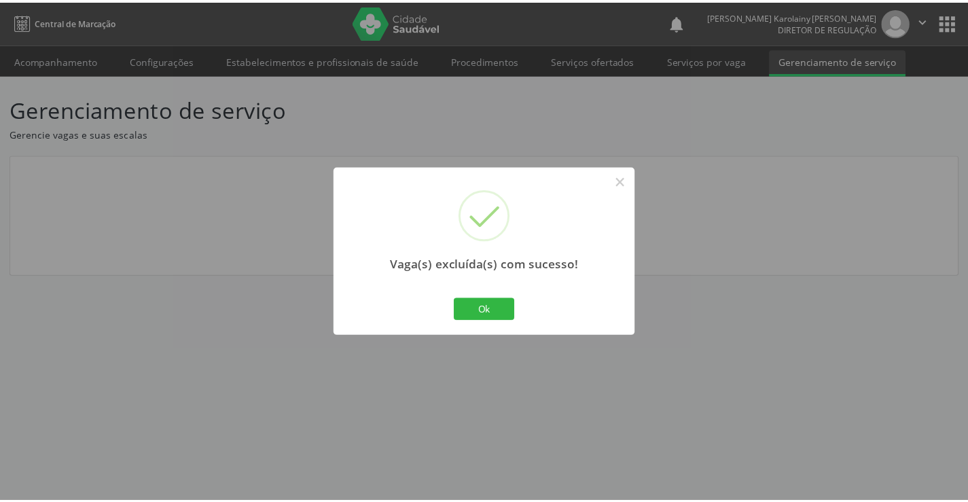
scroll to position [0, 0]
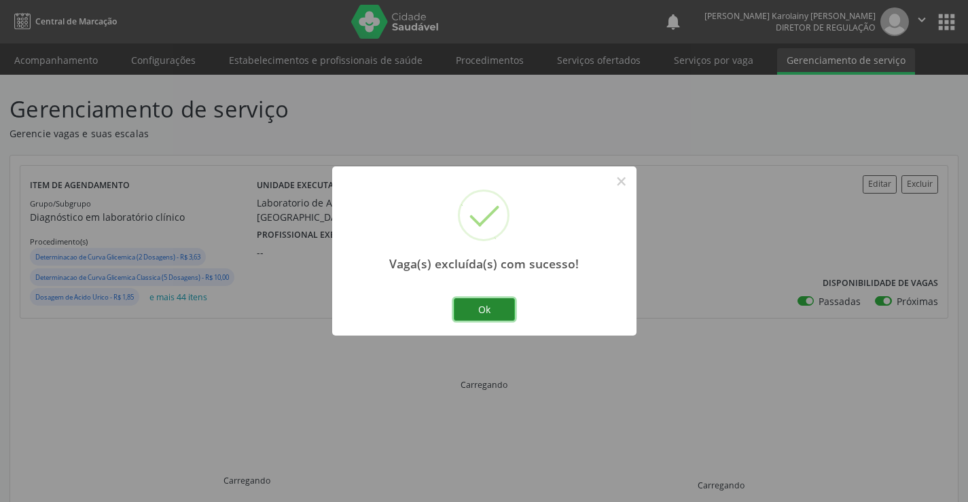
click at [497, 299] on button "Ok" at bounding box center [484, 309] width 61 height 23
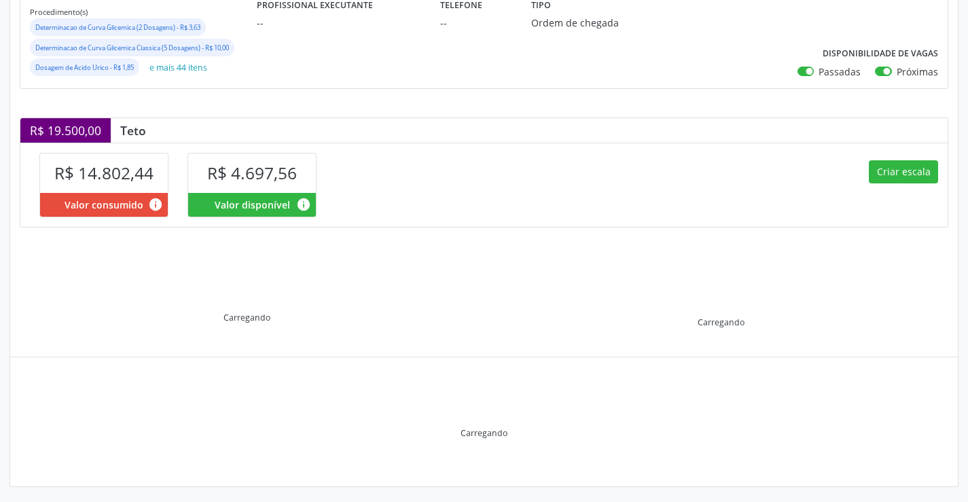
scroll to position [234, 0]
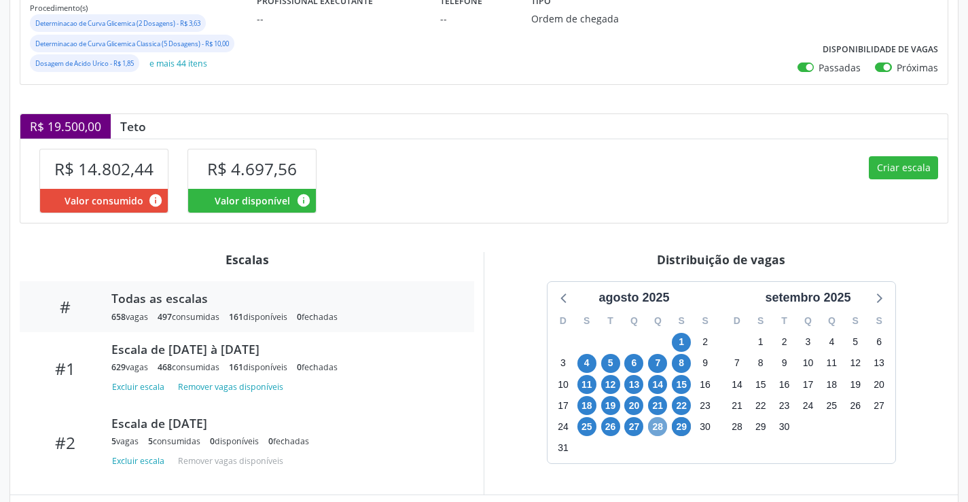
click at [661, 430] on span "28" at bounding box center [657, 426] width 19 height 19
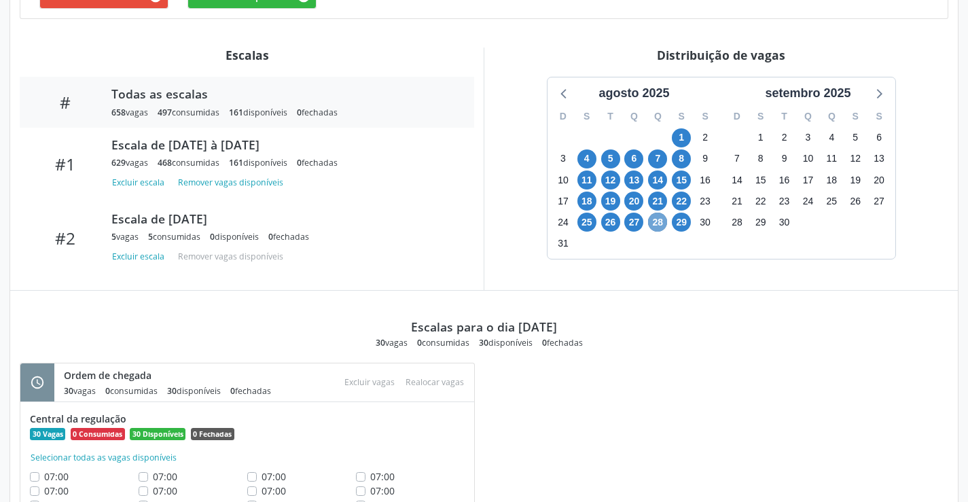
scroll to position [438, 0]
click at [658, 227] on span "28" at bounding box center [657, 222] width 19 height 19
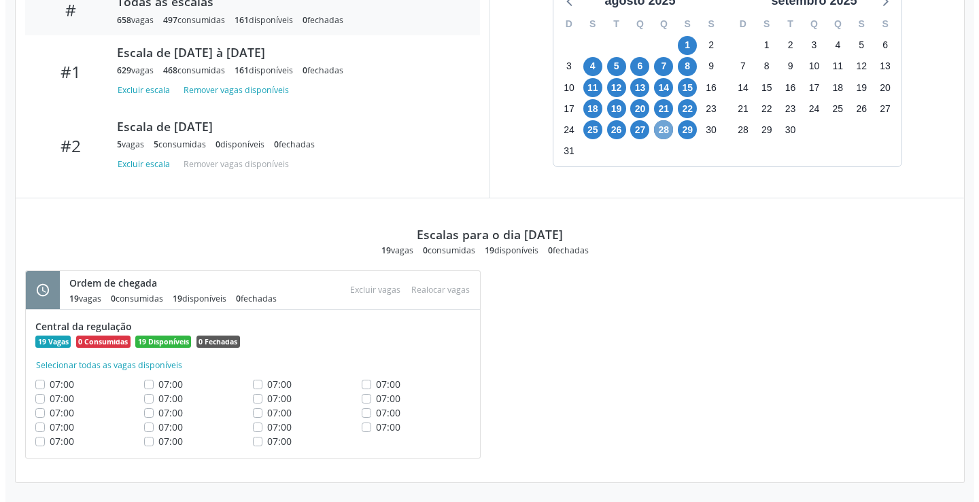
scroll to position [395, 0]
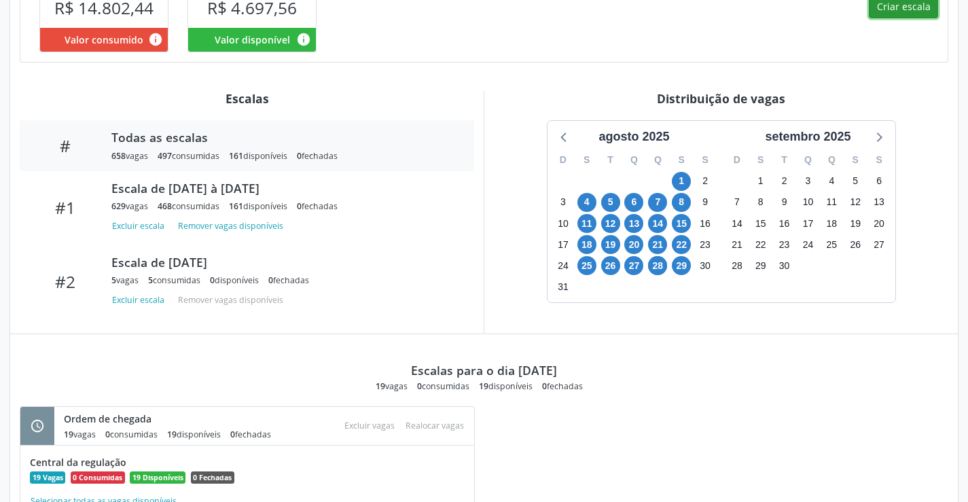
click at [895, 10] on button "Criar escala" at bounding box center [903, 6] width 69 height 23
select select "7"
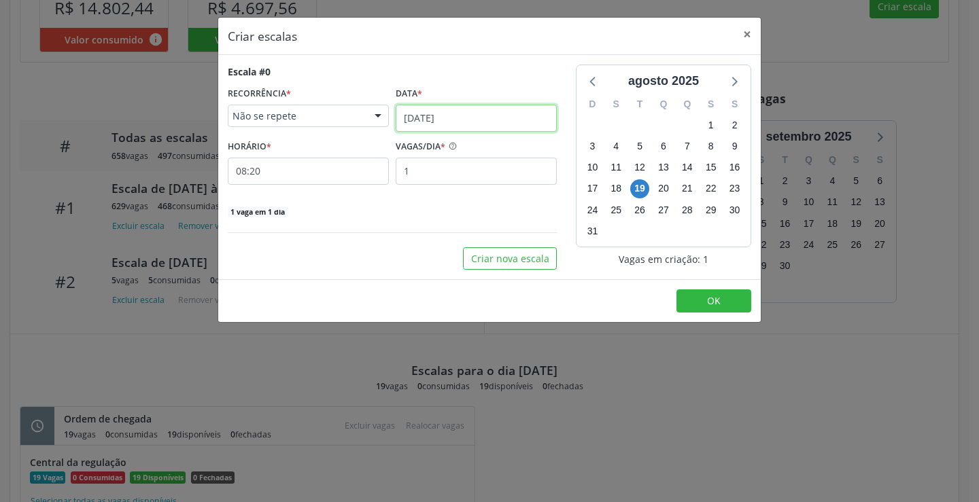
click at [539, 120] on input "19/08/2025" at bounding box center [476, 118] width 161 height 27
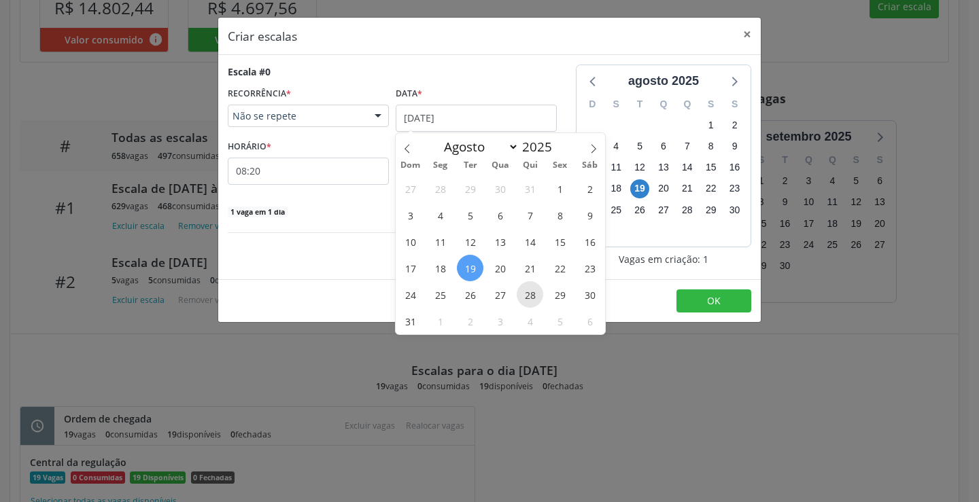
click at [531, 294] on span "28" at bounding box center [529, 294] width 27 height 27
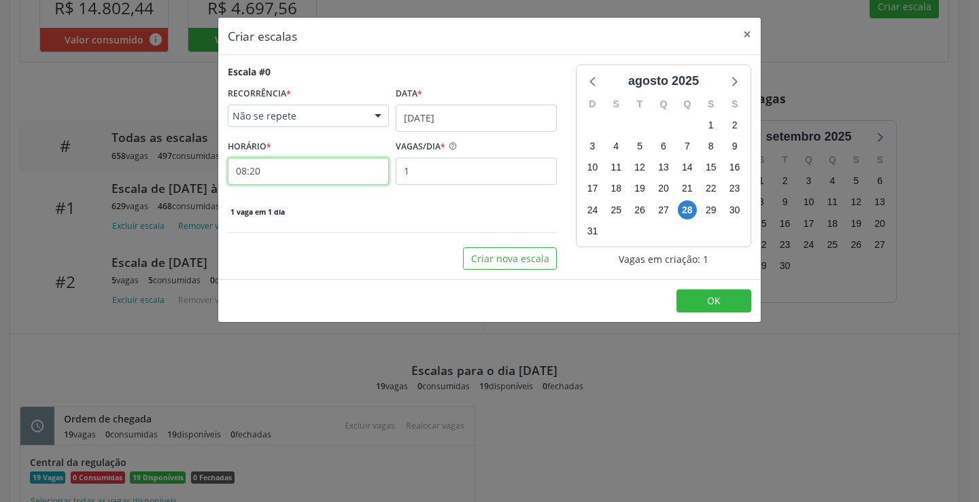
click at [370, 179] on input "08:20" at bounding box center [308, 171] width 161 height 27
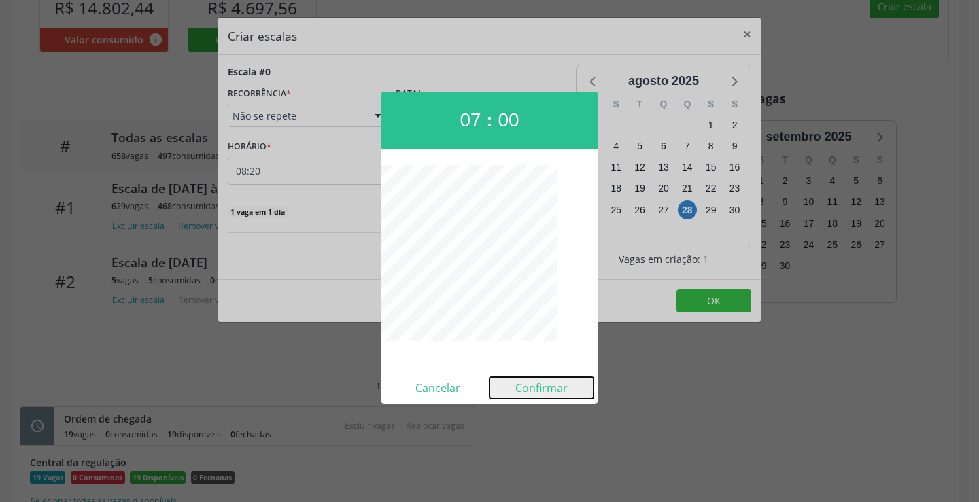
click at [541, 385] on button "Confirmar" at bounding box center [541, 388] width 104 height 22
type input "07:00"
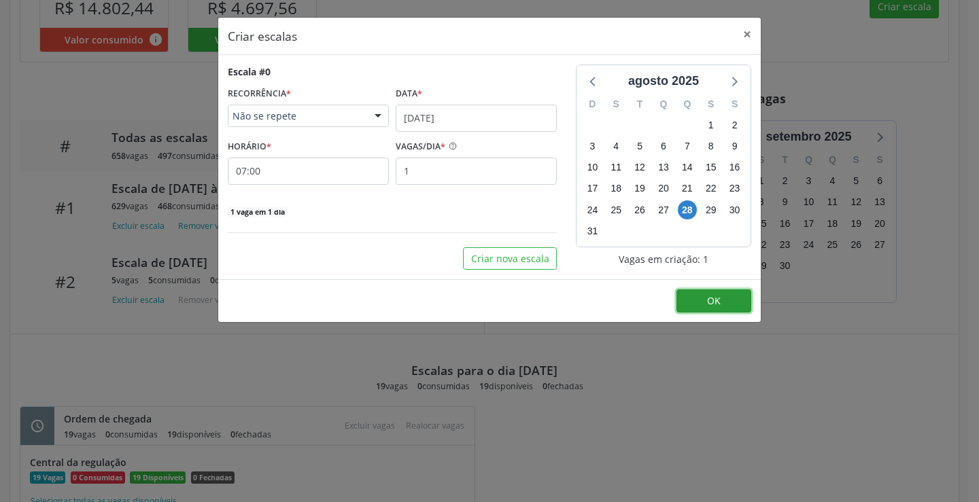
click at [682, 310] on button "OK" at bounding box center [713, 301] width 75 height 23
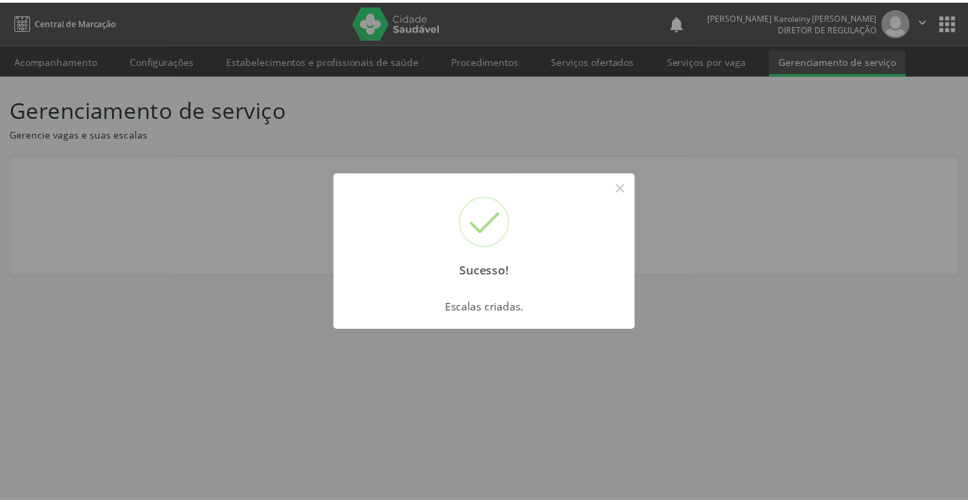
scroll to position [0, 0]
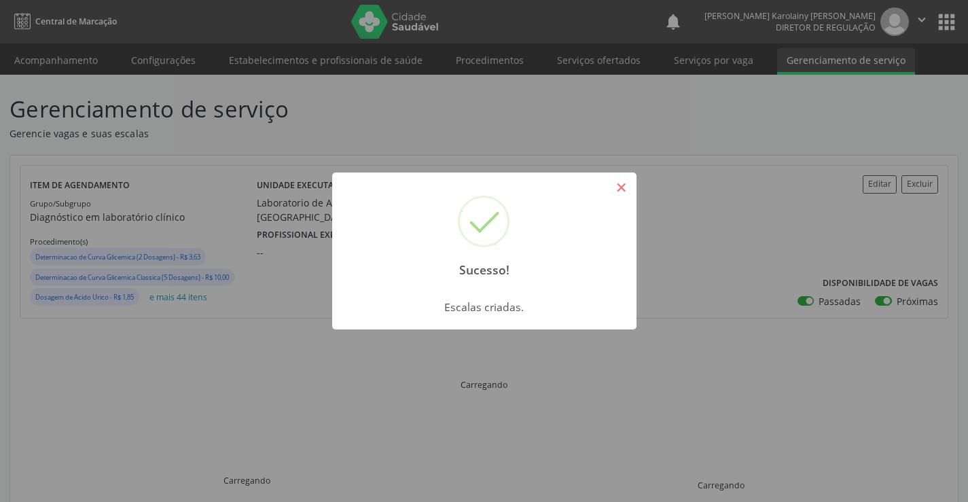
click at [618, 186] on button "×" at bounding box center [621, 187] width 23 height 23
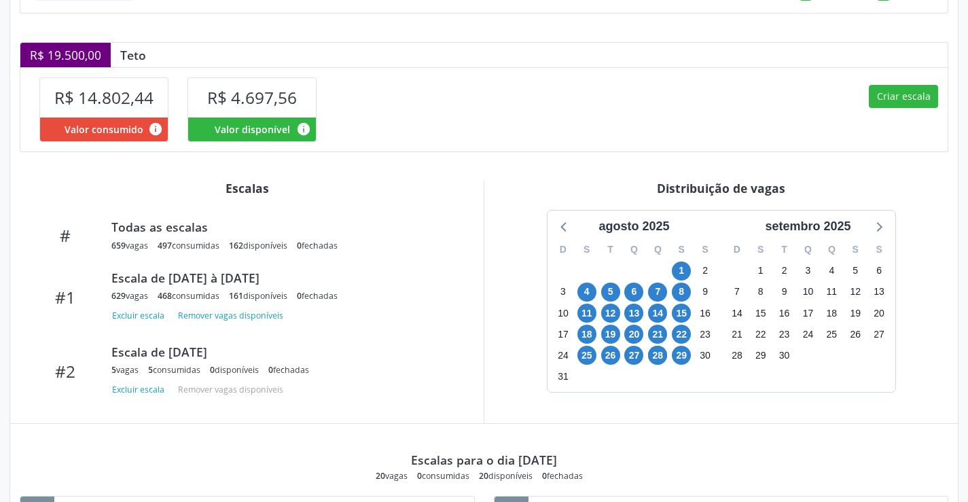
scroll to position [376, 0]
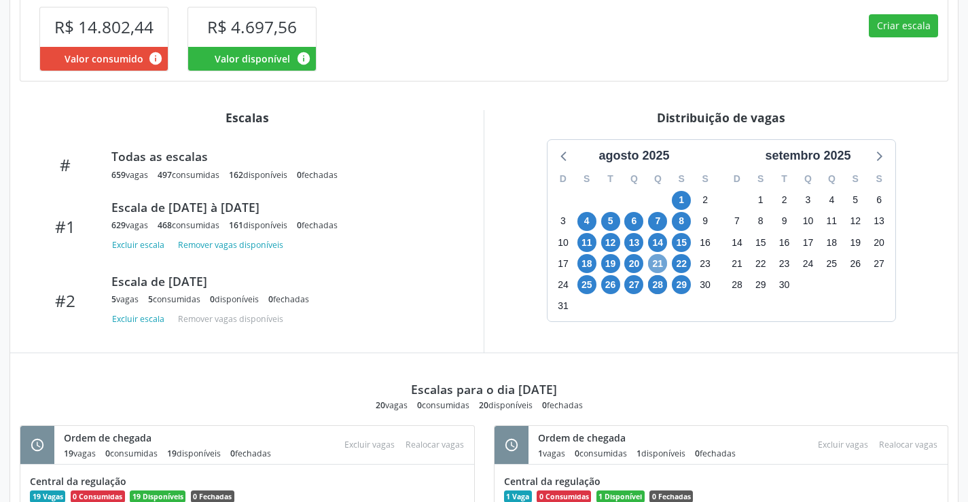
click at [660, 265] on span "21" at bounding box center [657, 263] width 19 height 19
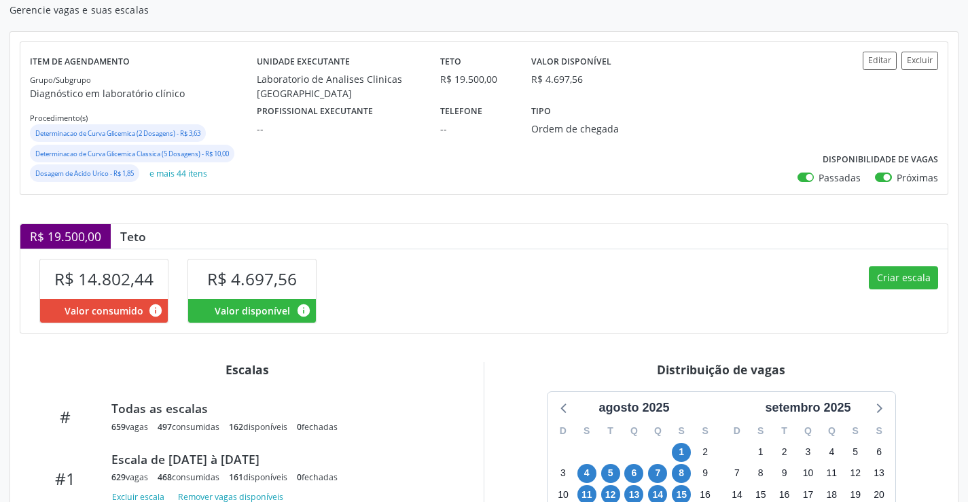
scroll to position [123, 0]
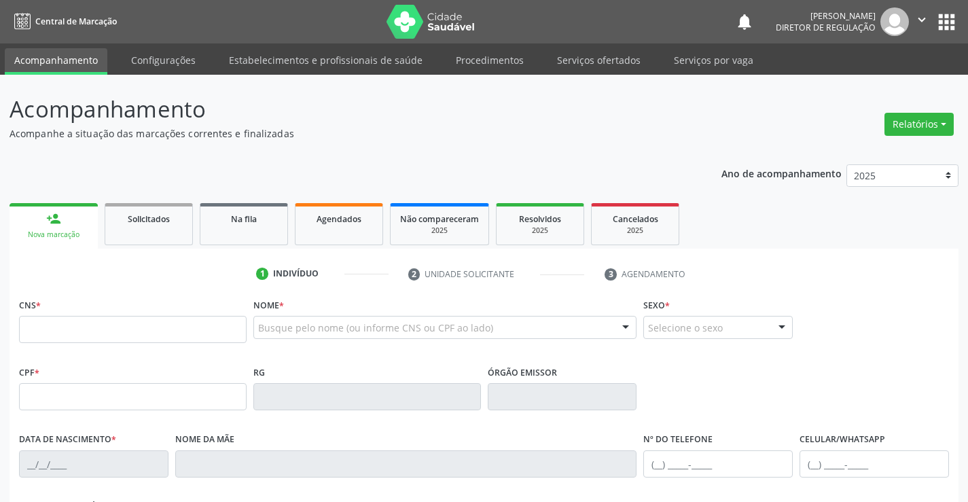
click at [102, 326] on input "text" at bounding box center [133, 329] width 228 height 27
type input "703 4021 1466 4800"
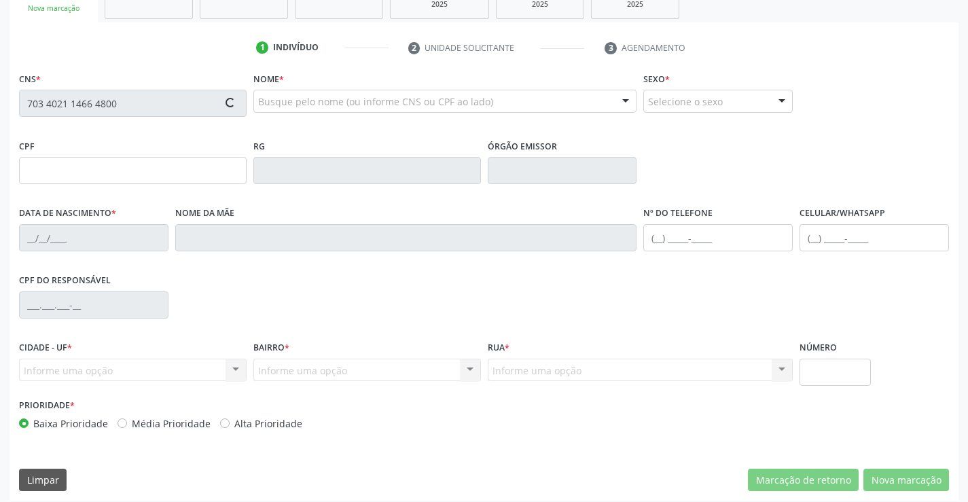
scroll to position [234, 0]
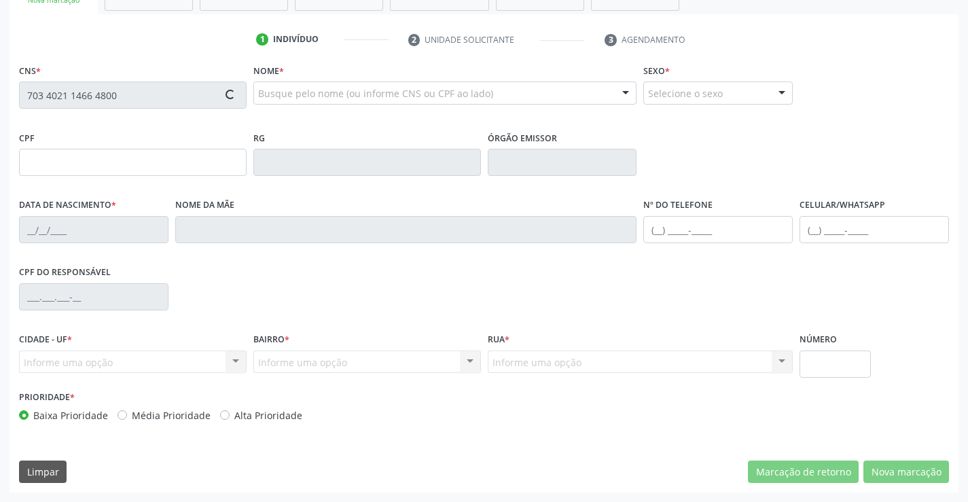
type input "638729063"
type input "[DATE]"
type input "[PHONE_NUMBER]"
type input "106.386.495-01"
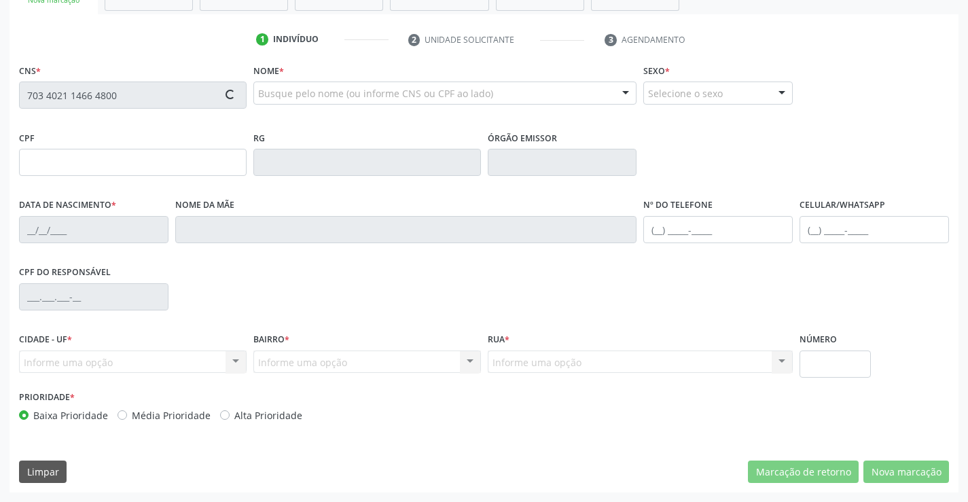
type input "S/N"
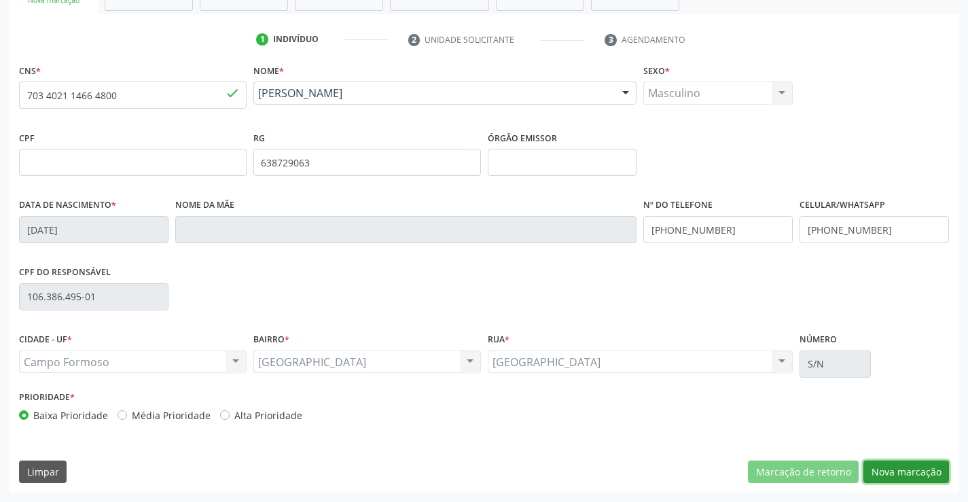
click at [901, 476] on button "Nova marcação" at bounding box center [907, 472] width 86 height 23
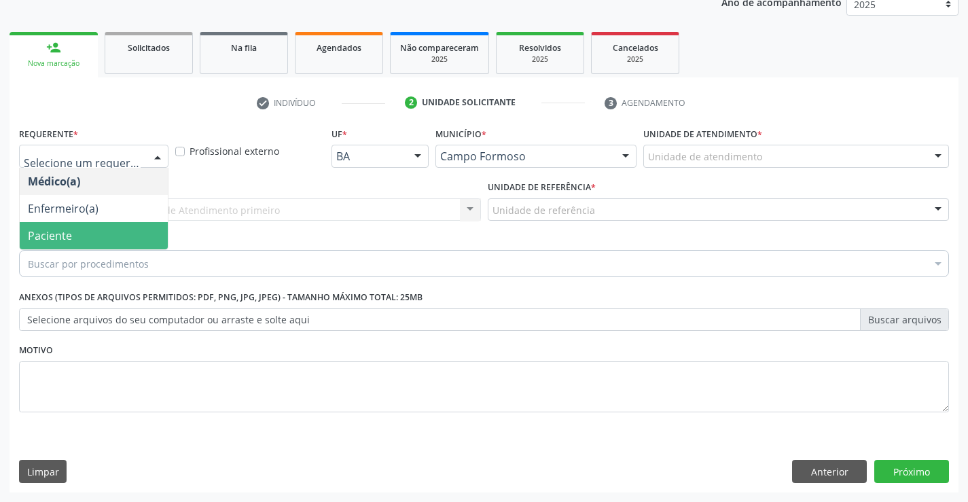
click at [104, 232] on ul "Médico(a) Enfermeiro(a) Paciente Nenhum resultado encontrado para: " " Não há n…" at bounding box center [94, 209] width 148 height 82
drag, startPoint x: 104, startPoint y: 232, endPoint x: 205, endPoint y: 216, distance: 101.9
click at [104, 233] on span "Paciente" at bounding box center [94, 235] width 148 height 27
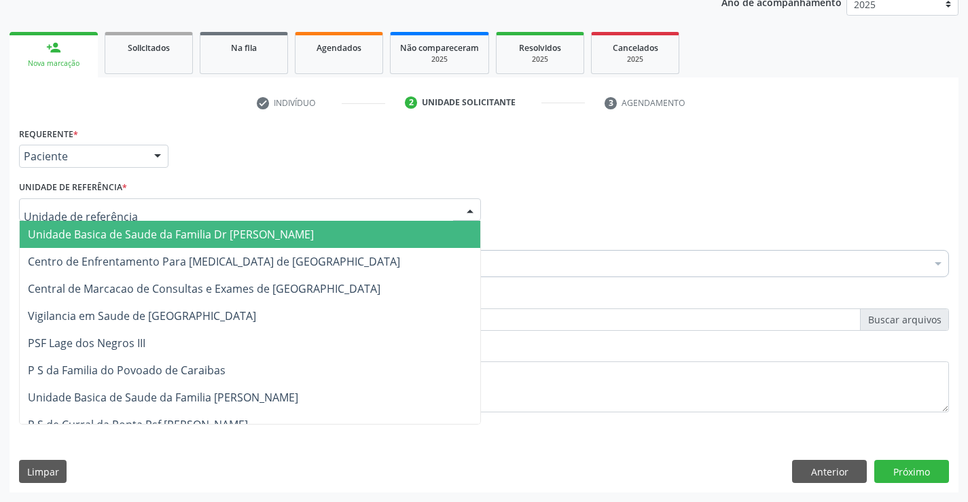
click at [211, 209] on div at bounding box center [250, 209] width 462 height 23
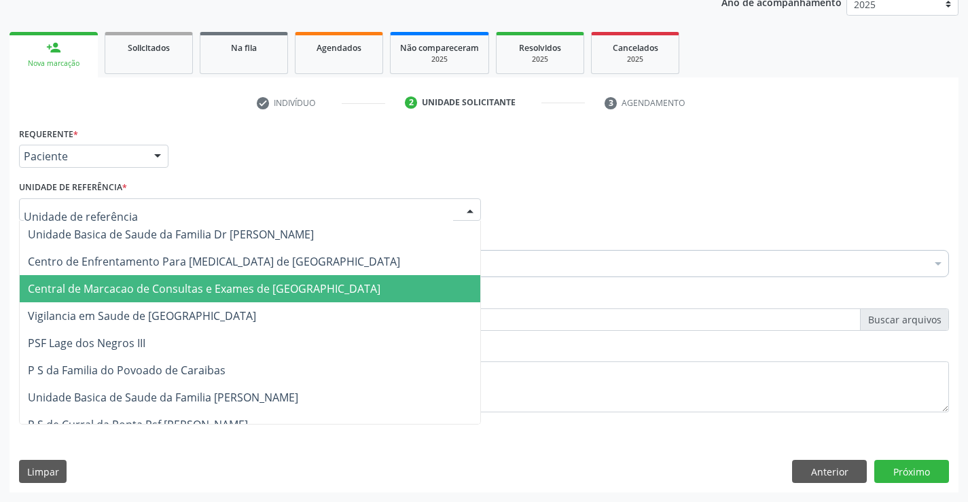
click at [215, 284] on span "Central de Marcacao de Consultas e Exames de [GEOGRAPHIC_DATA]" at bounding box center [204, 288] width 353 height 15
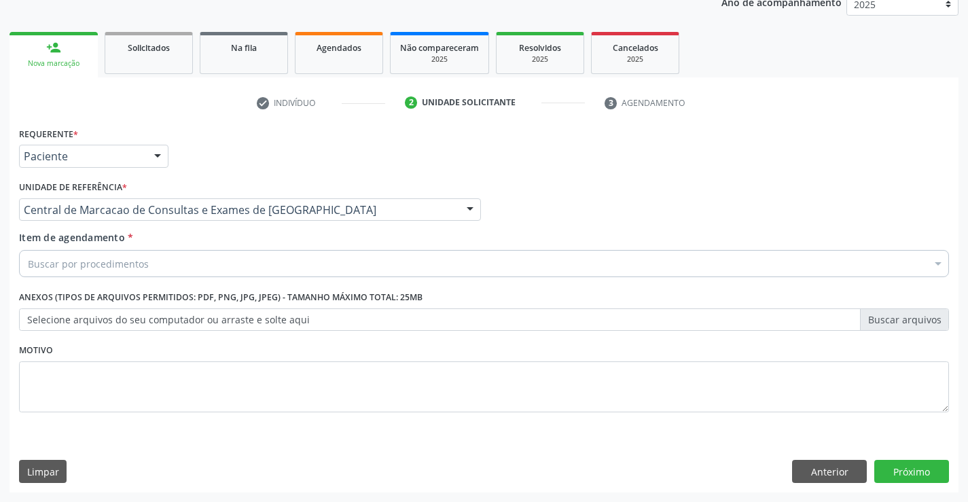
click at [230, 262] on div "Buscar por procedimentos" at bounding box center [484, 263] width 930 height 27
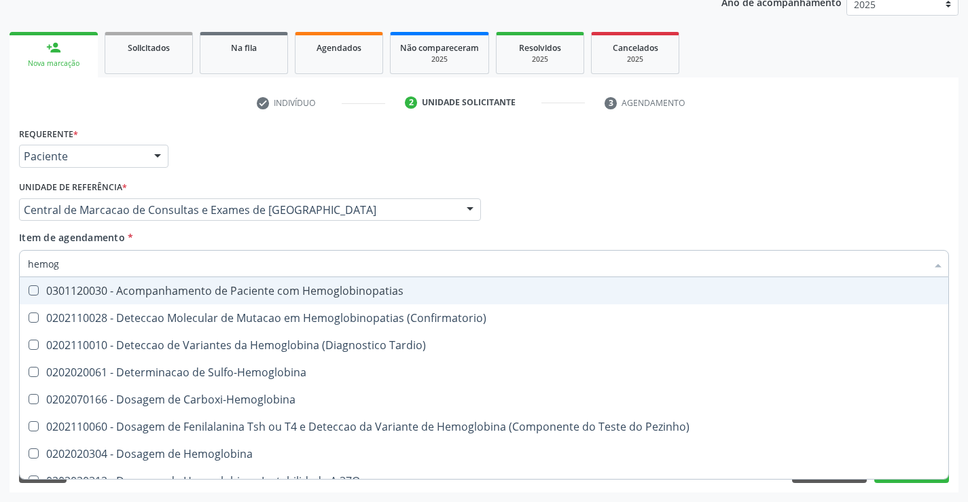
type input "hemogr"
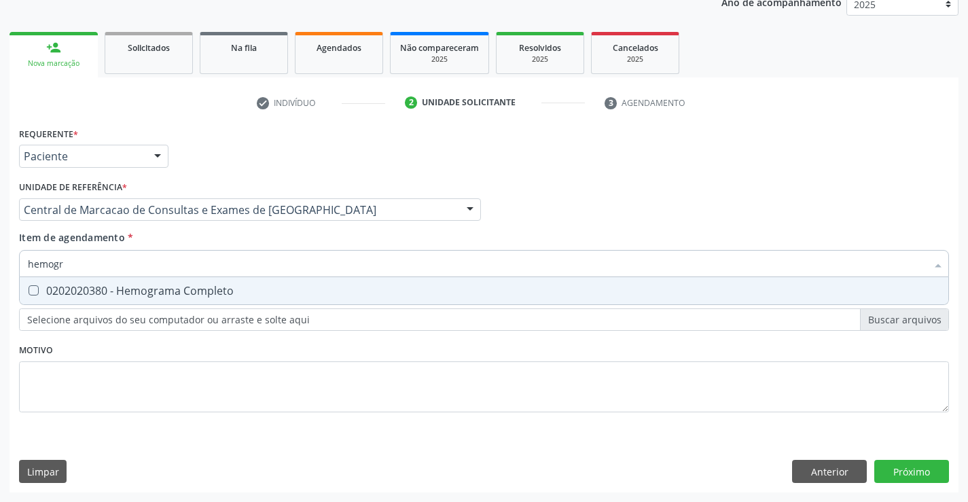
click at [204, 287] on div "0202020380 - Hemograma Completo" at bounding box center [484, 290] width 913 height 11
checkbox Completo "true"
type input "hemogr"
click at [225, 239] on div "Item de agendamento * hemogr Desfazer seleção 0202020380 - Hemograma Completo N…" at bounding box center [484, 251] width 930 height 43
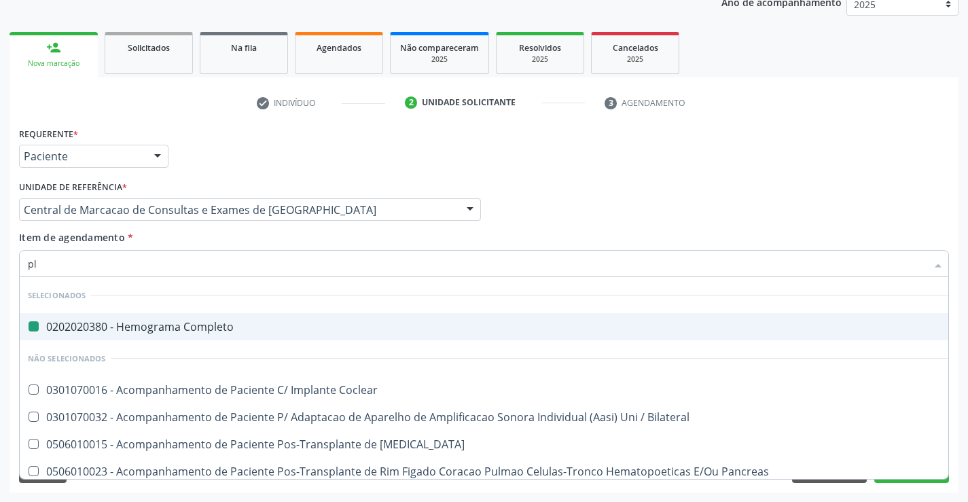
type input "pla"
checkbox Completo "false"
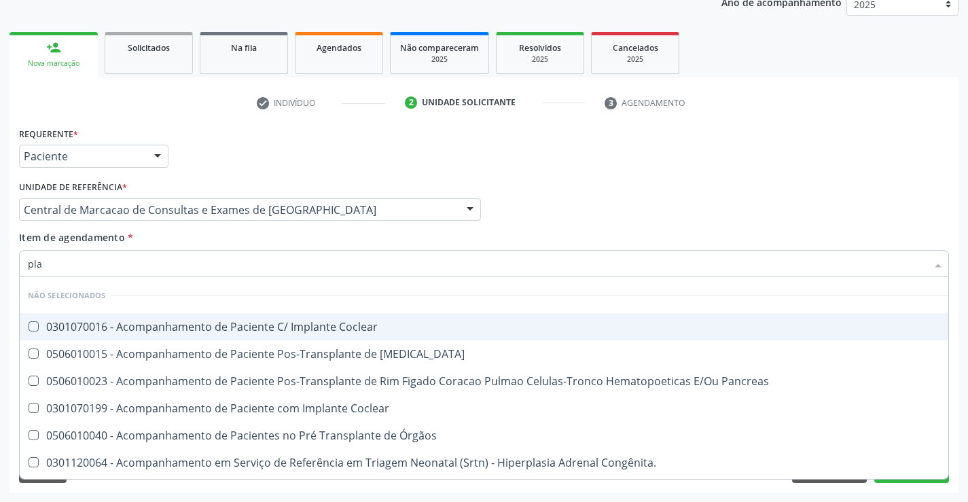
type input "plaq"
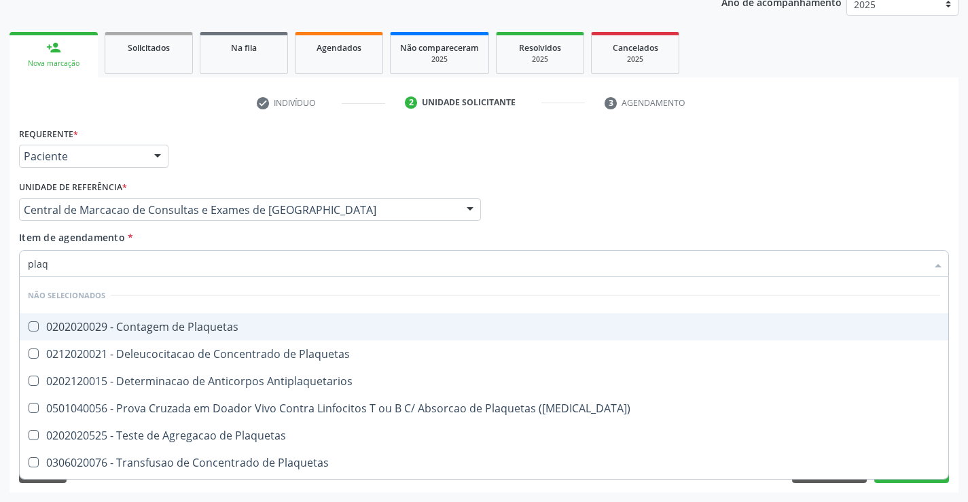
click at [206, 312] on li "Não selecionados" at bounding box center [484, 295] width 929 height 36
click at [204, 322] on div "0202020029 - Contagem de Plaquetas" at bounding box center [484, 326] width 913 height 11
checkbox Plaquetas "true"
click at [223, 228] on div "Unidade de referência * Central de Marcacao de Consultas e Exames de [GEOGRAPHI…" at bounding box center [250, 203] width 469 height 53
checkbox Plaquetas "true"
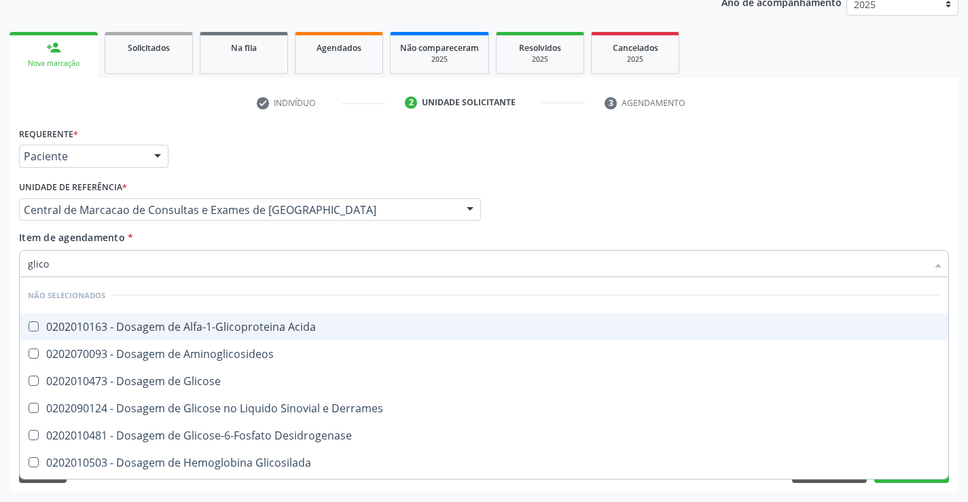
type input "glicos"
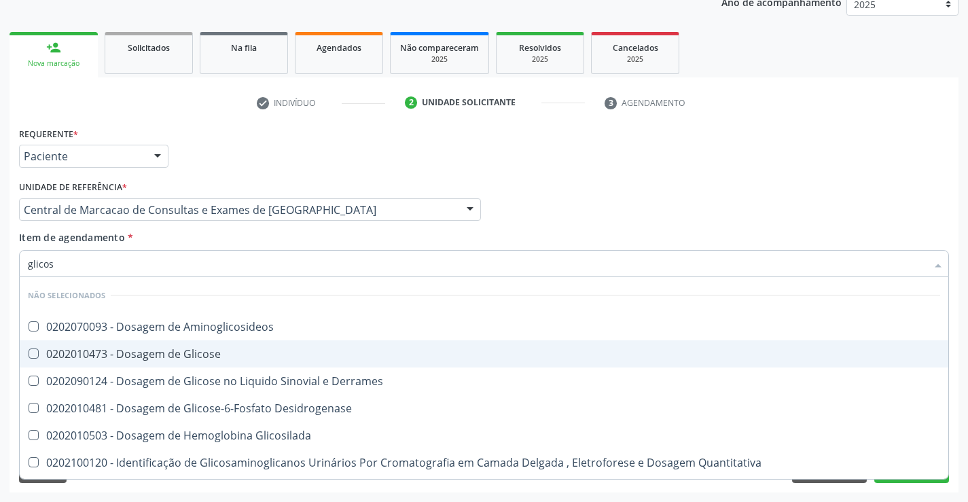
click at [198, 356] on div "0202010473 - Dosagem de Glicose" at bounding box center [484, 354] width 913 height 11
checkbox Glicose "true"
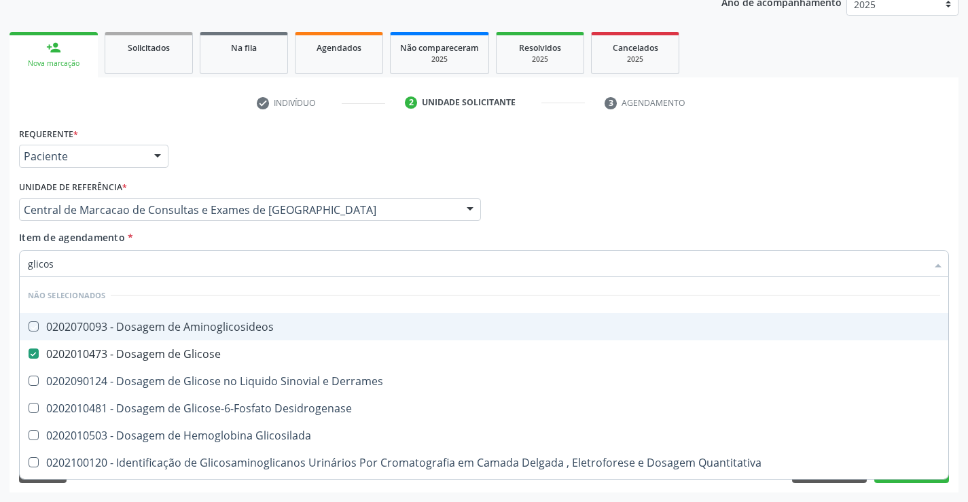
click at [198, 247] on div "Item de agendamento * glicos Desfazer seleção Não selecionados 0202070093 - Dos…" at bounding box center [484, 251] width 930 height 43
checkbox Aminoglicosideos "true"
checkbox Derrames "true"
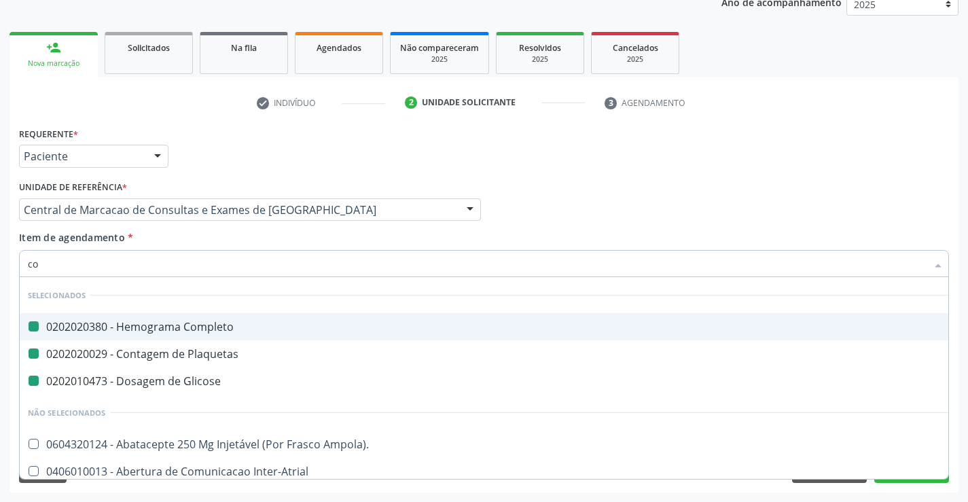
type input "col"
checkbox Completo "false"
checkbox Plaquetas "false"
checkbox Glicose "false"
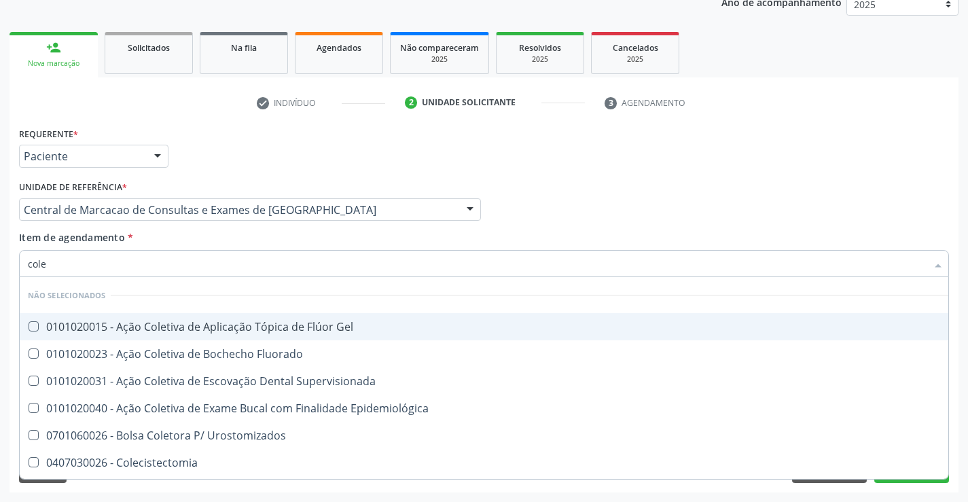
type input "coles"
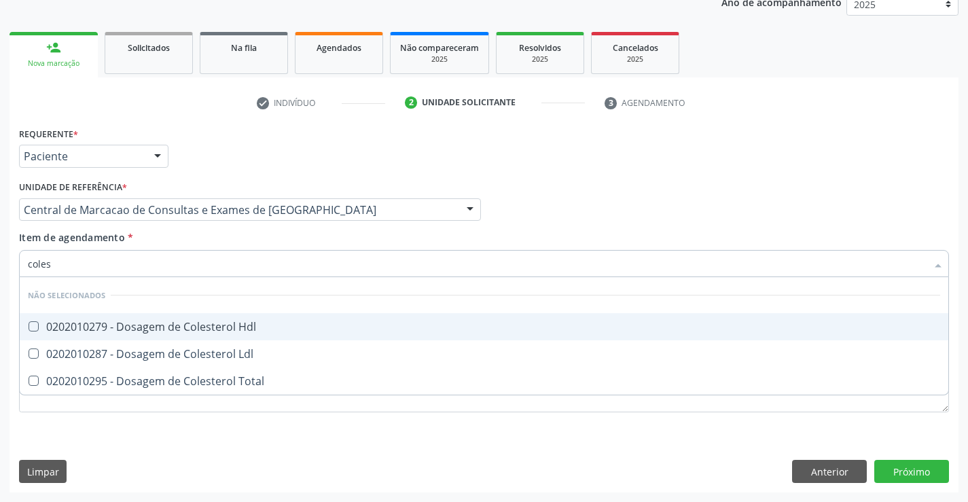
click at [186, 318] on span "0202010279 - Dosagem de Colesterol Hdl" at bounding box center [484, 326] width 929 height 27
checkbox Hdl "true"
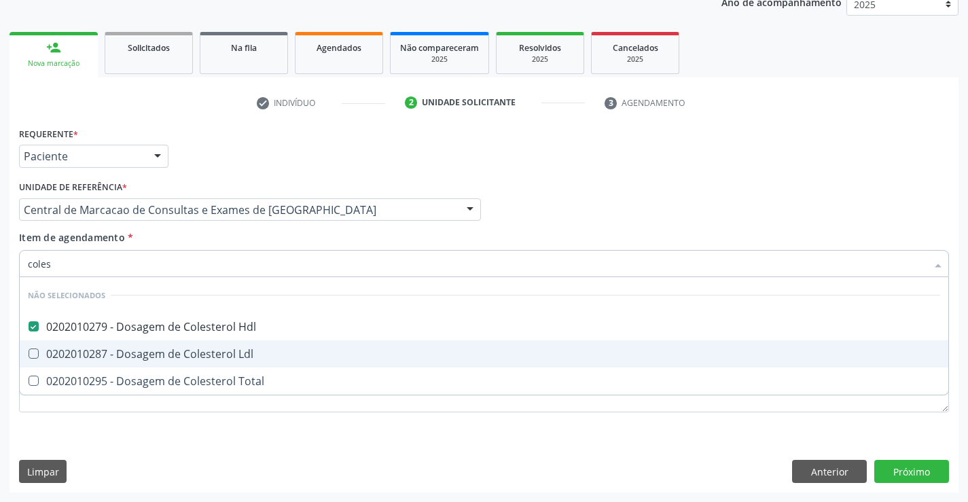
click at [194, 349] on div "0202010287 - Dosagem de Colesterol Ldl" at bounding box center [484, 354] width 913 height 11
checkbox Ldl "true"
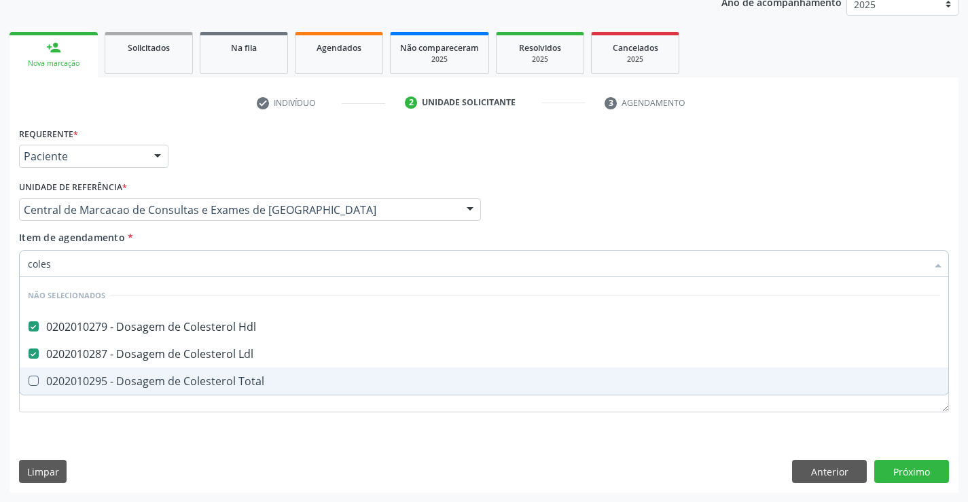
click at [194, 376] on div "0202010295 - Dosagem de Colesterol Total" at bounding box center [484, 381] width 913 height 11
checkbox Total "true"
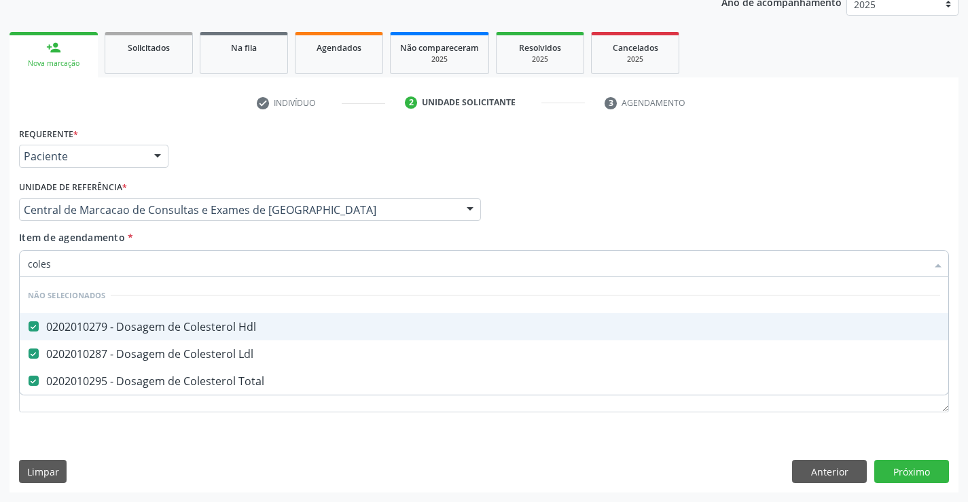
click at [183, 239] on div "Item de agendamento * coles Desfazer seleção Não selecionados 0202010279 - Dosa…" at bounding box center [484, 251] width 930 height 43
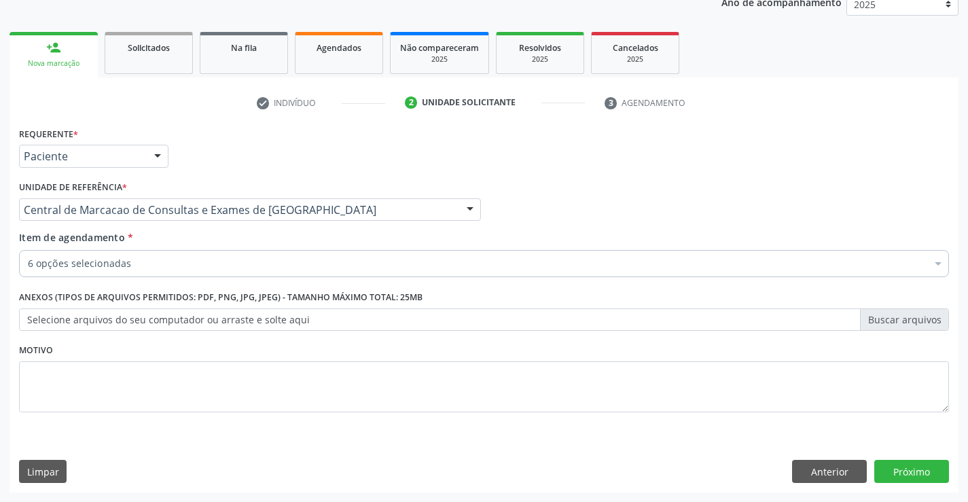
click at [181, 275] on div "6 opções selecionadas" at bounding box center [484, 263] width 930 height 27
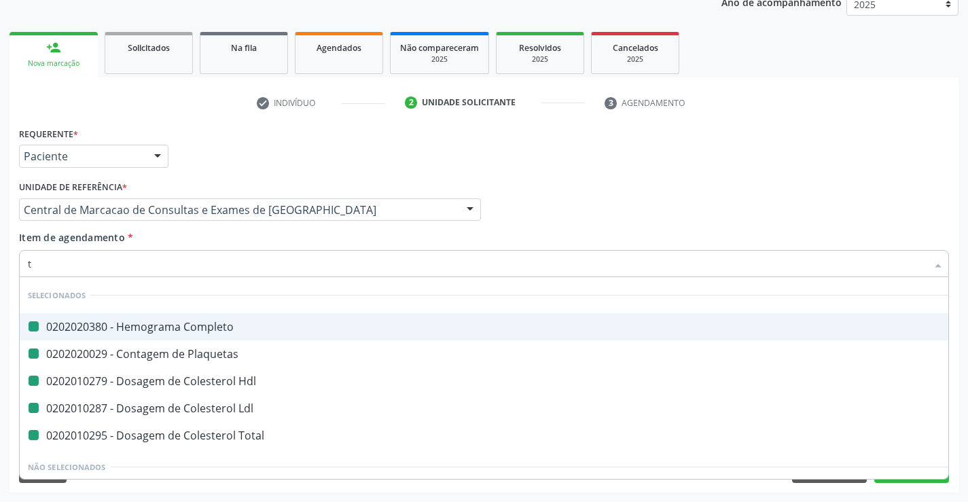
type input "tr"
checkbox Completo "false"
checkbox Plaquetas "false"
checkbox Hdl "false"
checkbox Ldl "false"
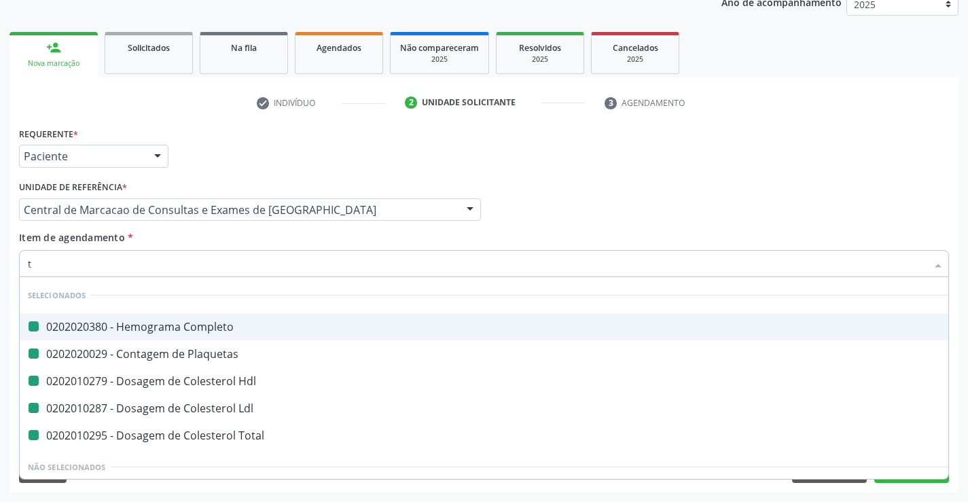
checkbox Total "false"
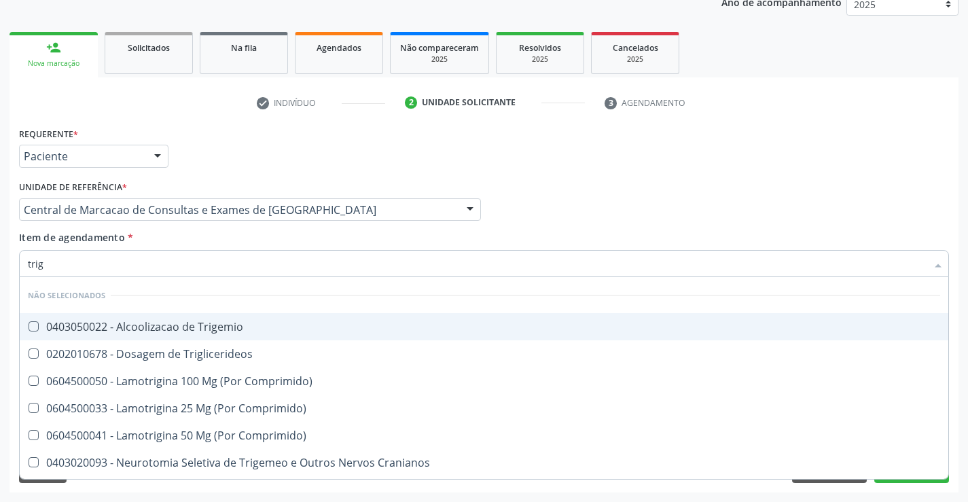
type input "trigl"
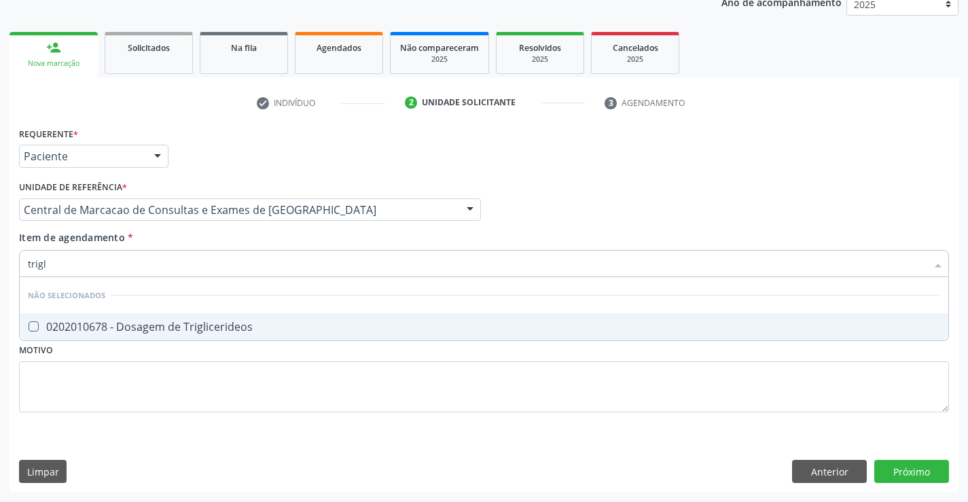
click at [186, 322] on div "0202010678 - Dosagem de Triglicerideos" at bounding box center [484, 326] width 913 height 11
checkbox Triglicerideos "true"
click at [210, 226] on div "Unidade de referência * Central de Marcacao de Consultas e Exames de [GEOGRAPHI…" at bounding box center [250, 203] width 469 height 53
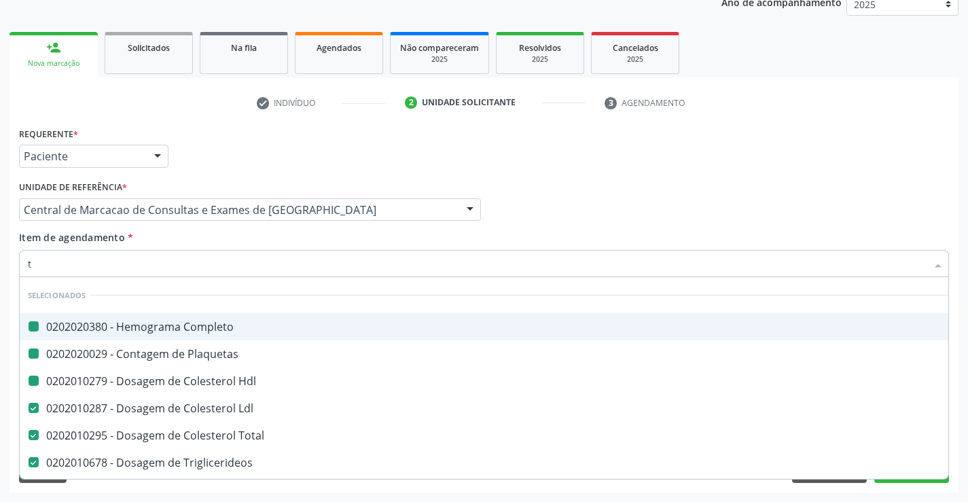
type input "tg"
checkbox Completo "false"
checkbox Plaquetas "false"
checkbox Hdl "false"
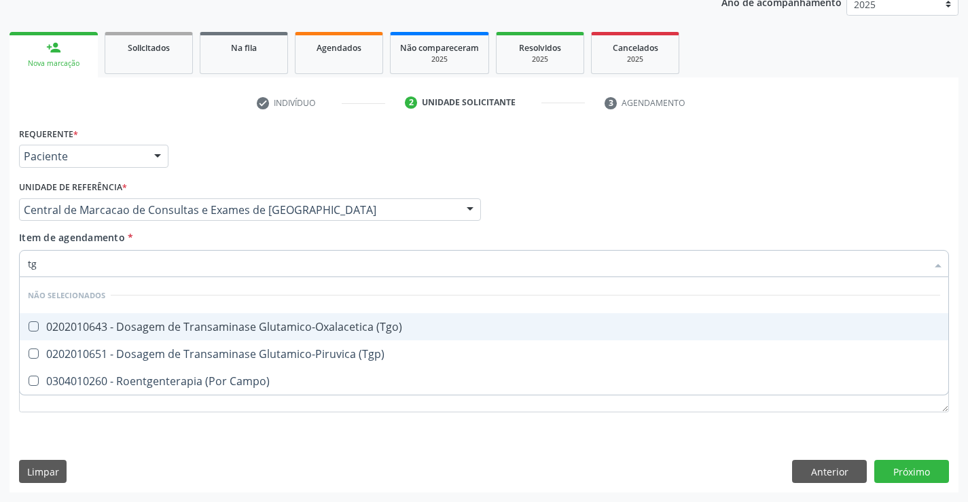
click at [206, 321] on div "0202010643 - Dosagem de Transaminase Glutamico-Oxalacetica (Tgo)" at bounding box center [484, 326] width 913 height 11
checkbox \(Tgo\) "true"
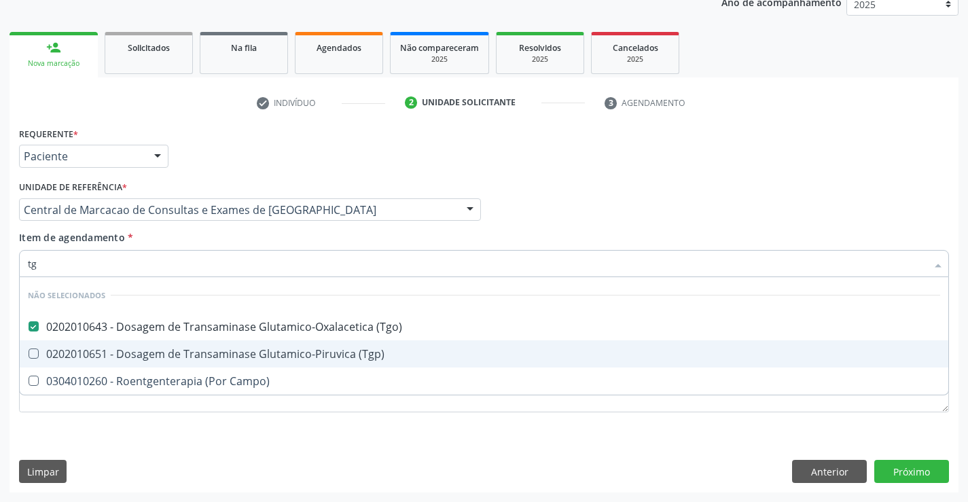
click at [207, 345] on span "0202010651 - Dosagem de Transaminase Glutamico-Piruvica (Tgp)" at bounding box center [484, 353] width 929 height 27
checkbox \(Tgp\) "true"
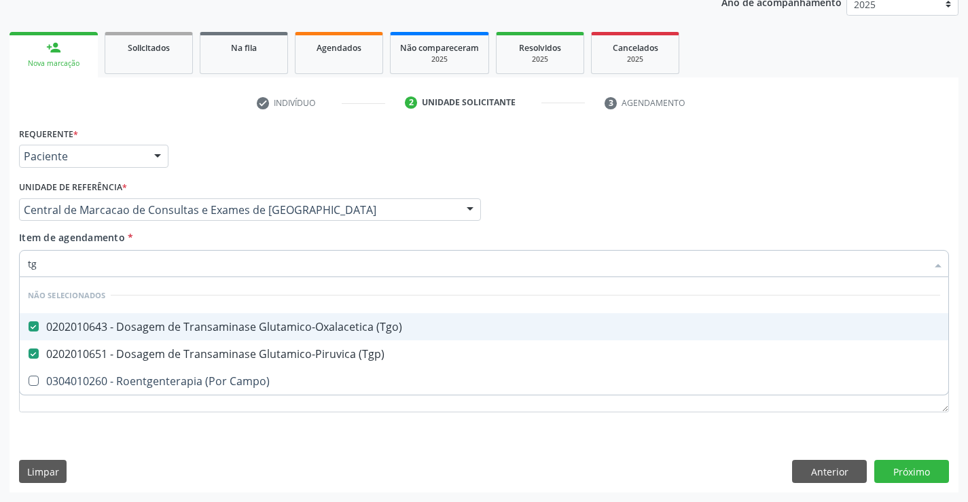
click at [209, 235] on div "Item de agendamento * tg Desfazer seleção Não selecionados 0202010643 - Dosagem…" at bounding box center [484, 251] width 930 height 43
checkbox Campo\) "true"
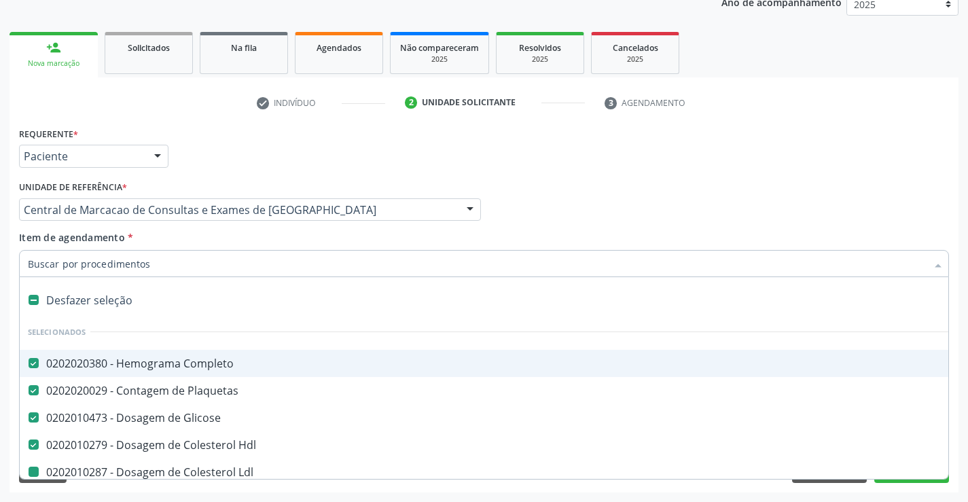
type input "u"
checkbox Ldl "false"
checkbox Total "false"
checkbox Triglicerideos "false"
checkbox \(Tgo\) "false"
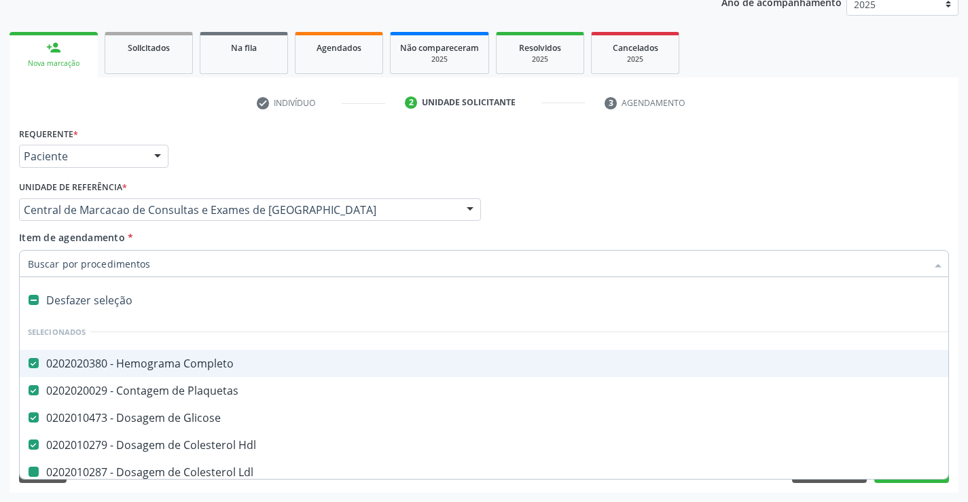
checkbox \(Tgp\) "false"
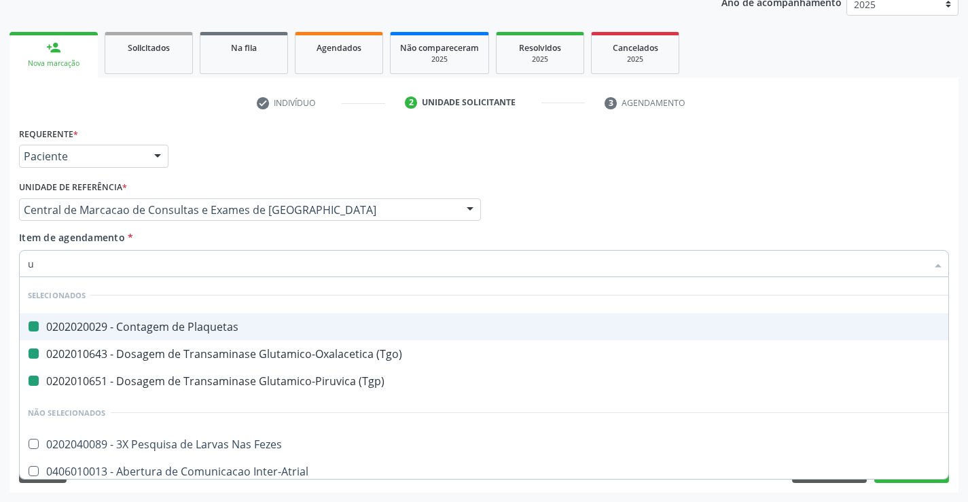
type input "ur"
checkbox Plaquetas "false"
checkbox \(Tgo\) "false"
checkbox \(Tgp\) "false"
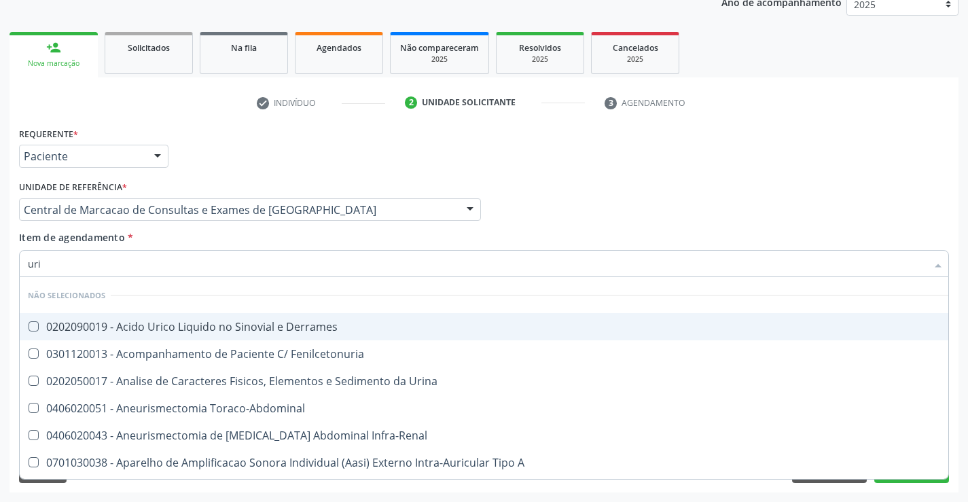
type input "urin"
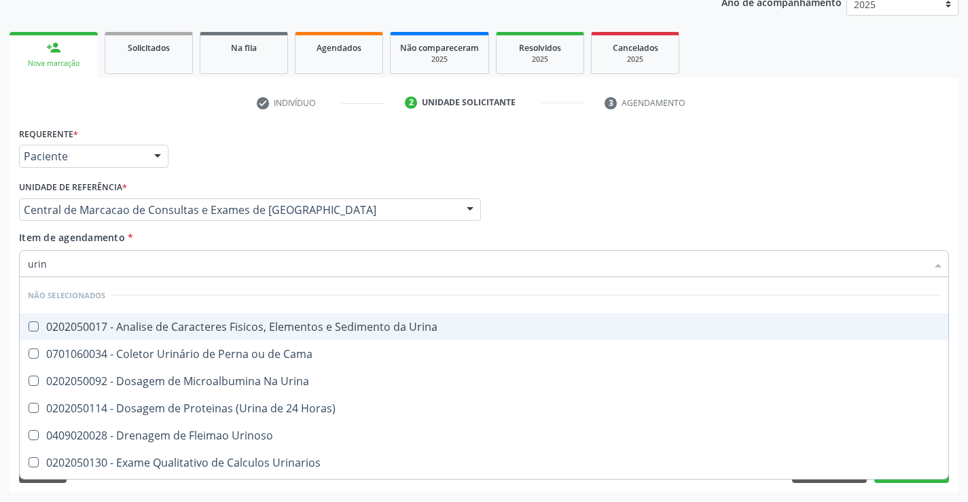
click at [222, 324] on div "0202050017 - Analise de Caracteres Fisicos, Elementos e Sedimento da Urina" at bounding box center [484, 326] width 913 height 11
checkbox Urina "true"
click at [222, 241] on div "Item de agendamento * urin Desfazer seleção Não selecionados 0202050017 - Anali…" at bounding box center [484, 251] width 930 height 43
checkbox Cama "true"
checkbox Urina "true"
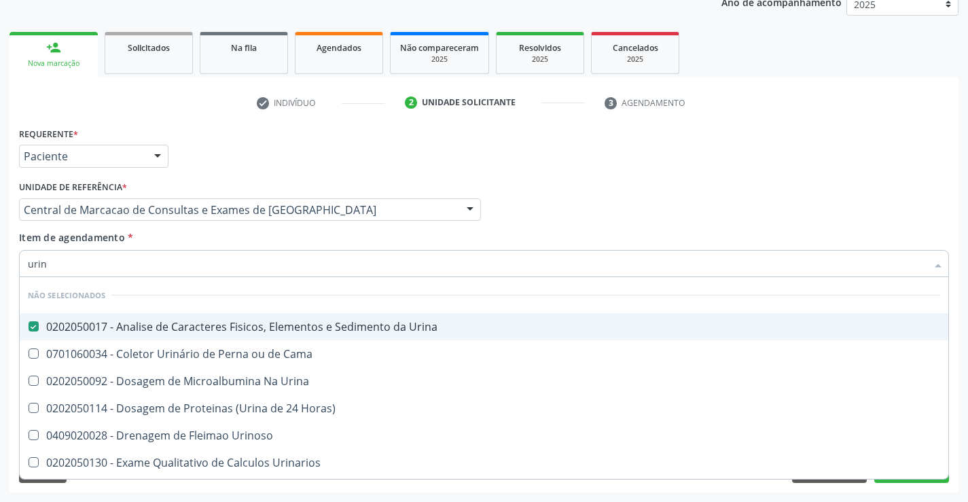
checkbox Urinoso "true"
checkbox Urinarios "true"
checkbox Quantitativa "true"
checkbox Delgada\) "true"
checkbox Urina "true"
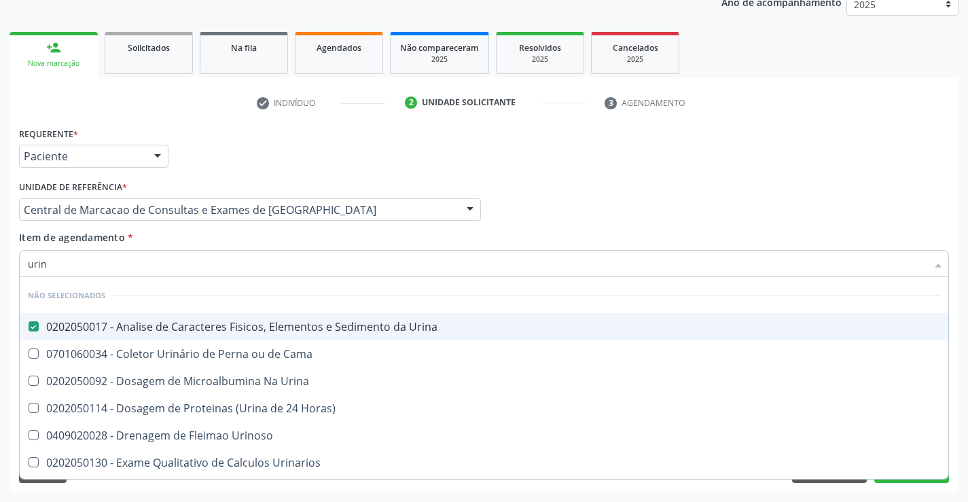
checkbox Urina "true"
checkbox Horas\) "true"
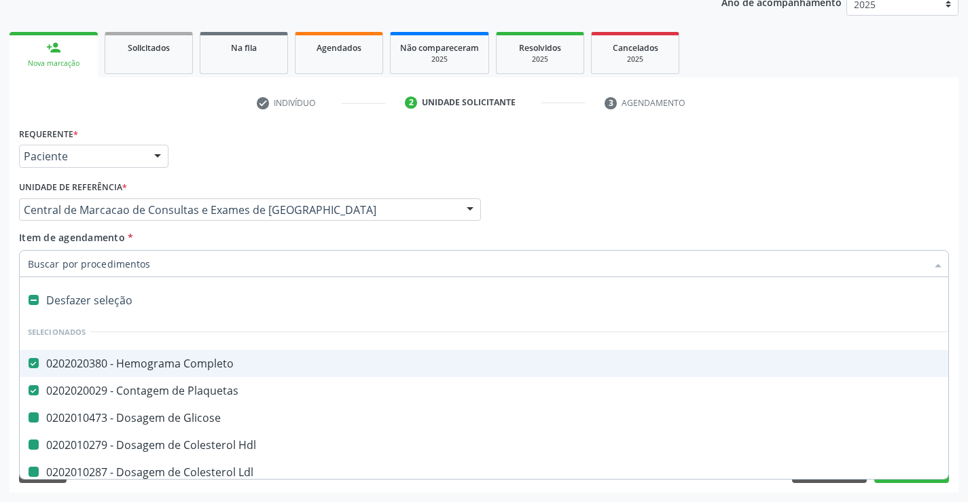
type input "f"
checkbox Glicose "false"
checkbox Ldl "false"
checkbox Total "false"
checkbox Triglicerideos "false"
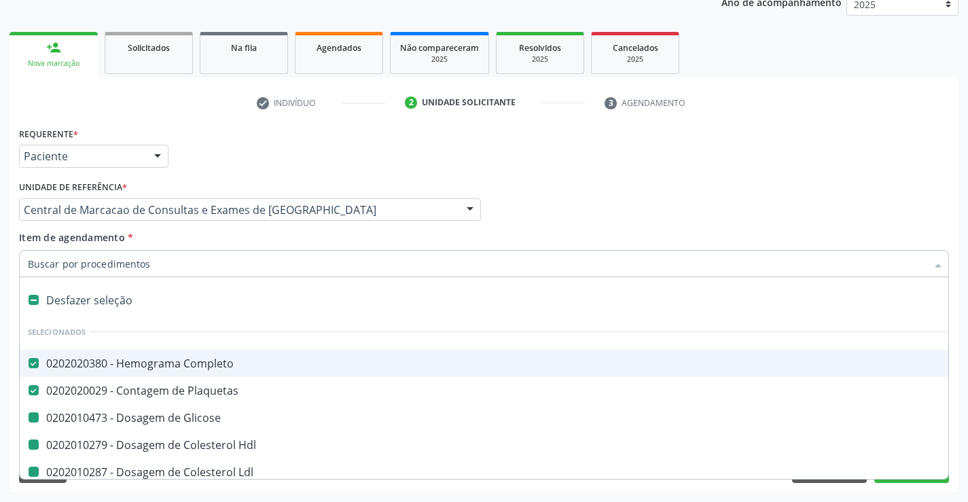
checkbox \(Tgo\) "false"
checkbox \(Tgp\) "false"
checkbox Urina "false"
checkbox Hdl "false"
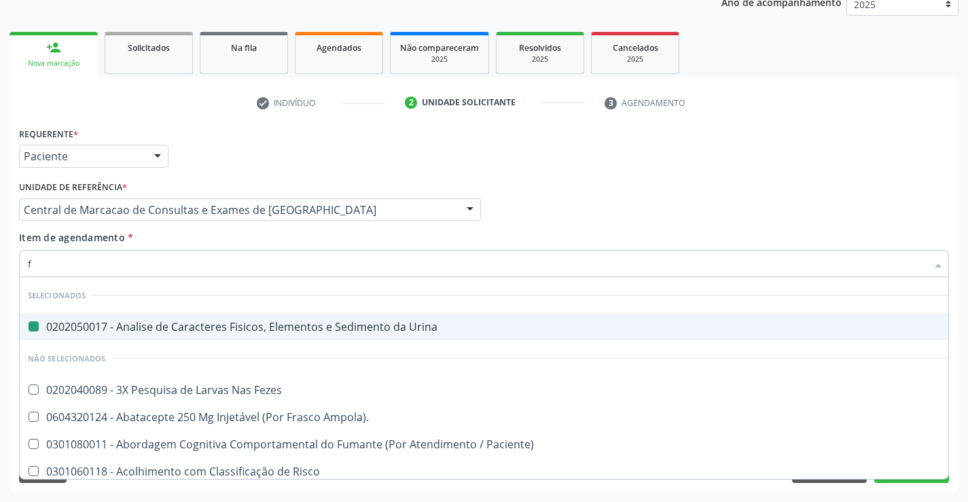
type input "fe"
checkbox Urina "false"
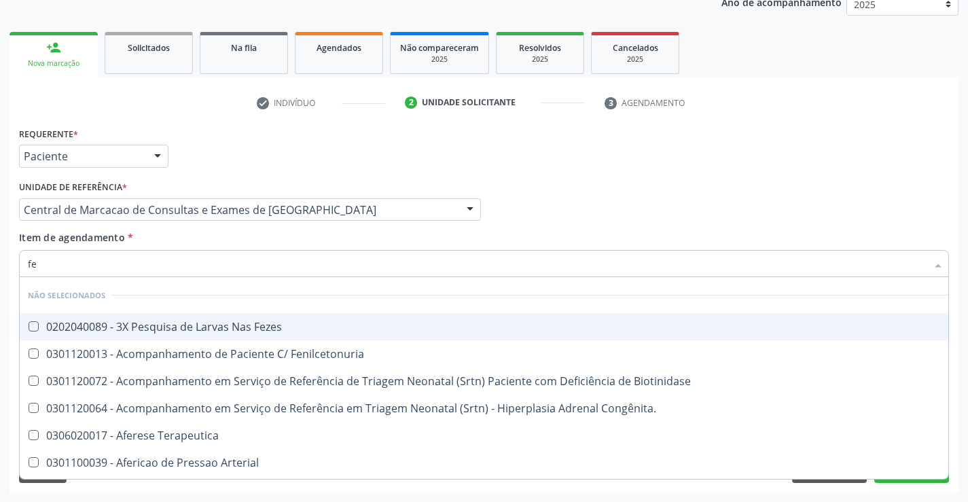
type input "fez"
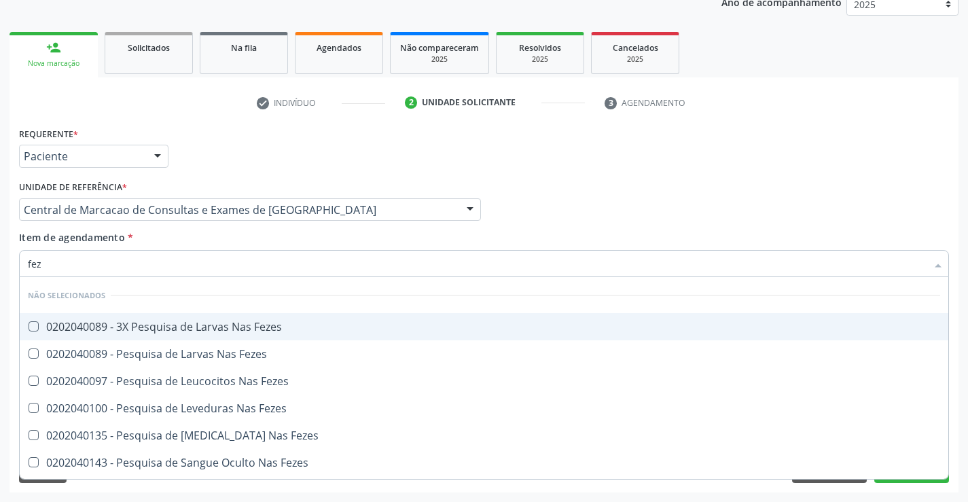
click at [247, 321] on div "0202040089 - 3X Pesquisa de Larvas Nas Fezes" at bounding box center [484, 326] width 913 height 11
checkbox Fezes "true"
click at [231, 227] on div "Unidade de referência * Central de Marcacao de Consultas e Exames de [GEOGRAPHI…" at bounding box center [250, 203] width 469 height 53
checkbox Fezes "true"
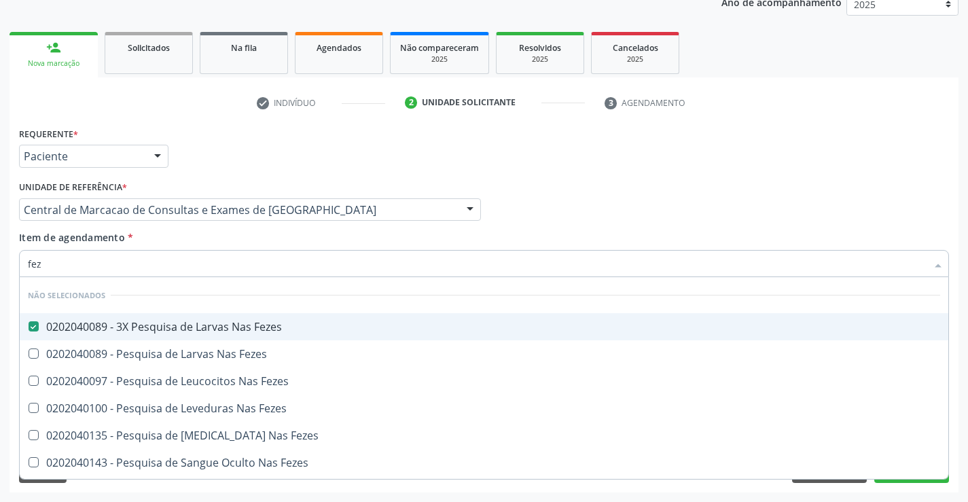
checkbox Fezes "true"
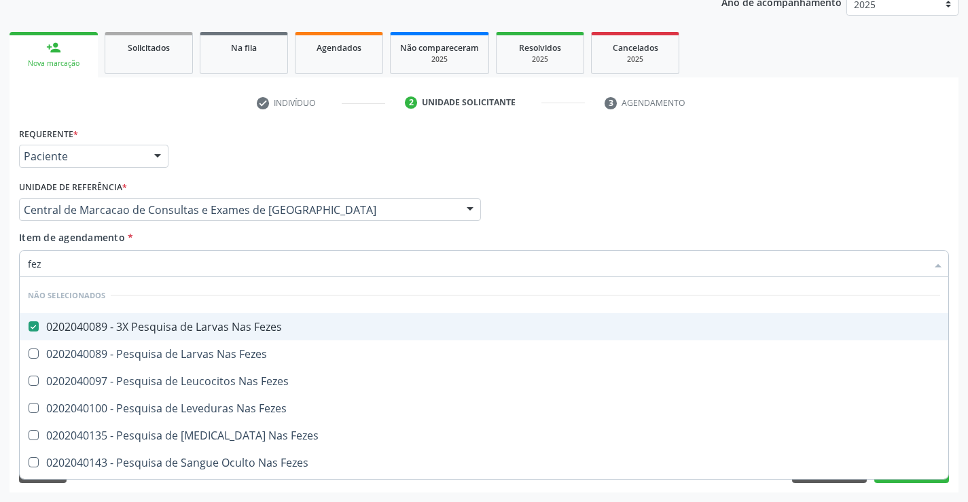
checkbox Fezes "true"
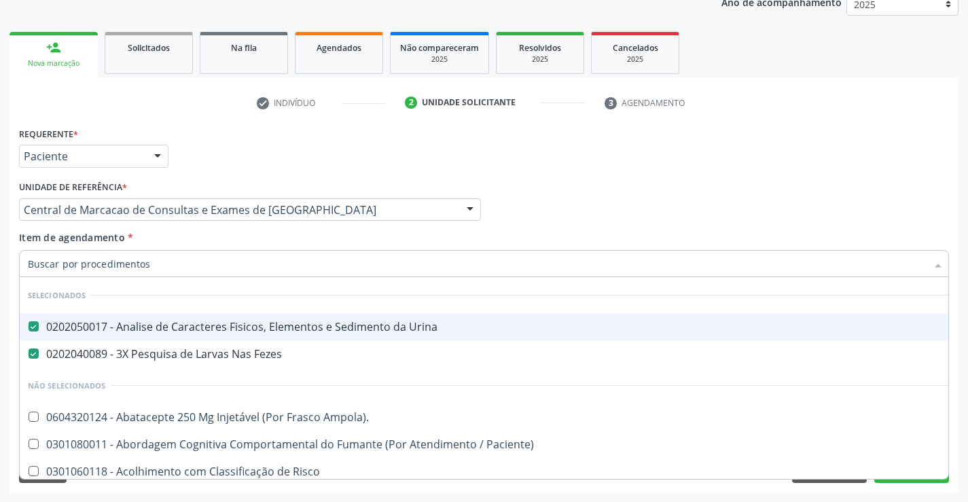
type input "f"
checkbox Paciente\) "false"
checkbox Risco "false"
checkbox Diálise "false"
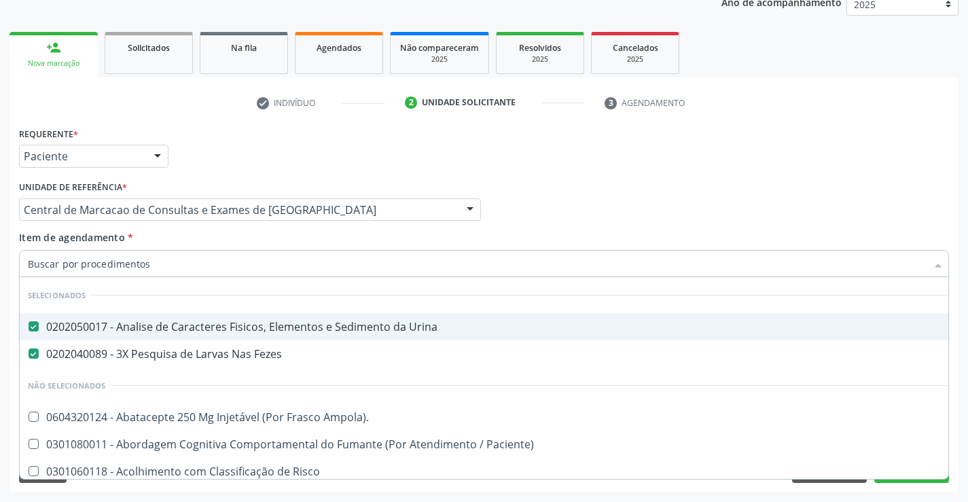
checkbox \(Uai\)\ "false"
checkbox Ampola\)\ "false"
checkbox Rim "false"
checkbox Fenilcetonuria "false"
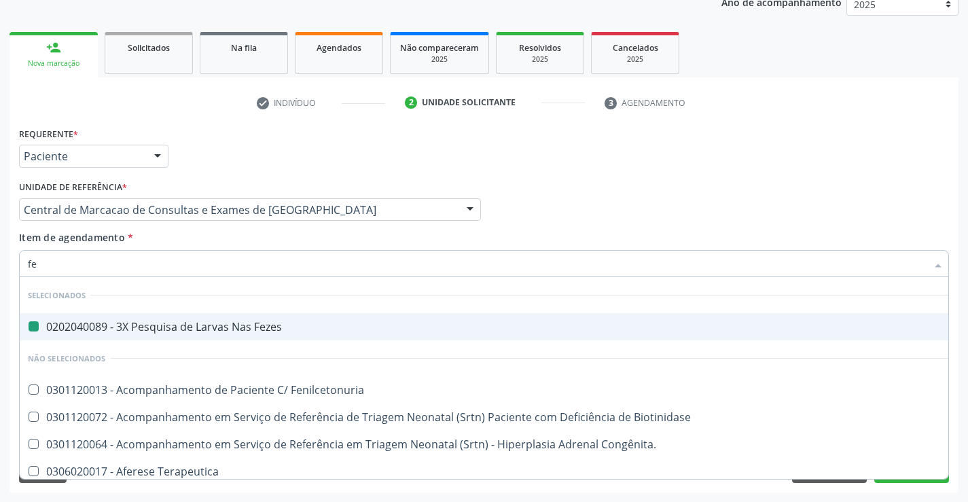
type input "fer"
checkbox Fezes "false"
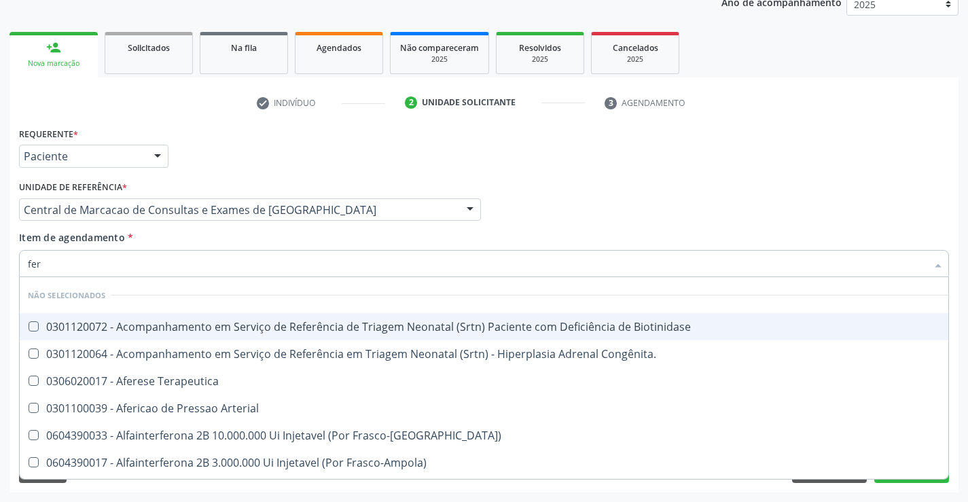
type input "ferr"
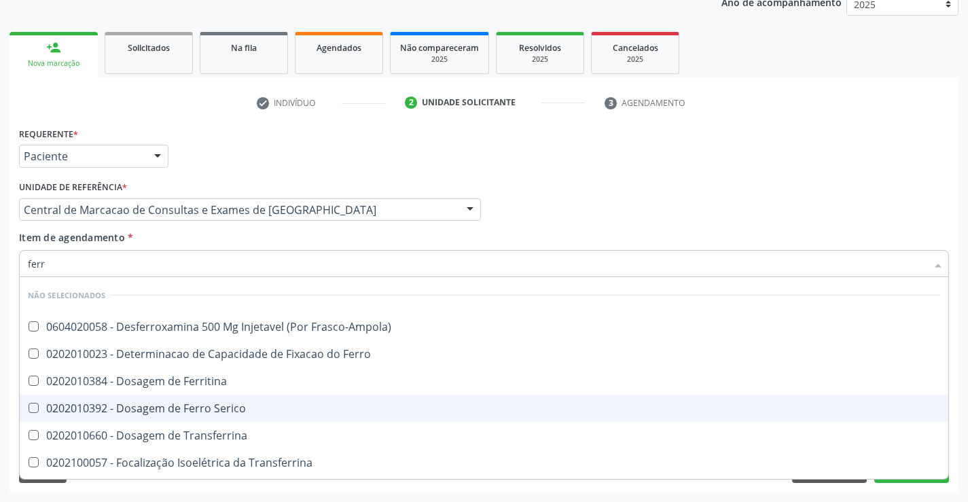
click at [232, 399] on span "0202010392 - Dosagem de Ferro Serico" at bounding box center [484, 408] width 929 height 27
checkbox Serico "true"
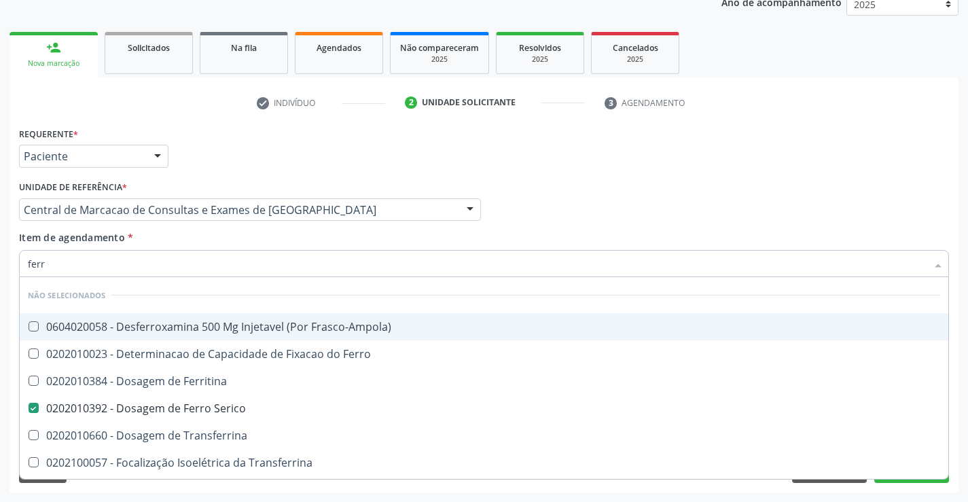
click at [224, 234] on div "Item de agendamento * ferr Desfazer seleção Não selecionados 0604020058 - Desfe…" at bounding box center [484, 251] width 930 height 43
checkbox Frasco-Ampola\) "true"
checkbox Transferrina "true"
checkbox Ml\) "true"
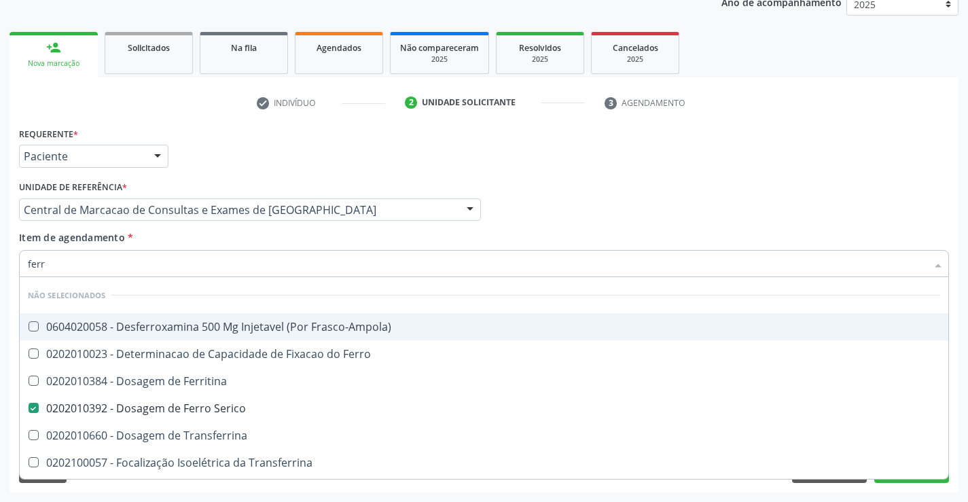
checkbox \(Nefroplastia\) "true"
checkbox Ferritina "true"
checkbox Ferro "true"
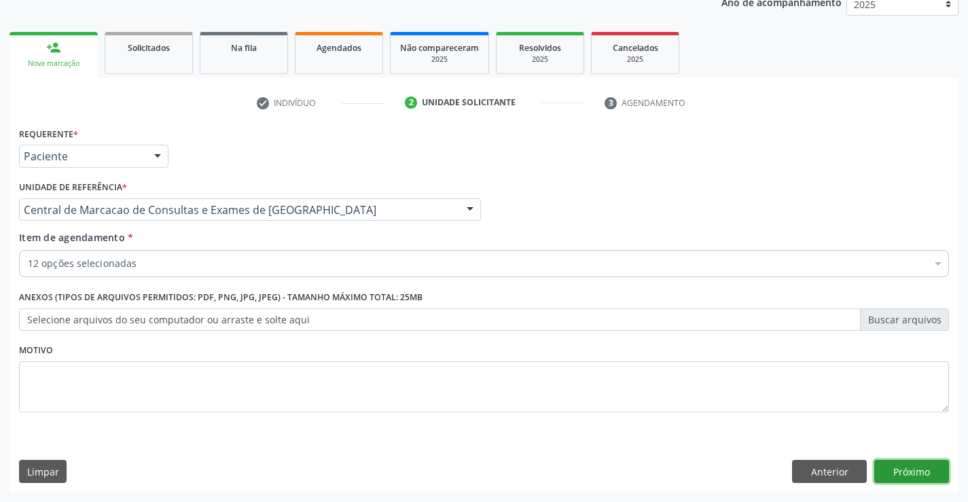
click at [907, 480] on button "Próximo" at bounding box center [912, 471] width 75 height 23
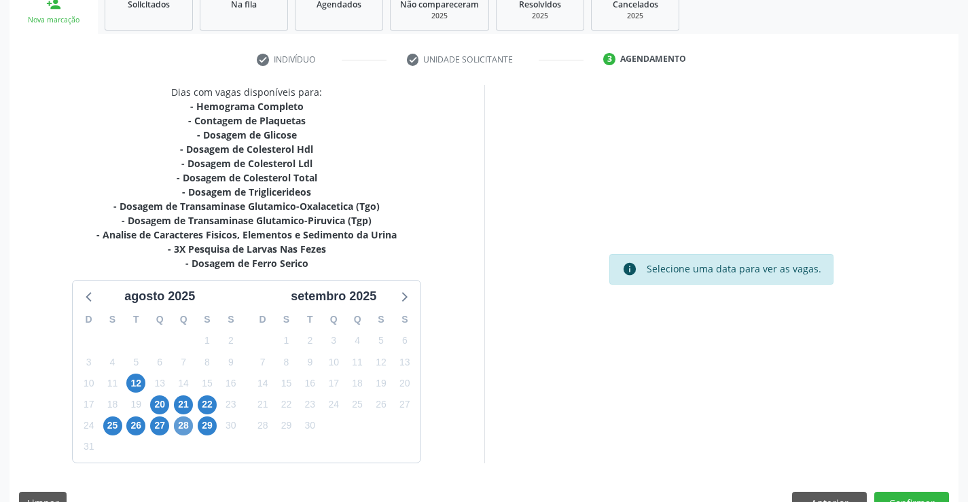
scroll to position [239, 0]
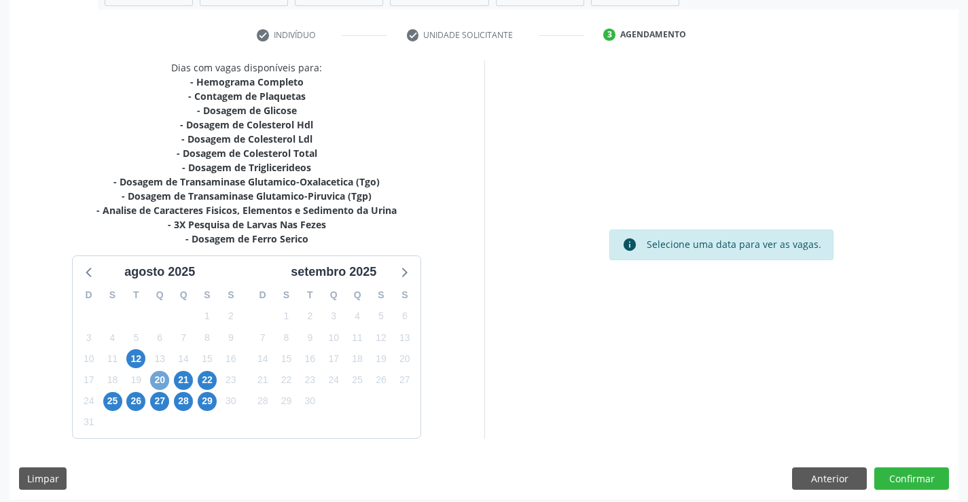
click at [158, 376] on span "20" at bounding box center [159, 380] width 19 height 19
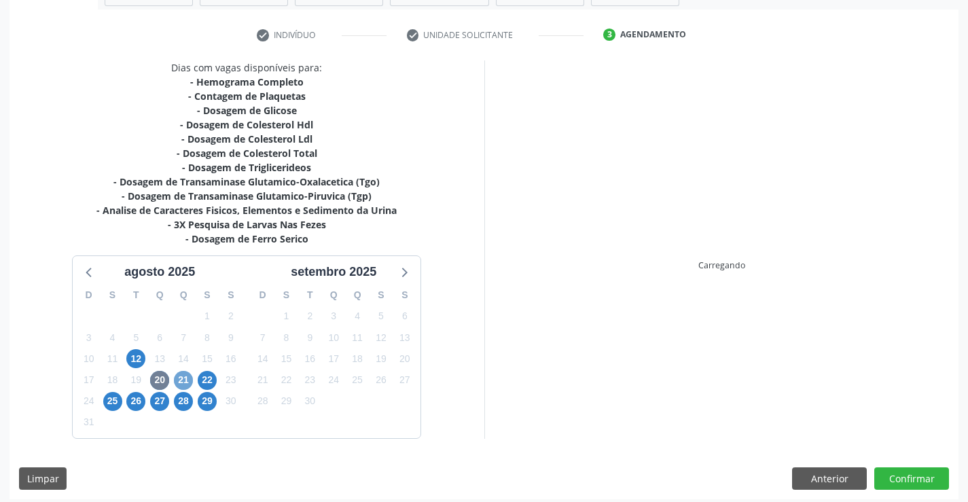
click at [179, 385] on span "21" at bounding box center [183, 380] width 19 height 19
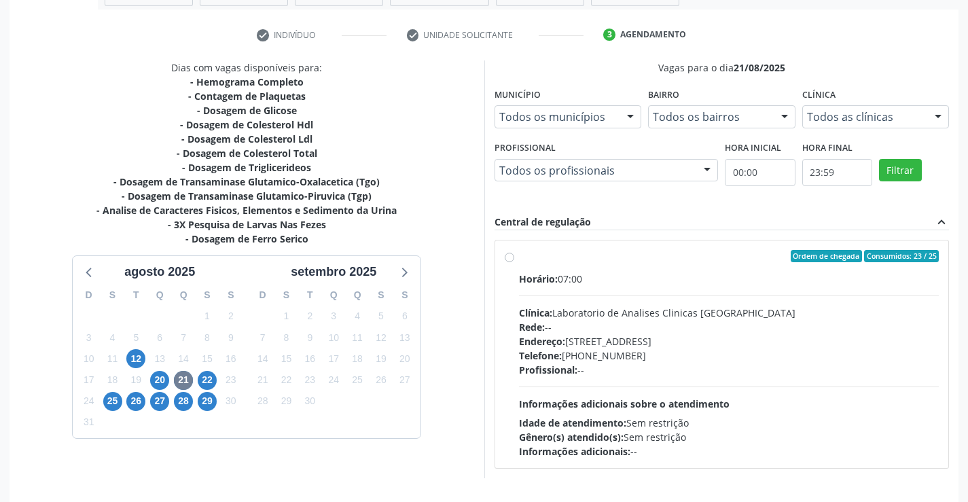
click at [639, 273] on div "Horário: 07:00" at bounding box center [729, 279] width 421 height 14
click at [514, 262] on input "Ordem de chegada Consumidos: 23 / 25 Horário: 07:00 Clínica: Laboratorio de Ana…" at bounding box center [510, 256] width 10 height 12
radio input "true"
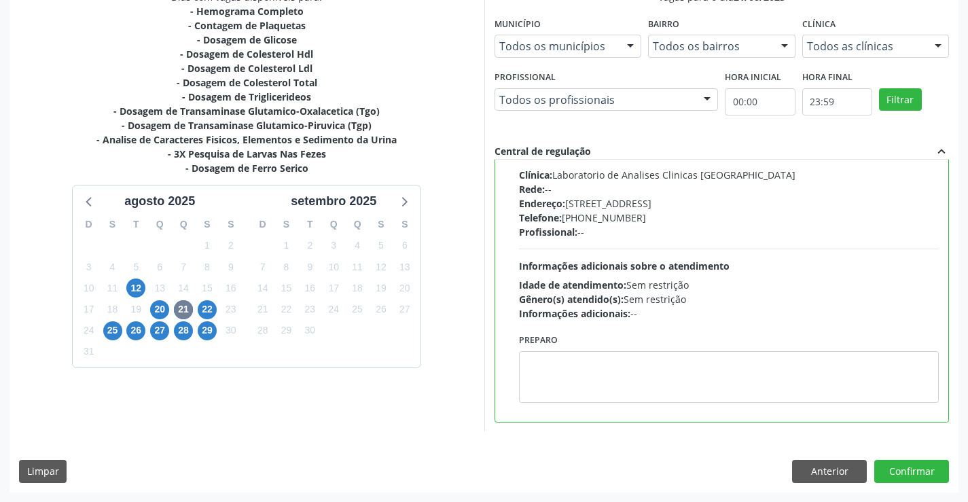
scroll to position [0, 0]
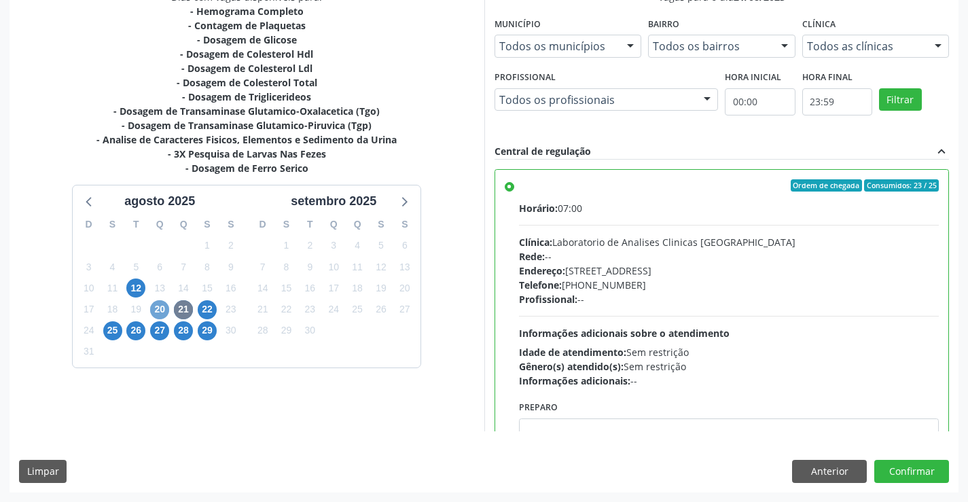
click at [164, 310] on span "20" at bounding box center [159, 309] width 19 height 19
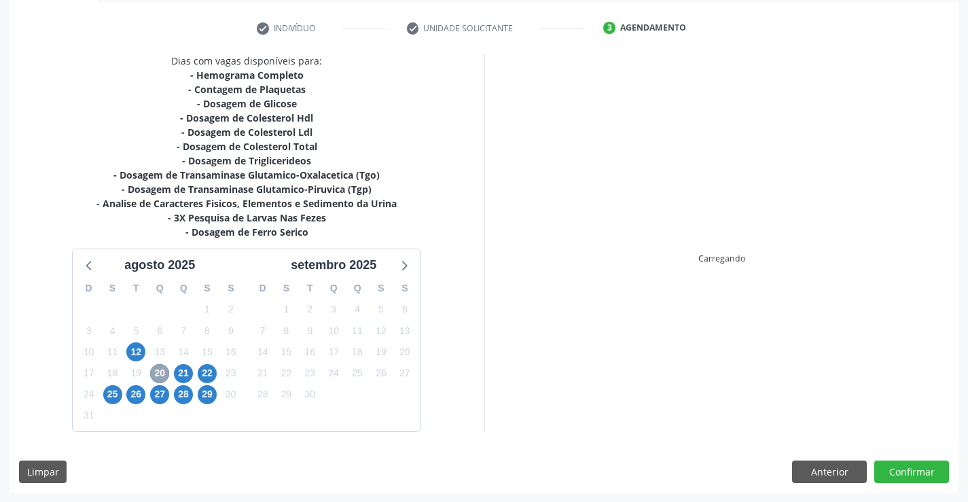
scroll to position [310, 0]
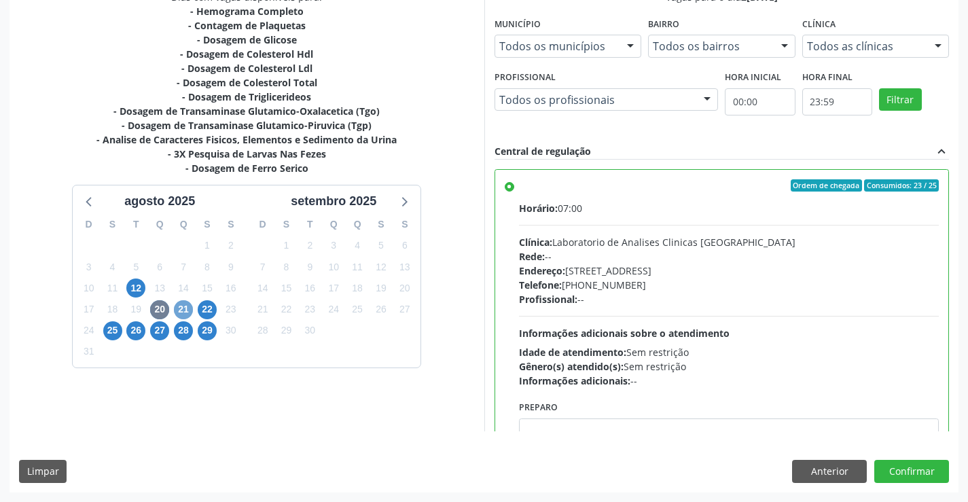
click at [179, 311] on span "21" at bounding box center [183, 309] width 19 height 19
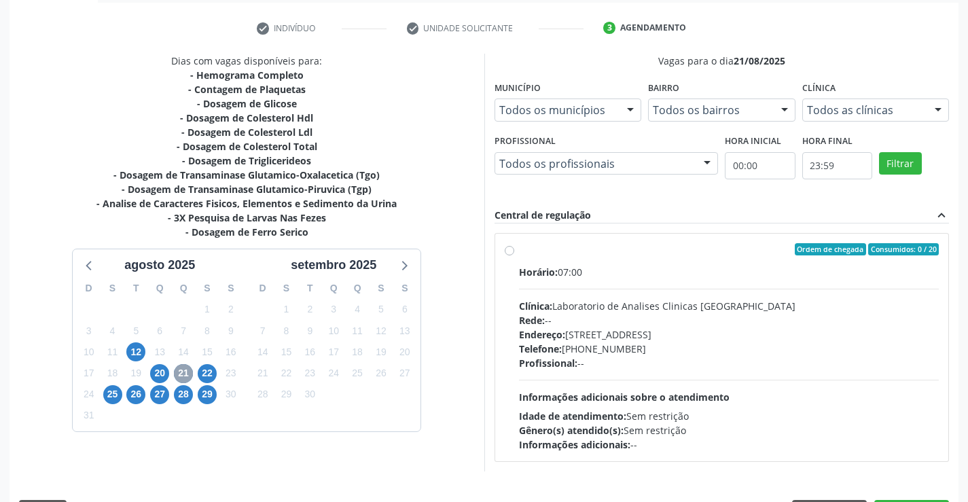
scroll to position [285, 0]
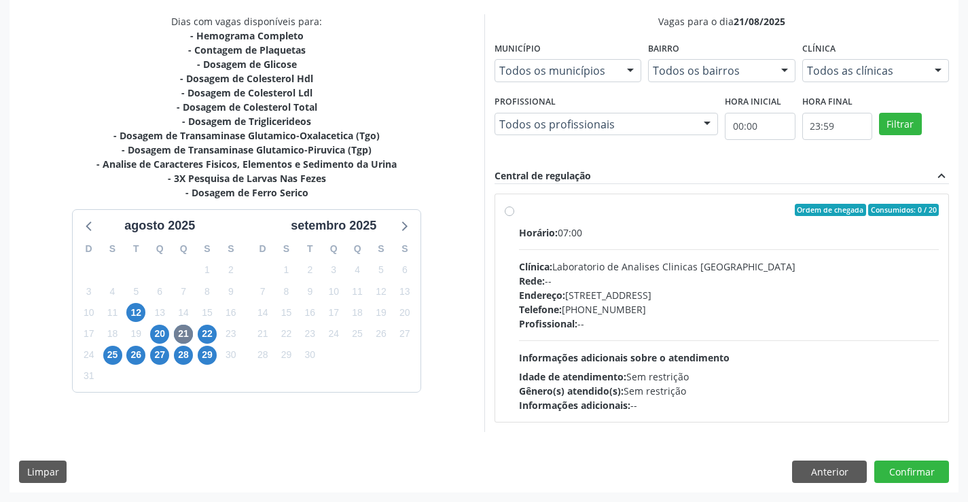
click at [676, 232] on div "Horário: 07:00" at bounding box center [729, 233] width 421 height 14
click at [514, 216] on input "Ordem de chegada Consumidos: 0 / 20 Horário: 07:00 Clínica: Laboratorio de Anal…" at bounding box center [510, 210] width 10 height 12
radio input "true"
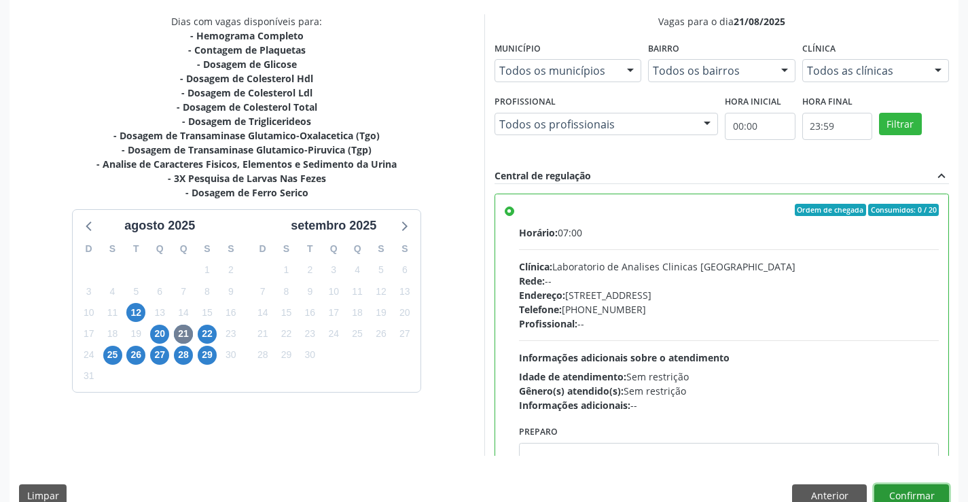
click at [911, 496] on button "Confirmar" at bounding box center [912, 496] width 75 height 23
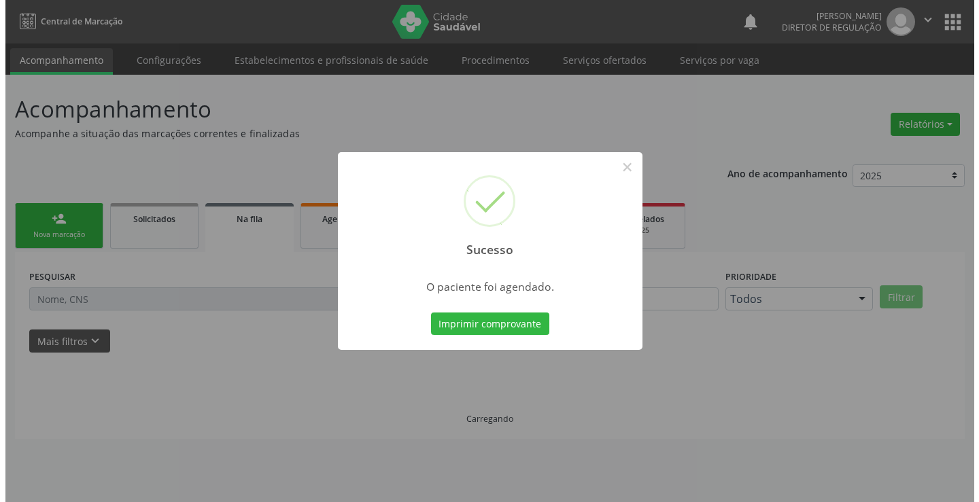
scroll to position [0, 0]
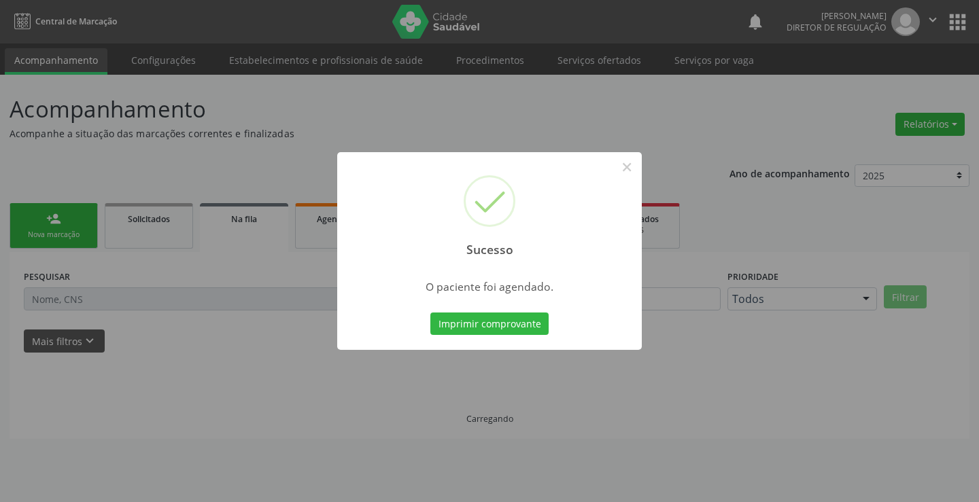
click at [430, 313] on button "Imprimir comprovante" at bounding box center [489, 324] width 118 height 23
